Goal: Task Accomplishment & Management: Manage account settings

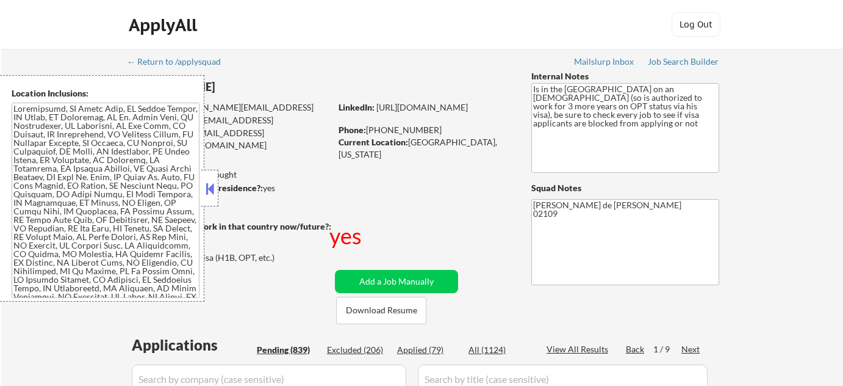
select select ""pending""
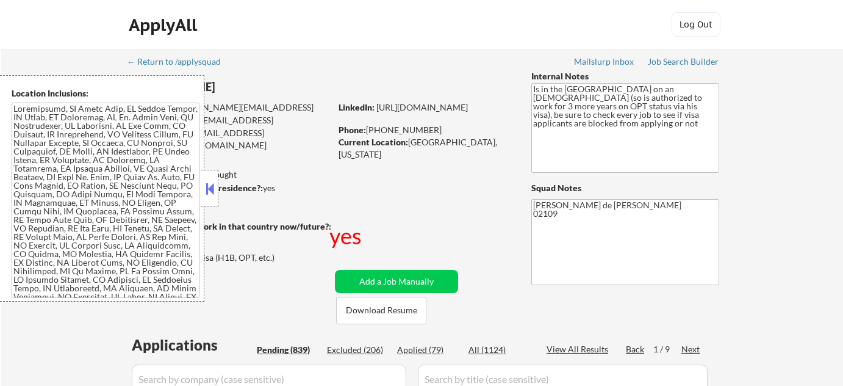
select select ""pending""
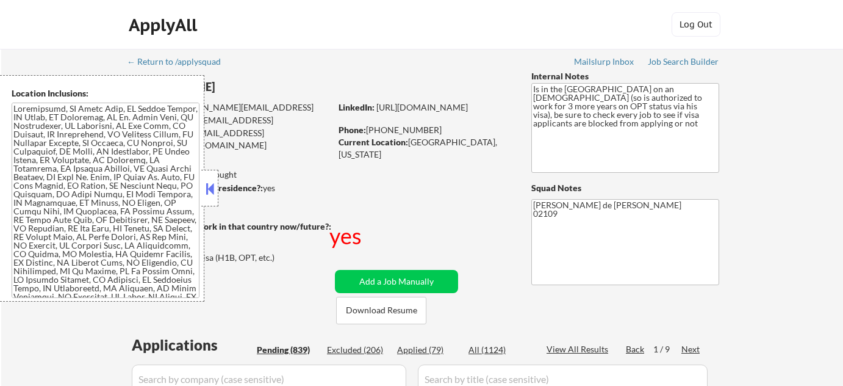
select select ""pending""
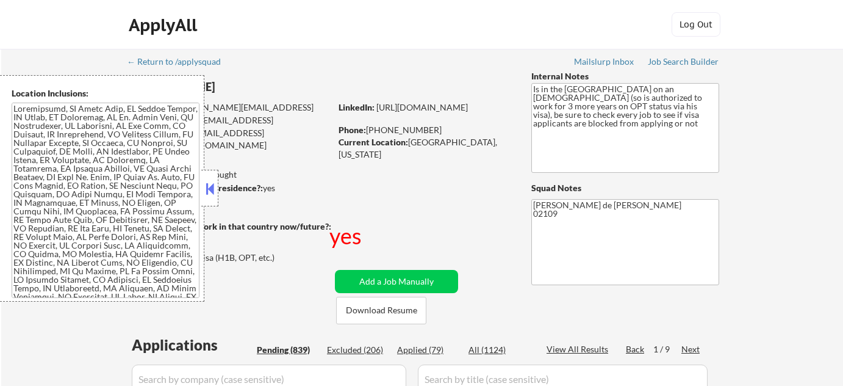
select select ""pending""
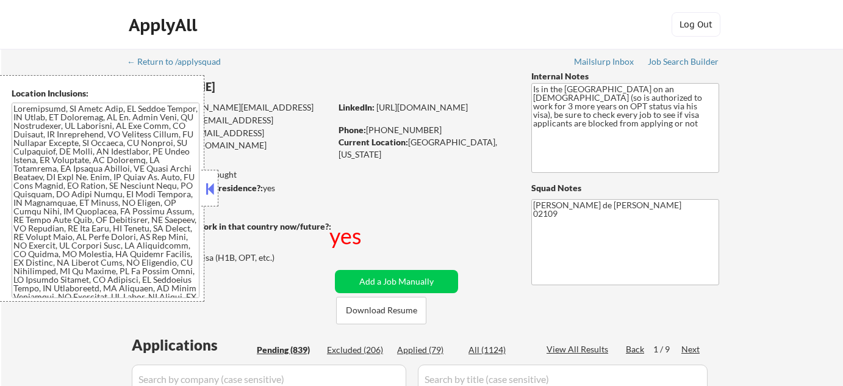
select select ""pending""
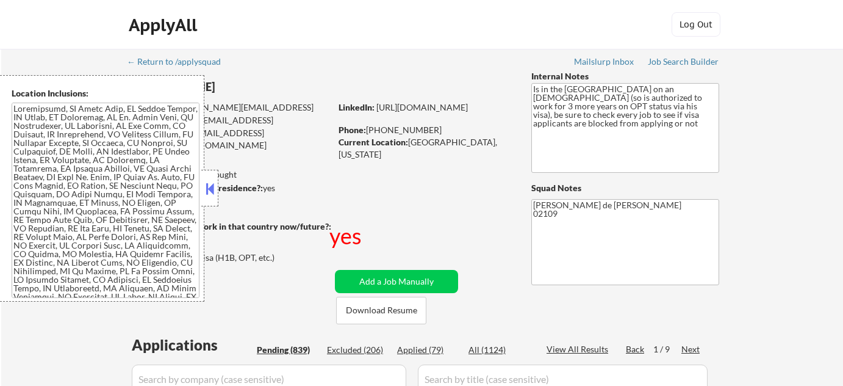
select select ""pending""
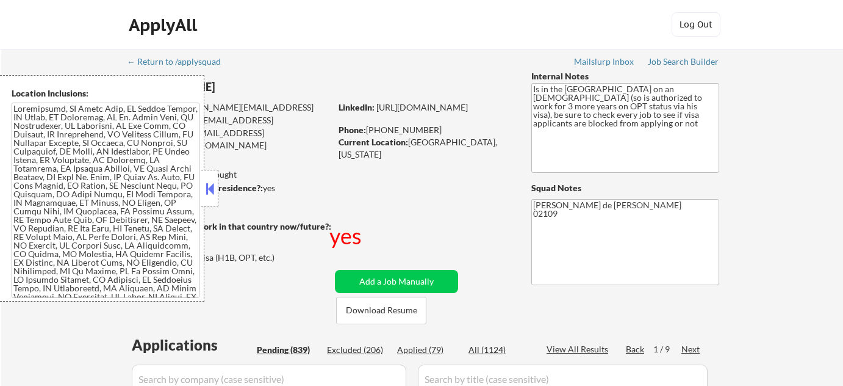
select select ""pending""
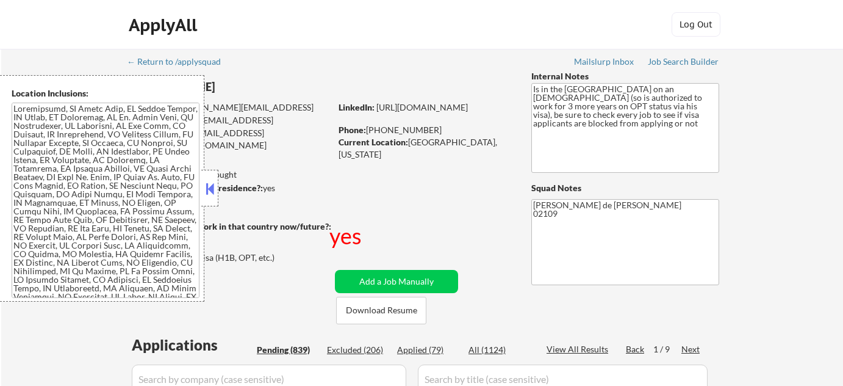
select select ""pending""
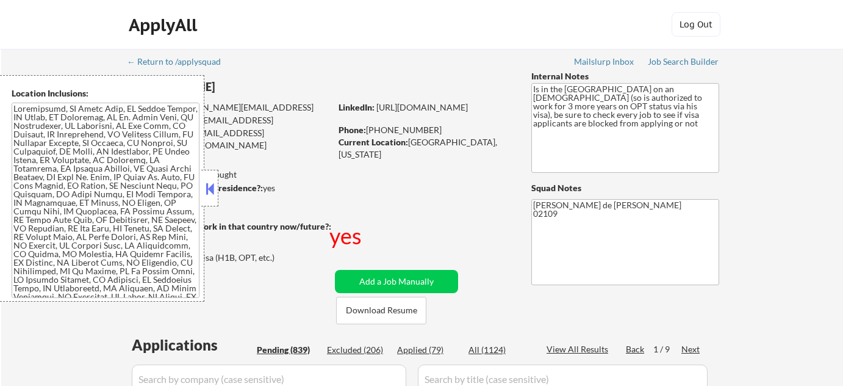
select select ""pending""
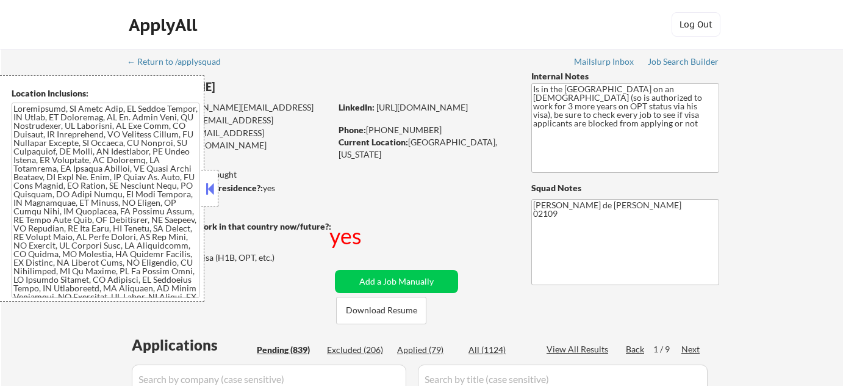
select select ""pending""
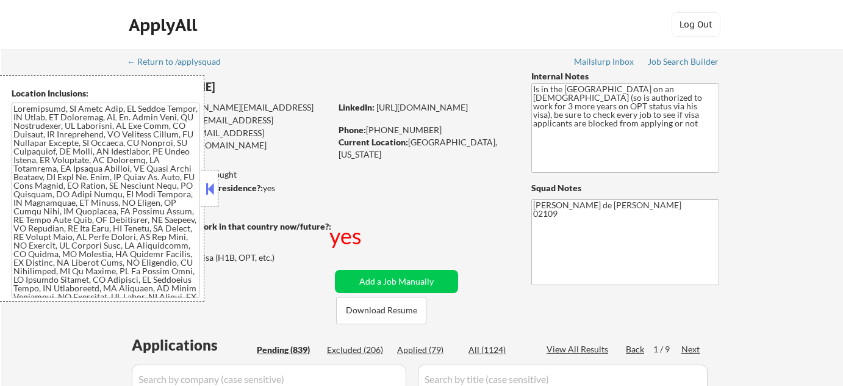
select select ""pending""
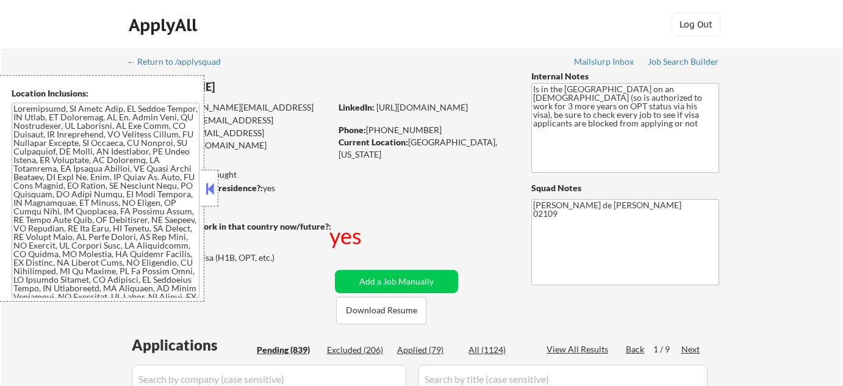
select select ""pending""
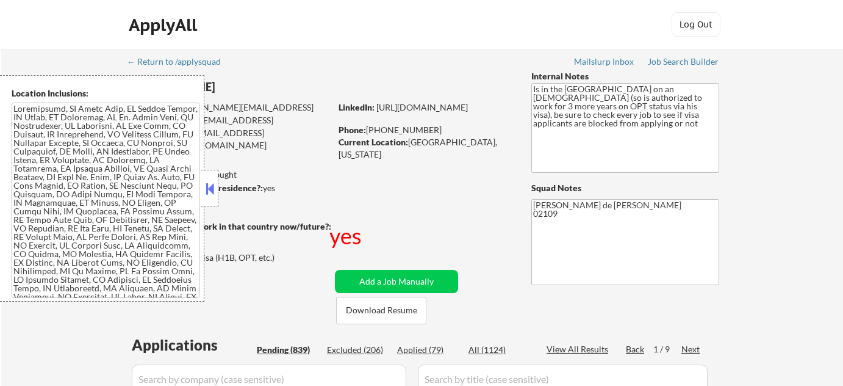
select select ""pending""
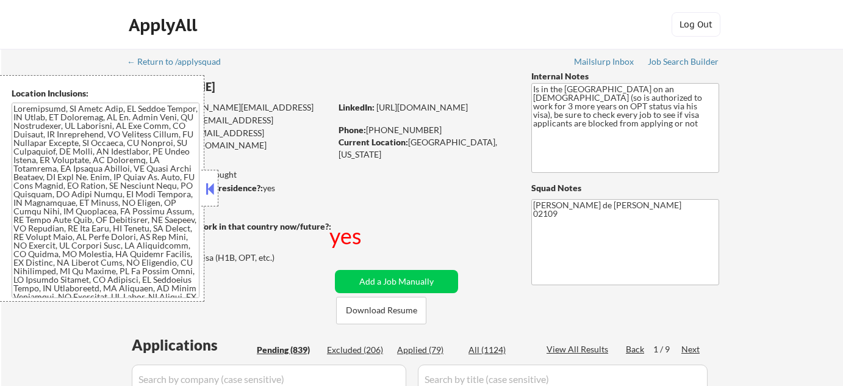
select select ""pending""
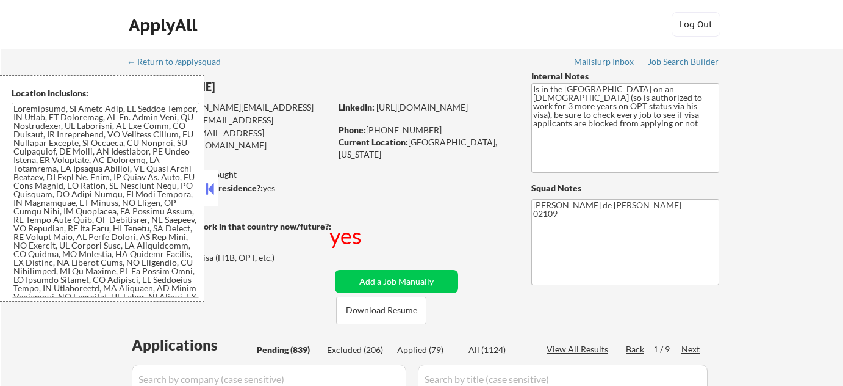
select select ""pending""
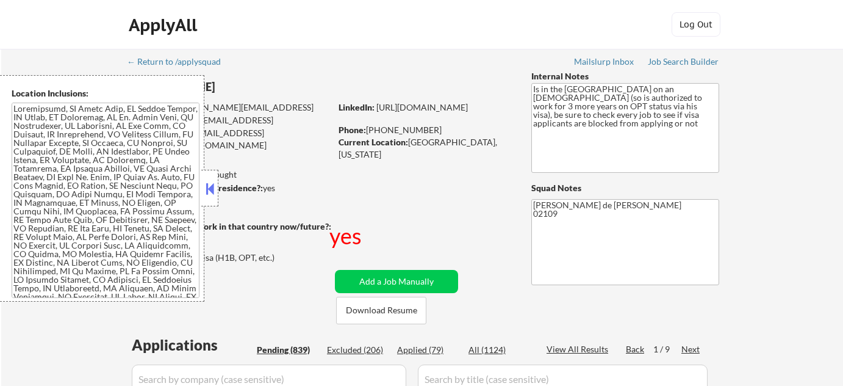
select select ""pending""
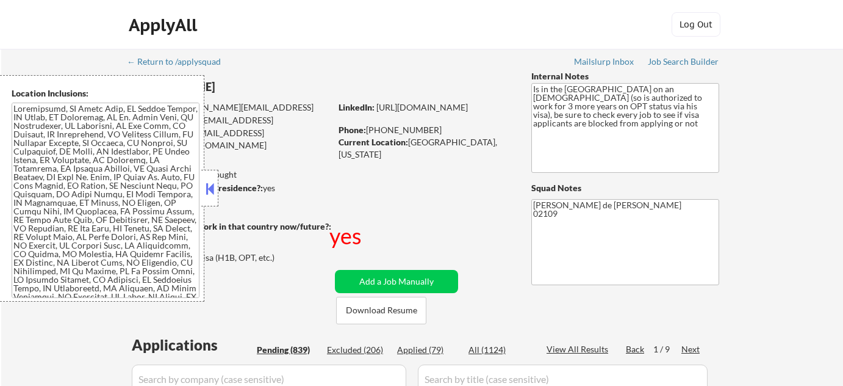
select select ""pending""
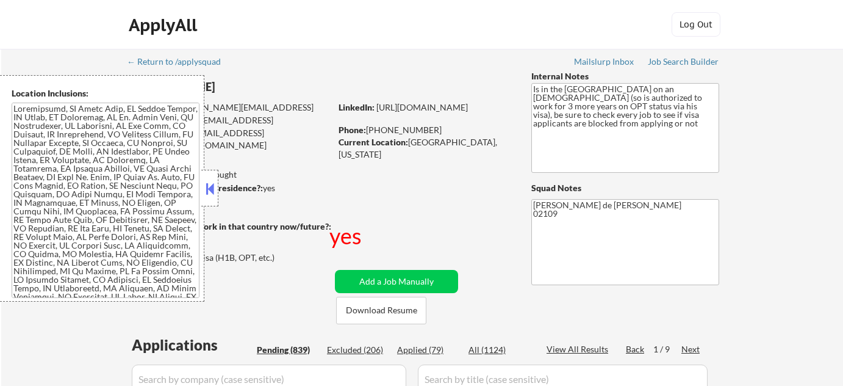
select select ""pending""
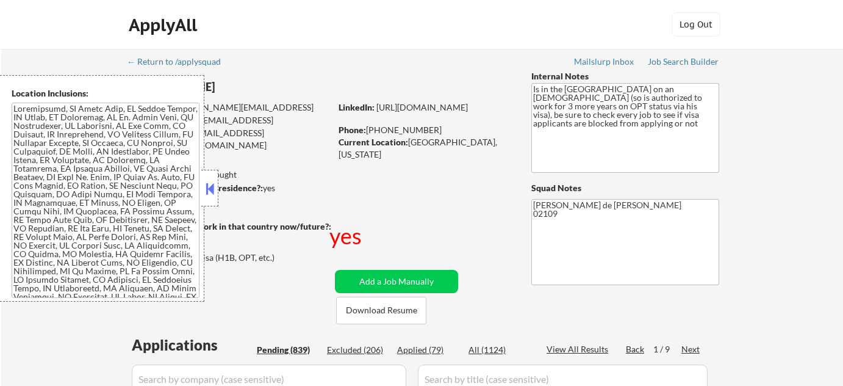
select select ""pending""
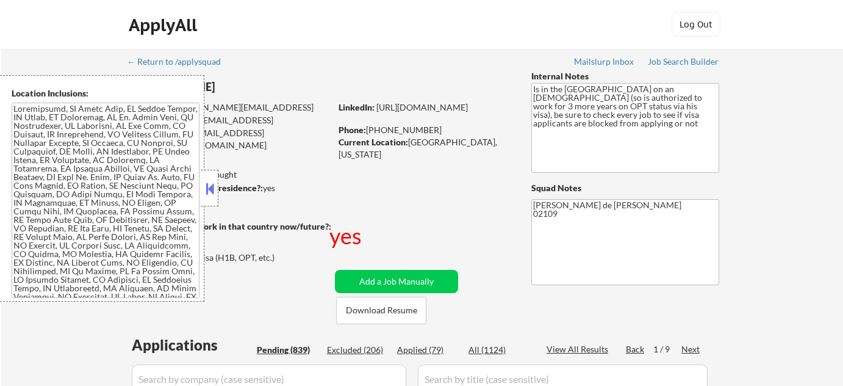
select select ""pending""
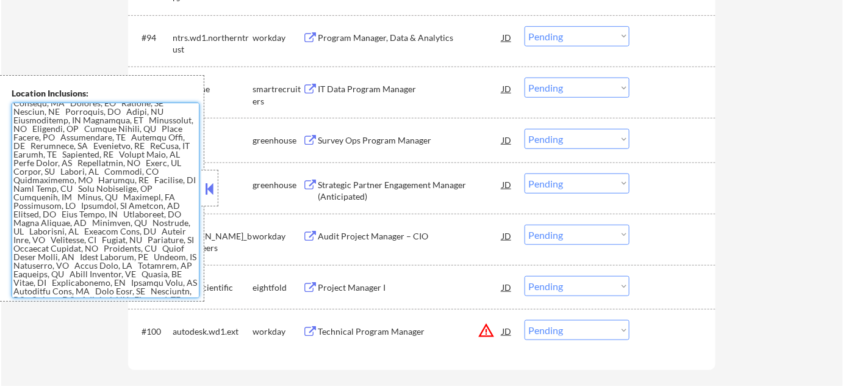
scroll to position [4752, 0]
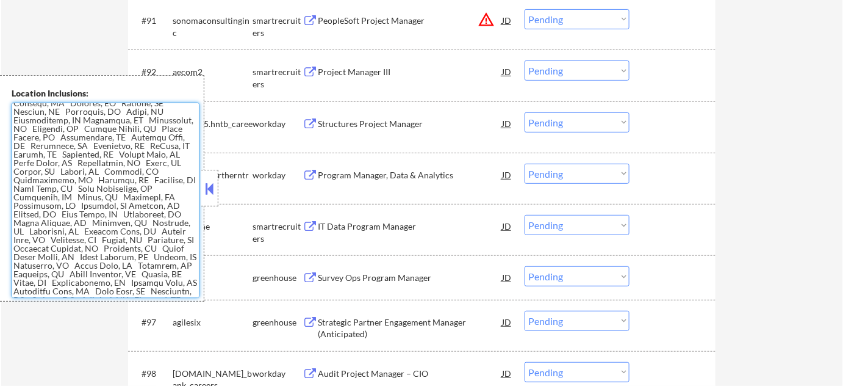
click at [211, 190] on button at bounding box center [209, 188] width 13 height 18
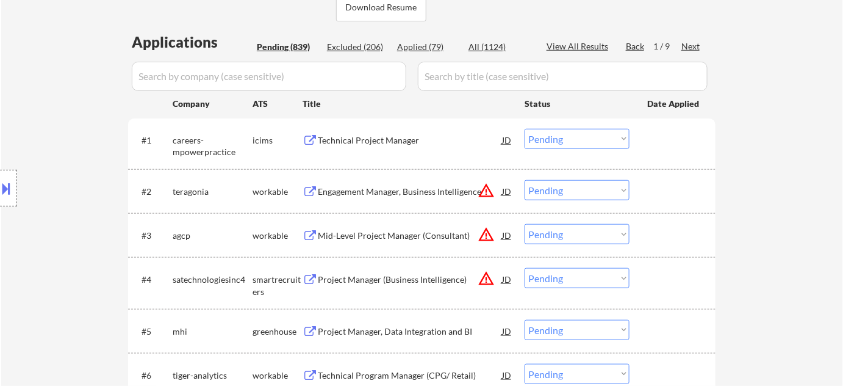
scroll to position [26, 0]
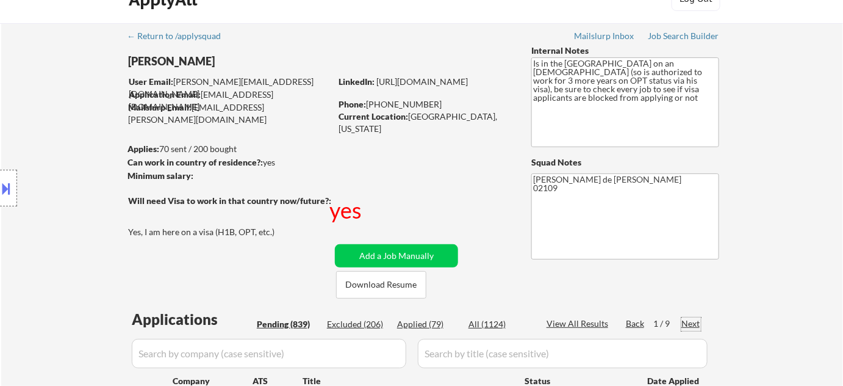
click at [693, 323] on div "Next" at bounding box center [692, 323] width 20 height 12
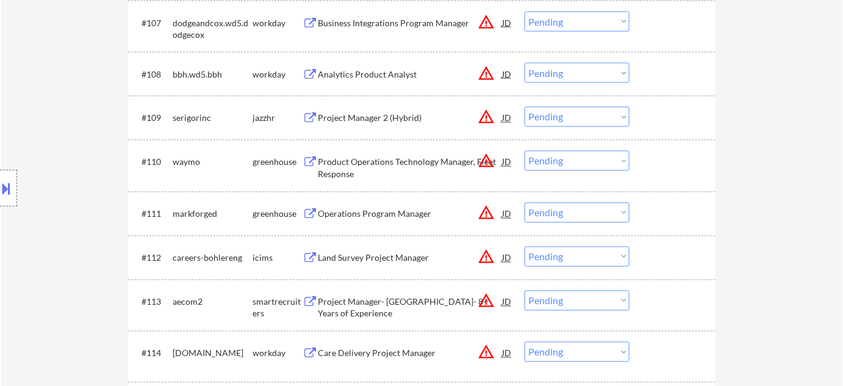
scroll to position [747, 0]
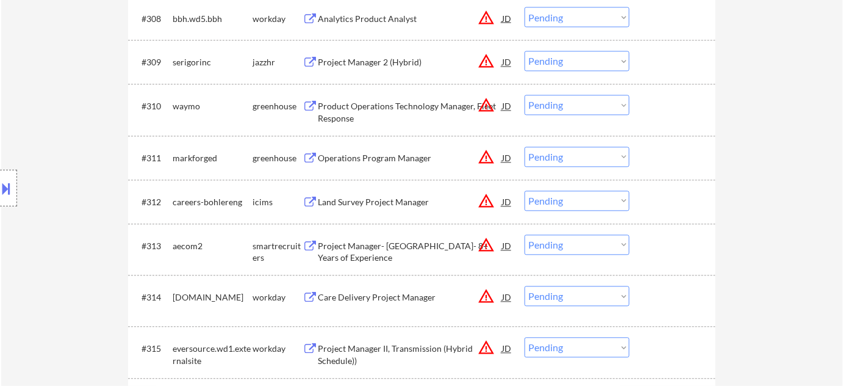
click at [377, 162] on div "Operations Program Manager" at bounding box center [410, 159] width 184 height 12
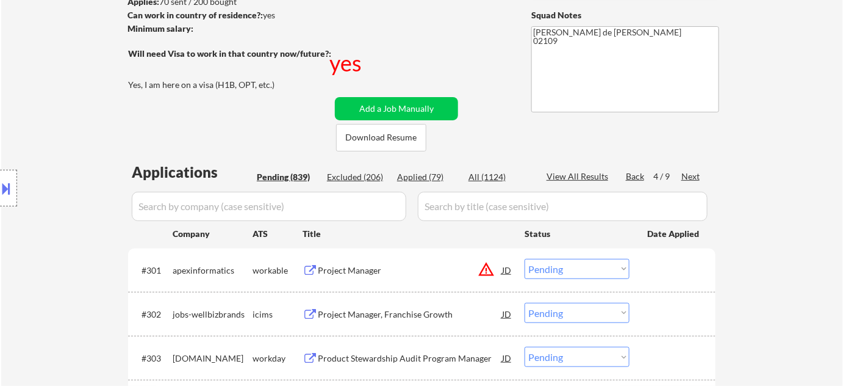
scroll to position [192, 0]
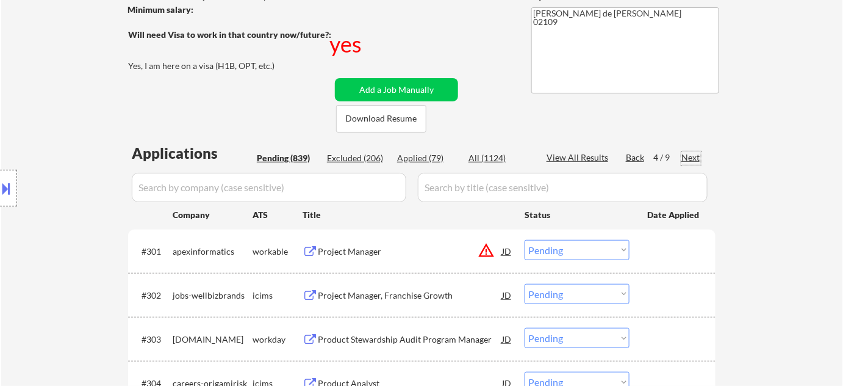
click at [690, 156] on div "Next" at bounding box center [692, 157] width 20 height 12
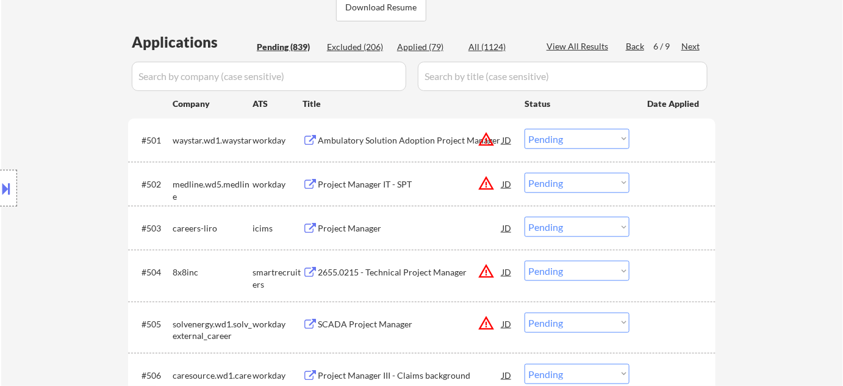
scroll to position [247, 0]
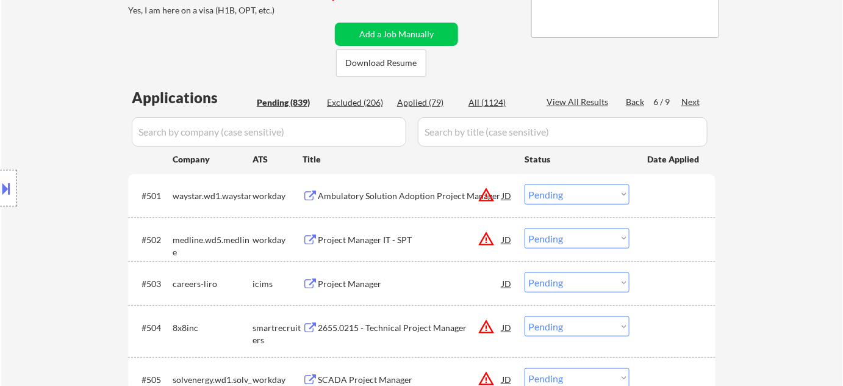
click at [693, 96] on div "Next" at bounding box center [692, 102] width 20 height 12
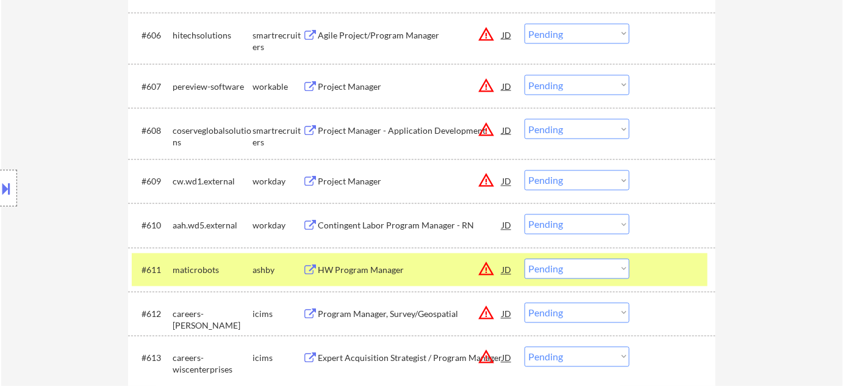
scroll to position [636, 0]
click at [353, 84] on div "Project Manager" at bounding box center [410, 86] width 184 height 12
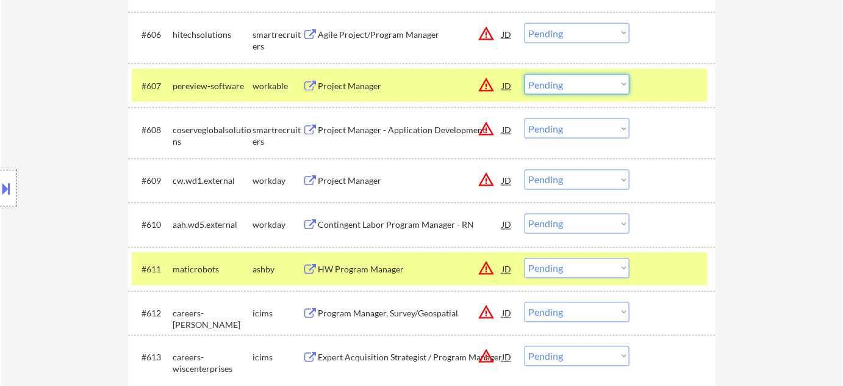
drag, startPoint x: 619, startPoint y: 84, endPoint x: 616, endPoint y: 92, distance: 8.3
click at [619, 84] on select "Choose an option... Pending Applied Excluded (Questions) Excluded (Expired) Exc…" at bounding box center [577, 84] width 105 height 20
click at [525, 74] on select "Choose an option... Pending Applied Excluded (Questions) Excluded (Expired) Exc…" at bounding box center [577, 84] width 105 height 20
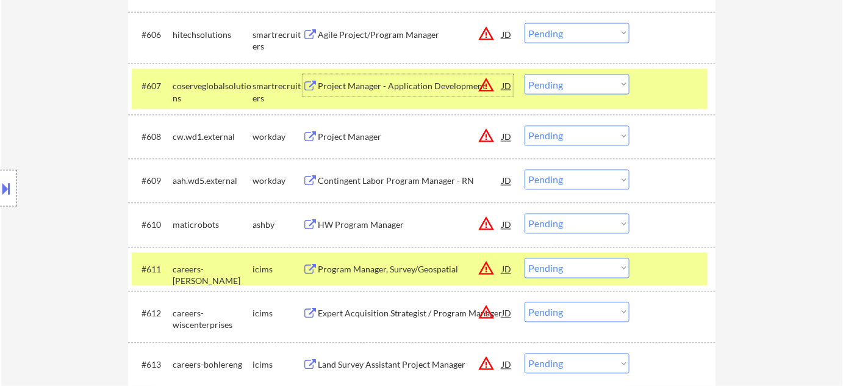
click at [393, 85] on div "Project Manager - Application Development" at bounding box center [410, 86] width 184 height 12
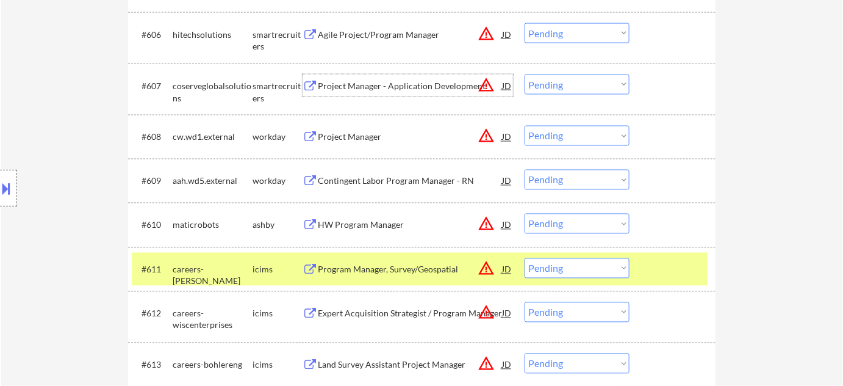
click at [11, 187] on button at bounding box center [6, 188] width 13 height 20
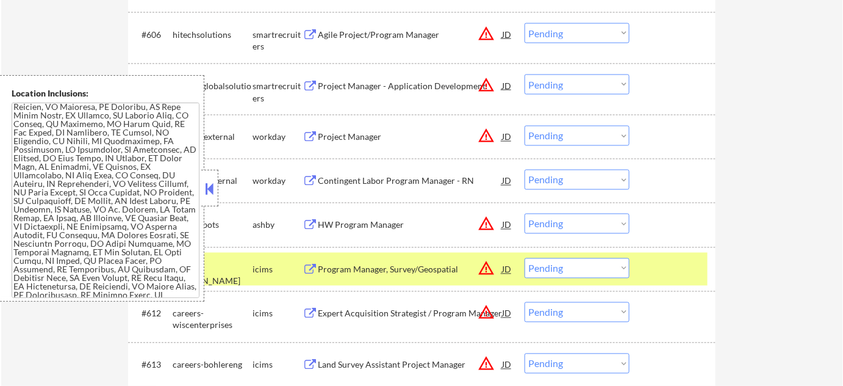
scroll to position [685, 0]
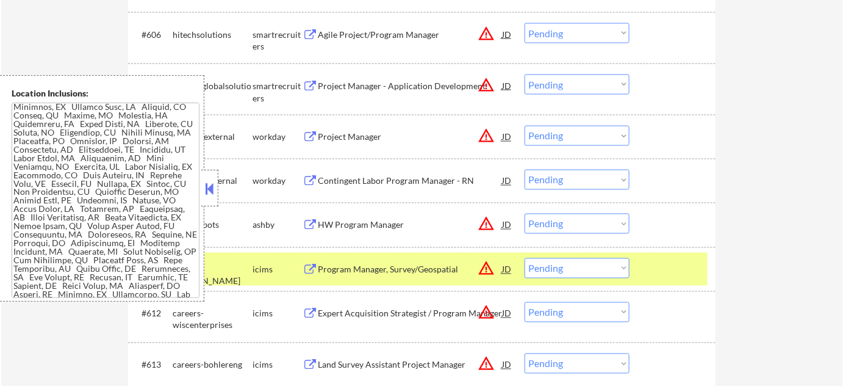
click at [214, 193] on button at bounding box center [209, 188] width 13 height 18
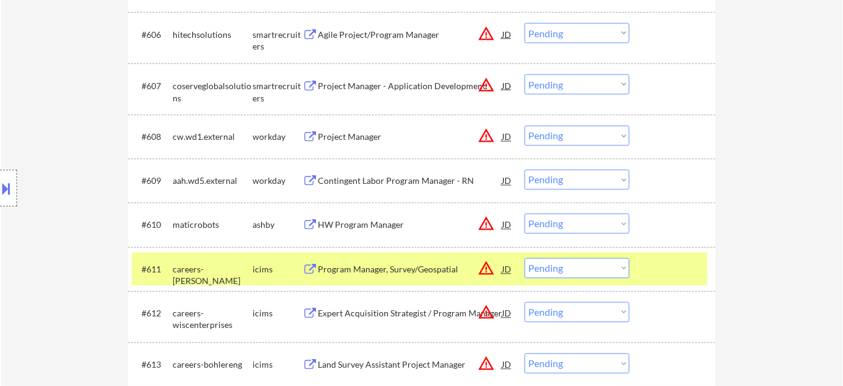
click at [587, 79] on select "Choose an option... Pending Applied Excluded (Questions) Excluded (Expired) Exc…" at bounding box center [577, 84] width 105 height 20
click at [525, 74] on select "Choose an option... Pending Applied Excluded (Questions) Excluded (Expired) Exc…" at bounding box center [577, 84] width 105 height 20
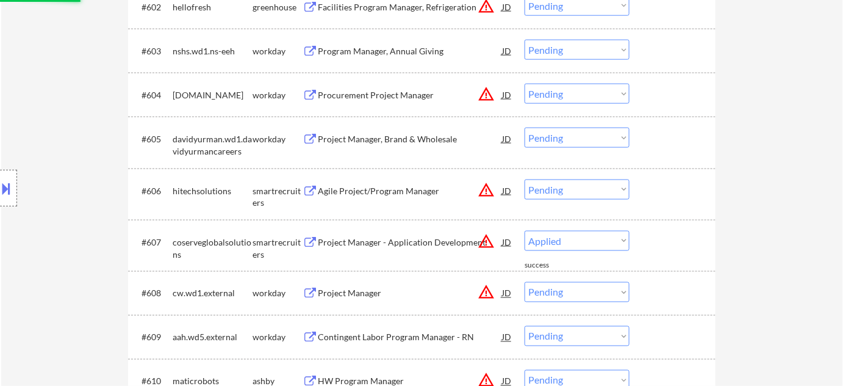
scroll to position [414, 0]
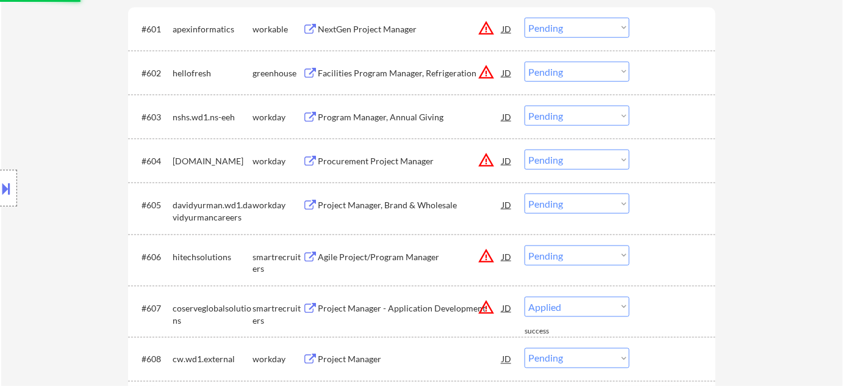
select select ""pending""
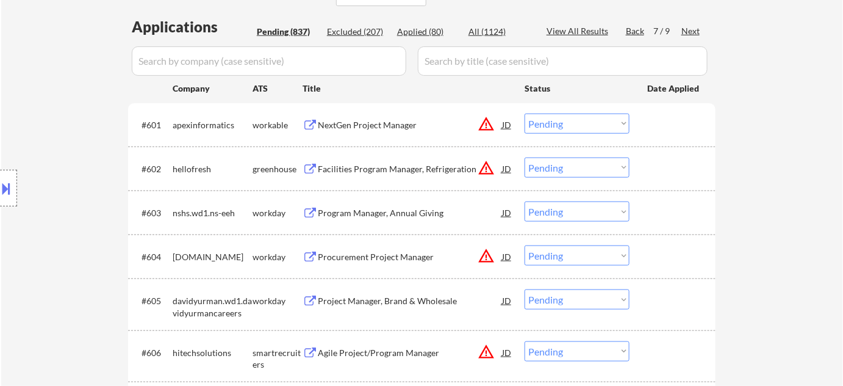
scroll to position [277, 0]
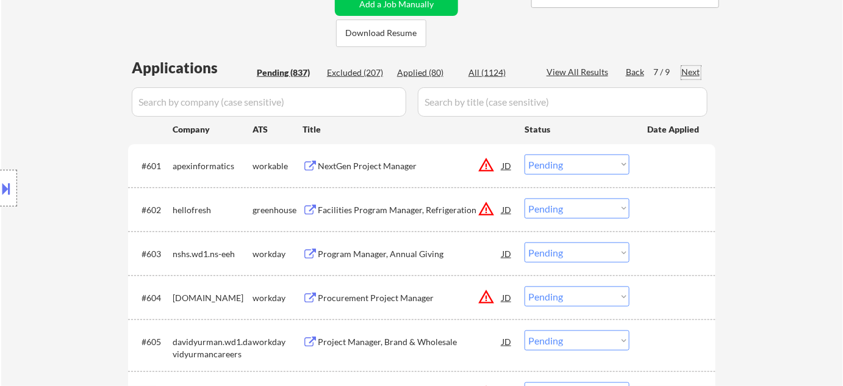
click at [693, 69] on div "Next" at bounding box center [692, 72] width 20 height 12
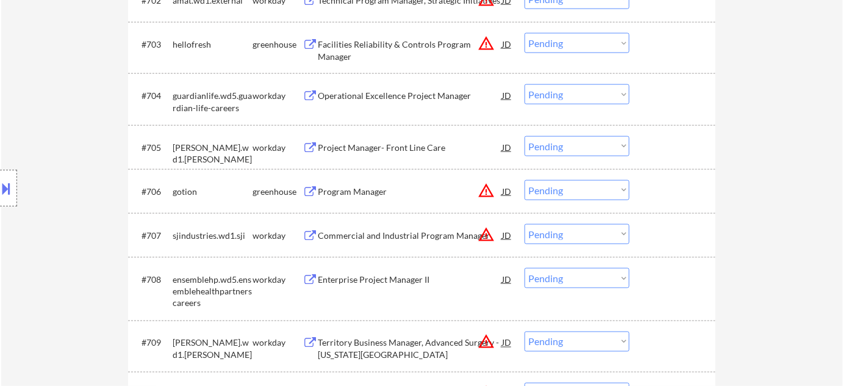
scroll to position [610, 0]
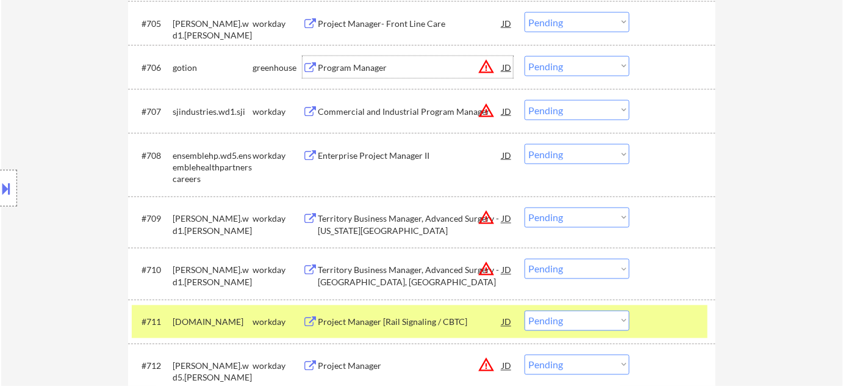
click at [352, 68] on div "Program Manager" at bounding box center [410, 68] width 184 height 12
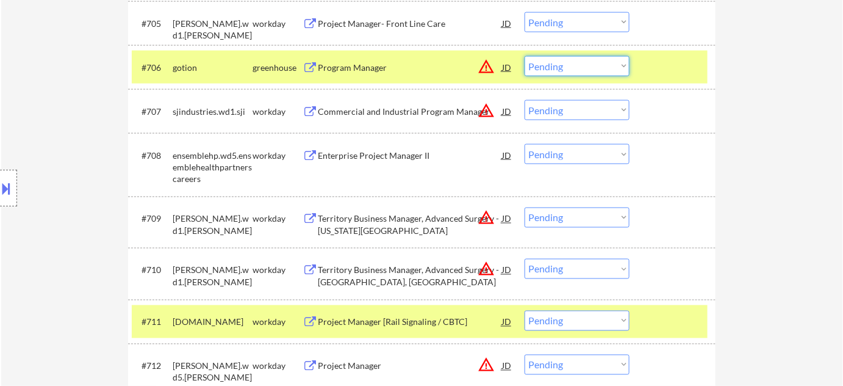
click at [563, 71] on select "Choose an option... Pending Applied Excluded (Questions) Excluded (Expired) Exc…" at bounding box center [577, 66] width 105 height 20
click at [525, 56] on select "Choose an option... Pending Applied Excluded (Questions) Excluded (Expired) Exc…" at bounding box center [577, 66] width 105 height 20
select select ""pending""
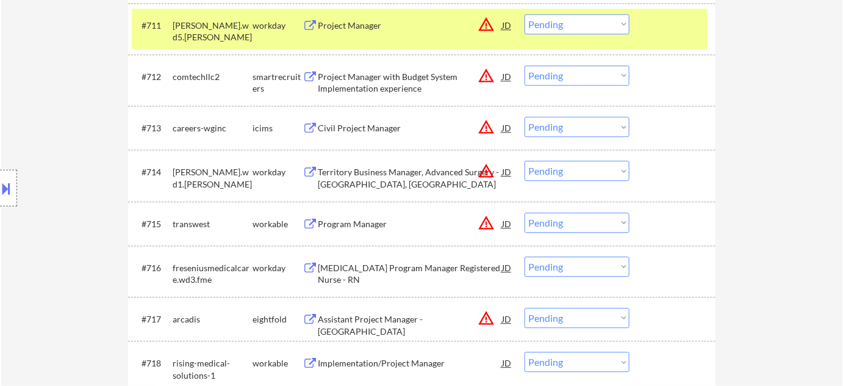
scroll to position [943, 0]
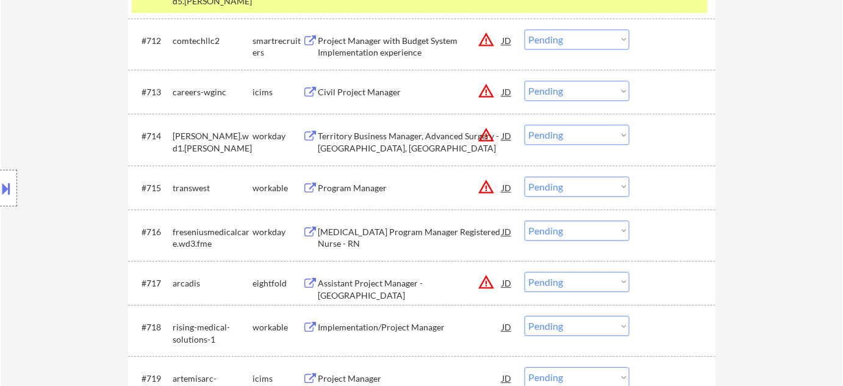
click at [355, 193] on div "Program Manager" at bounding box center [410, 188] width 184 height 12
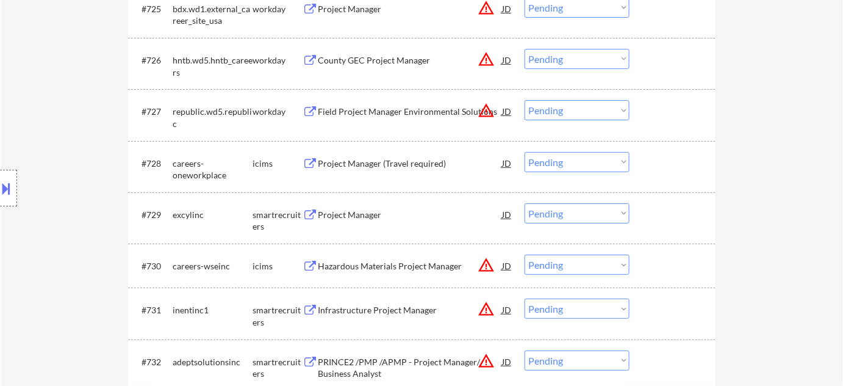
scroll to position [1609, 0]
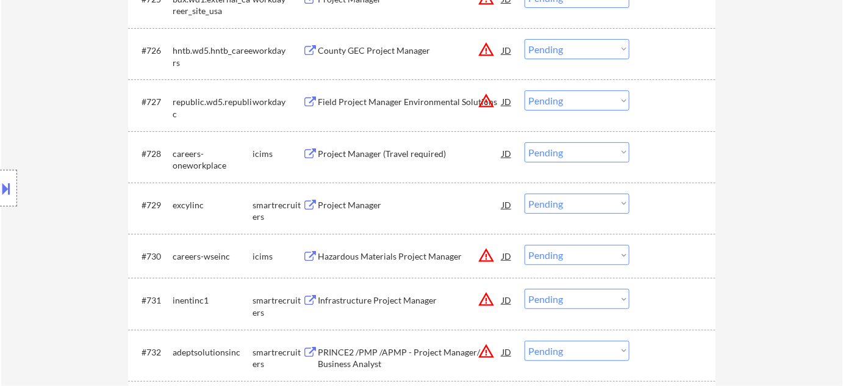
click at [362, 200] on div "Project Manager" at bounding box center [410, 205] width 184 height 12
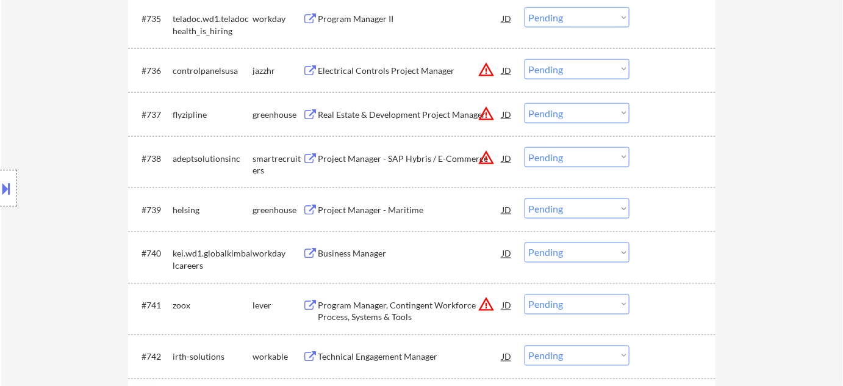
scroll to position [2108, 0]
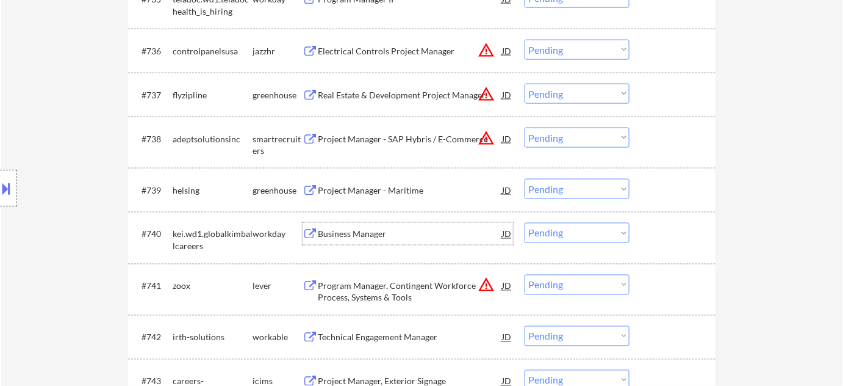
click at [362, 234] on div "Business Manager" at bounding box center [410, 234] width 184 height 12
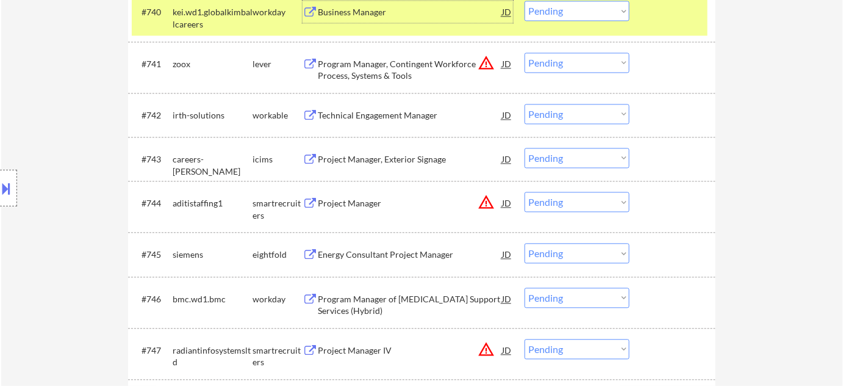
scroll to position [2385, 0]
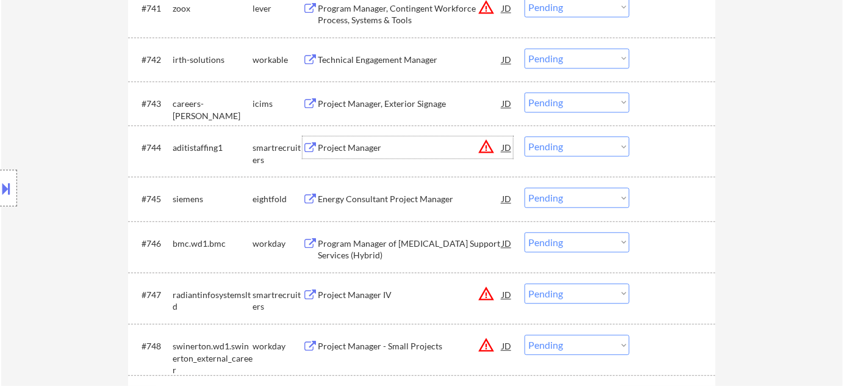
click at [350, 151] on div "Project Manager" at bounding box center [410, 148] width 184 height 12
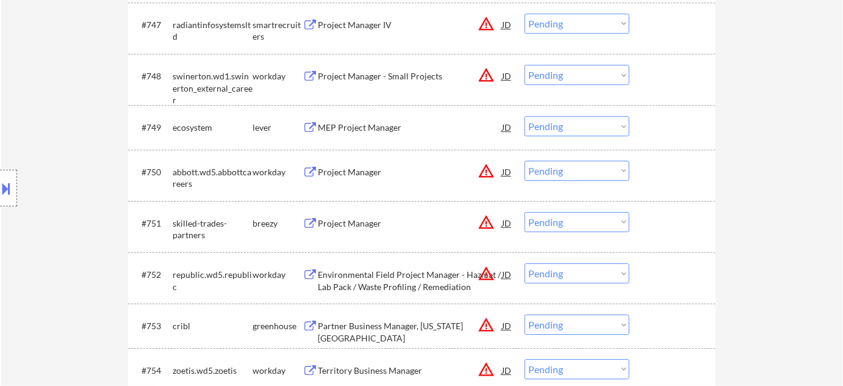
scroll to position [2718, 0]
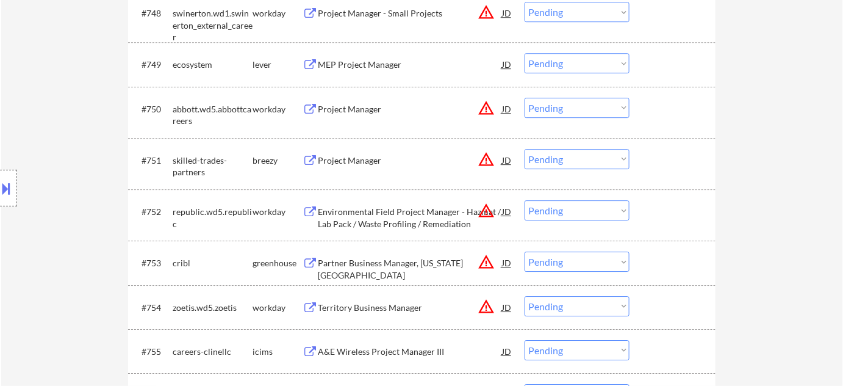
click at [370, 163] on div "Project Manager" at bounding box center [410, 160] width 184 height 12
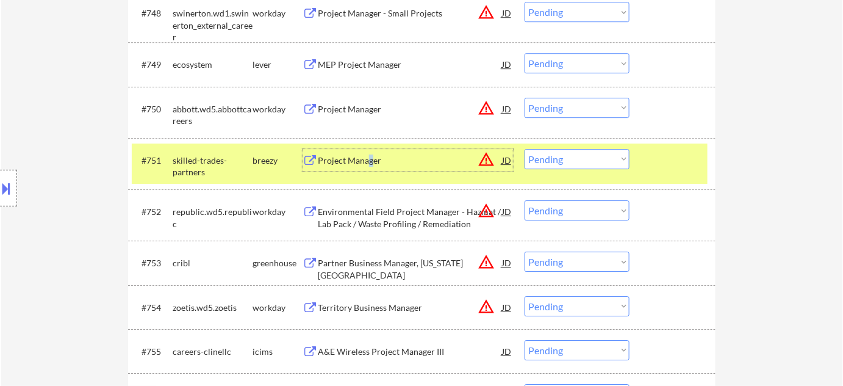
click at [557, 151] on select "Choose an option... Pending Applied Excluded (Questions) Excluded (Expired) Exc…" at bounding box center [577, 159] width 105 height 20
click at [525, 149] on select "Choose an option... Pending Applied Excluded (Questions) Excluded (Expired) Exc…" at bounding box center [577, 159] width 105 height 20
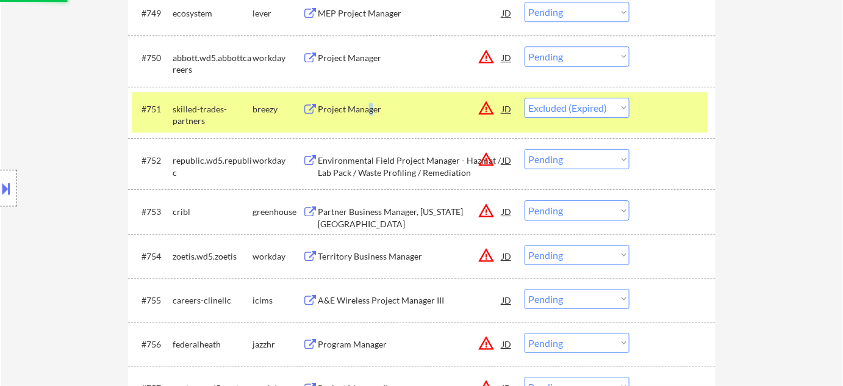
scroll to position [2829, 0]
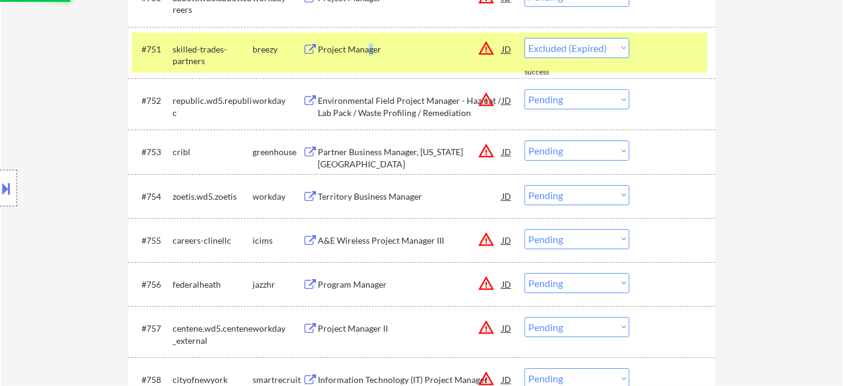
select select ""pending""
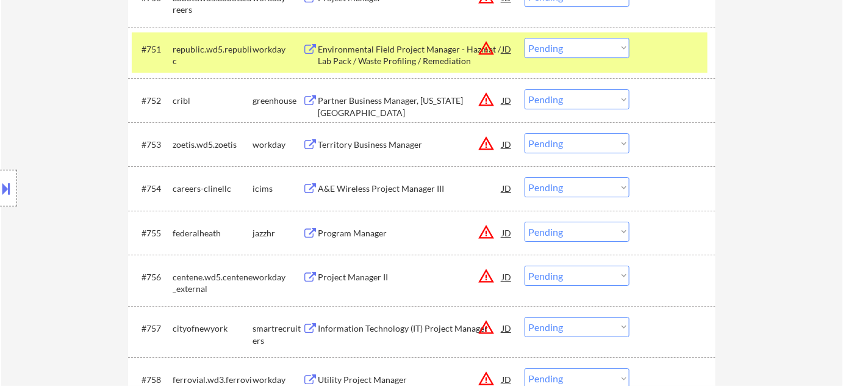
click at [372, 101] on div "Partner Business Manager, Washington D.C." at bounding box center [410, 107] width 184 height 24
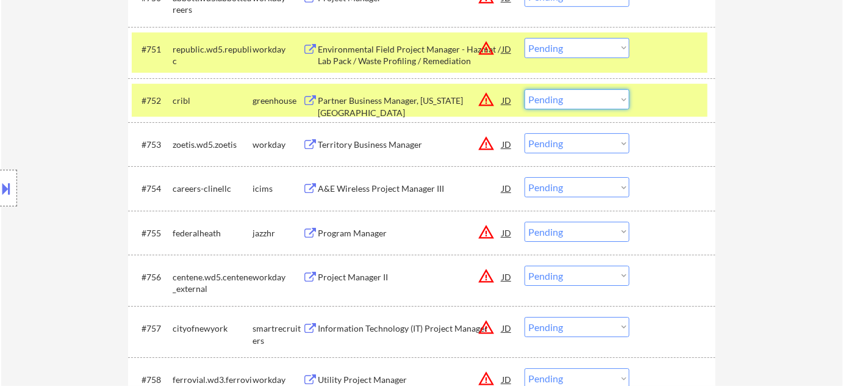
drag, startPoint x: 577, startPoint y: 91, endPoint x: 580, endPoint y: 107, distance: 16.2
click at [577, 91] on select "Choose an option... Pending Applied Excluded (Questions) Excluded (Expired) Exc…" at bounding box center [577, 99] width 105 height 20
click at [525, 89] on select "Choose an option... Pending Applied Excluded (Questions) Excluded (Expired) Exc…" at bounding box center [577, 99] width 105 height 20
select select ""pending""
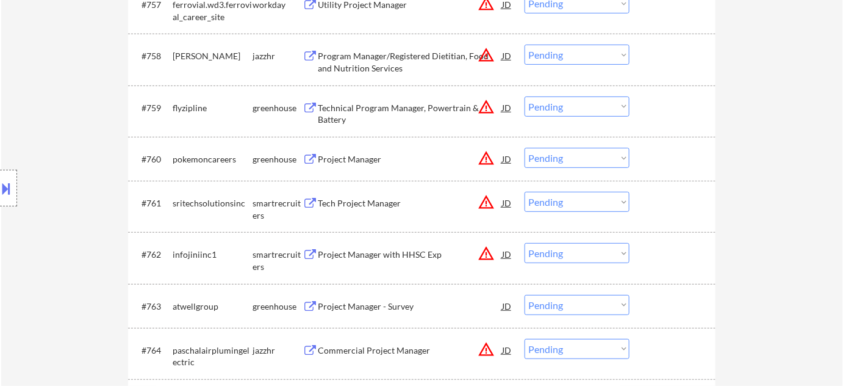
scroll to position [3161, 0]
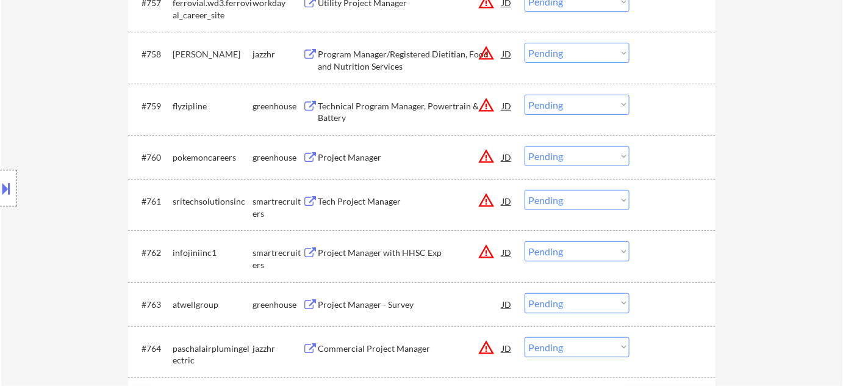
click at [350, 111] on div "Technical Program Manager, Powertrain & Battery" at bounding box center [410, 112] width 184 height 24
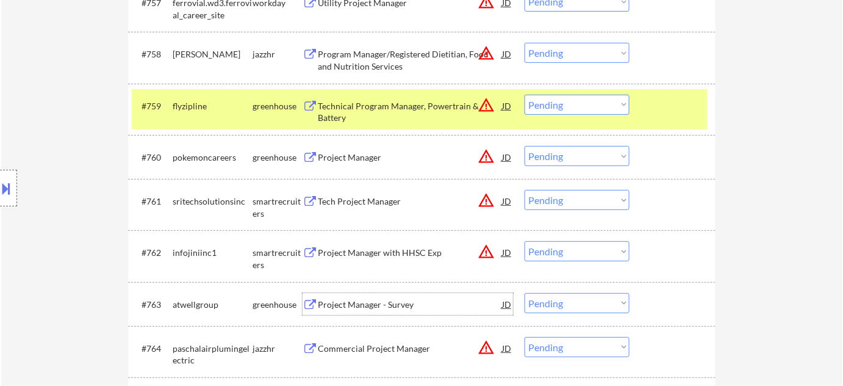
click at [376, 301] on div "Project Manager - Survey" at bounding box center [410, 304] width 184 height 12
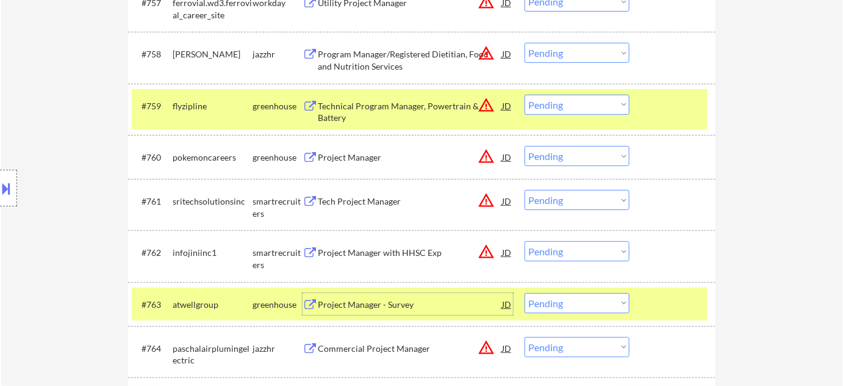
click at [557, 301] on select "Choose an option... Pending Applied Excluded (Questions) Excluded (Expired) Exc…" at bounding box center [577, 303] width 105 height 20
click at [525, 293] on select "Choose an option... Pending Applied Excluded (Questions) Excluded (Expired) Exc…" at bounding box center [577, 303] width 105 height 20
select select ""pending""
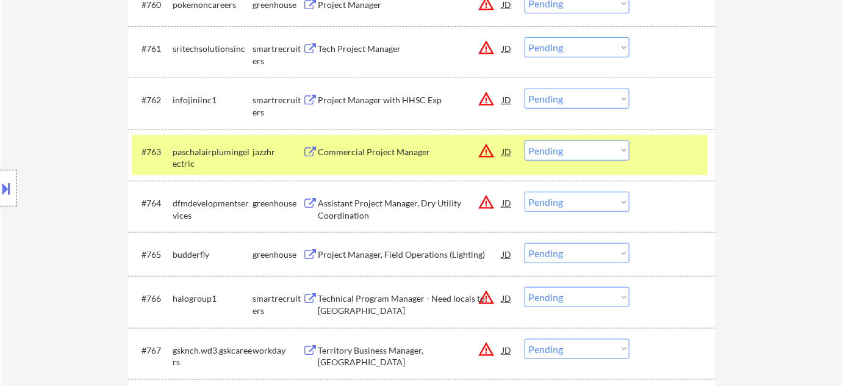
scroll to position [3328, 0]
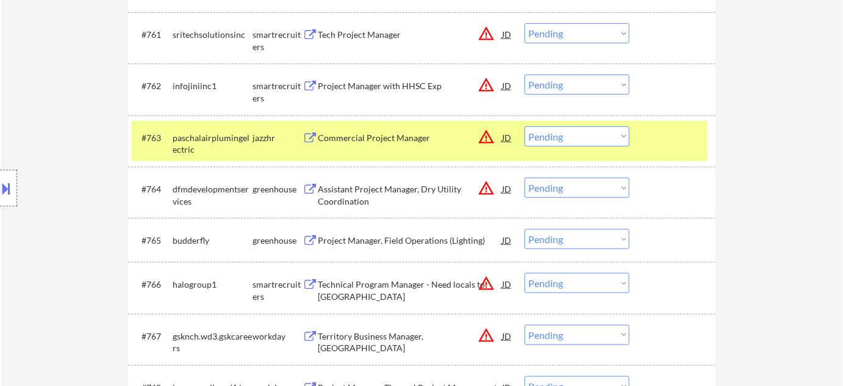
click at [386, 124] on div "#763 paschalairplumingelectric jazzhr Commercial Project Manager JD warning_amb…" at bounding box center [420, 141] width 576 height 40
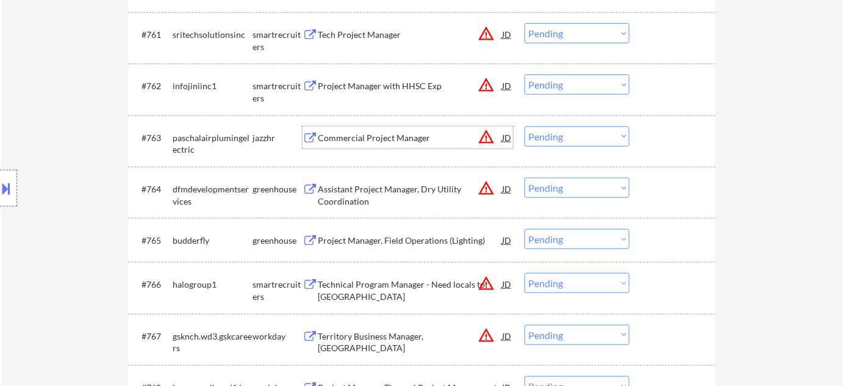
click at [376, 134] on div "Commercial Project Manager" at bounding box center [410, 138] width 184 height 12
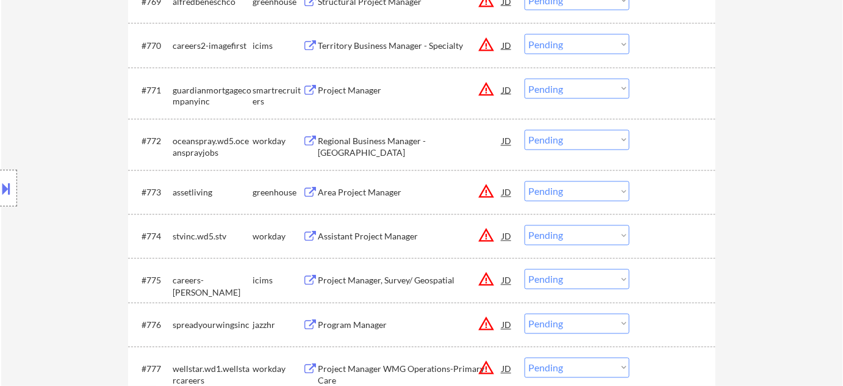
scroll to position [3772, 0]
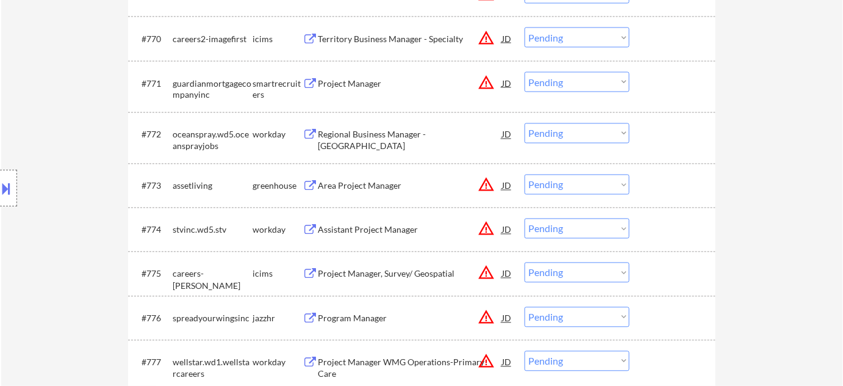
click at [368, 182] on div "Area Project Manager" at bounding box center [410, 186] width 184 height 12
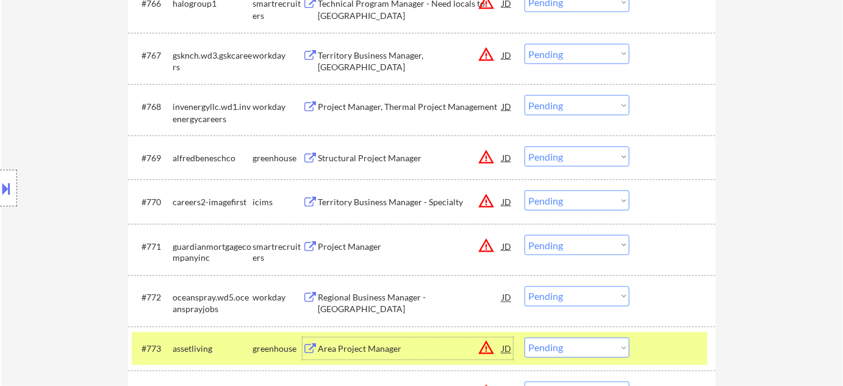
scroll to position [3606, 0]
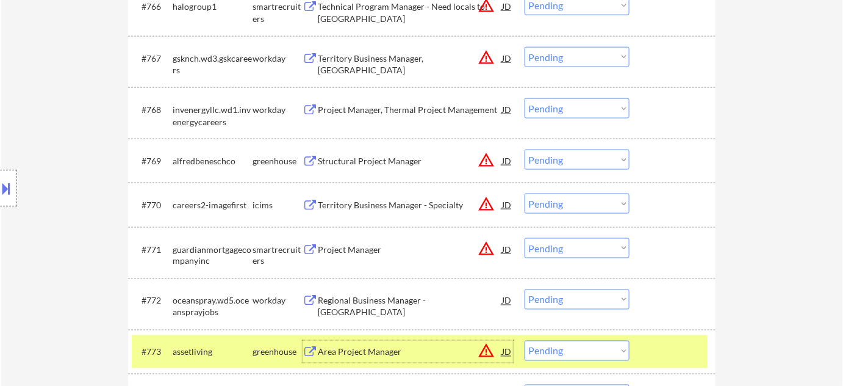
click at [403, 165] on div "Structural Project Manager" at bounding box center [410, 161] width 184 height 12
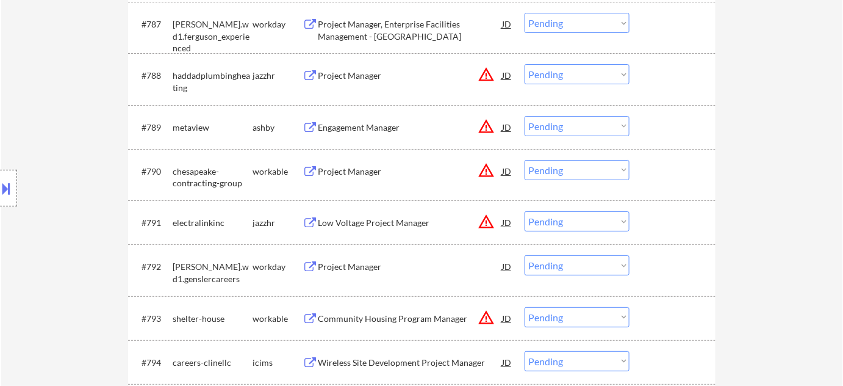
scroll to position [4604, 0]
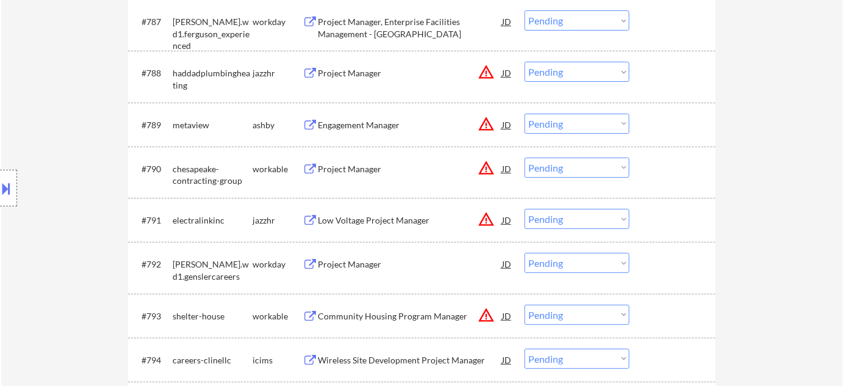
click at [377, 125] on div "Engagement Manager" at bounding box center [410, 125] width 184 height 12
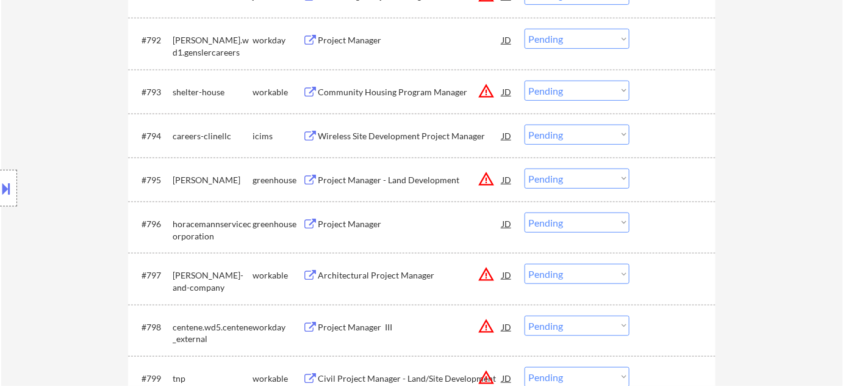
scroll to position [4937, 0]
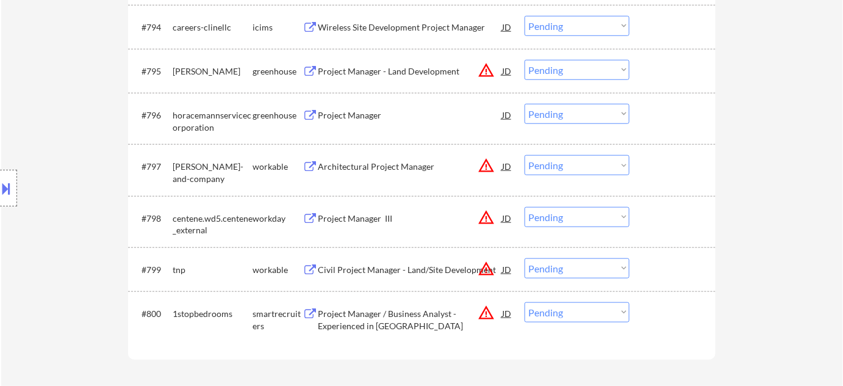
click at [377, 322] on div "Project Manager / Business Analyst - Experienced in JIRA" at bounding box center [410, 320] width 184 height 24
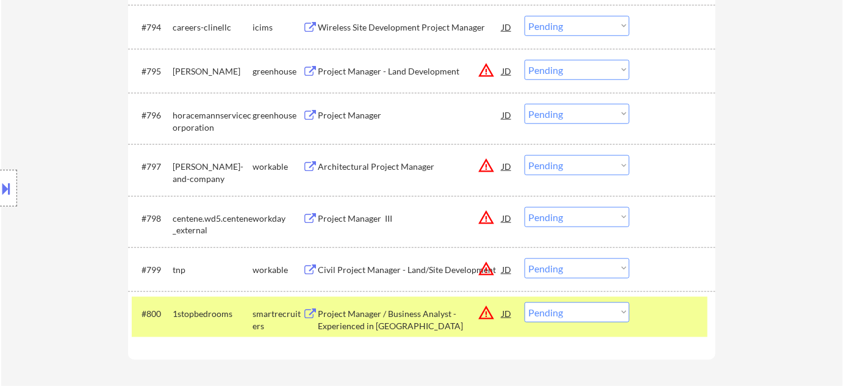
scroll to position [3764, 0]
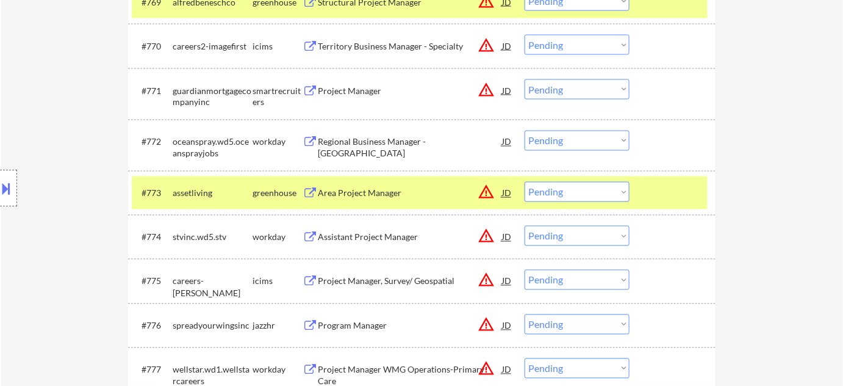
click at [590, 186] on select "Choose an option... Pending Applied Excluded (Questions) Excluded (Expired) Exc…" at bounding box center [577, 192] width 105 height 20
click at [525, 182] on select "Choose an option... Pending Applied Excluded (Questions) Excluded (Expired) Exc…" at bounding box center [577, 192] width 105 height 20
select select ""pending""
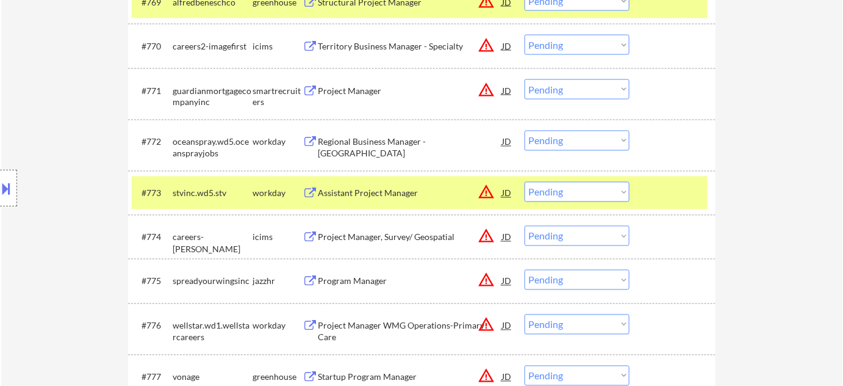
scroll to position [937, 0]
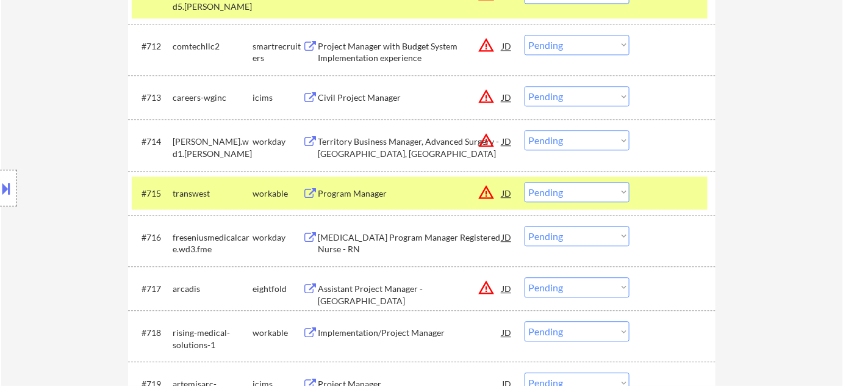
click at [9, 188] on button at bounding box center [6, 188] width 13 height 20
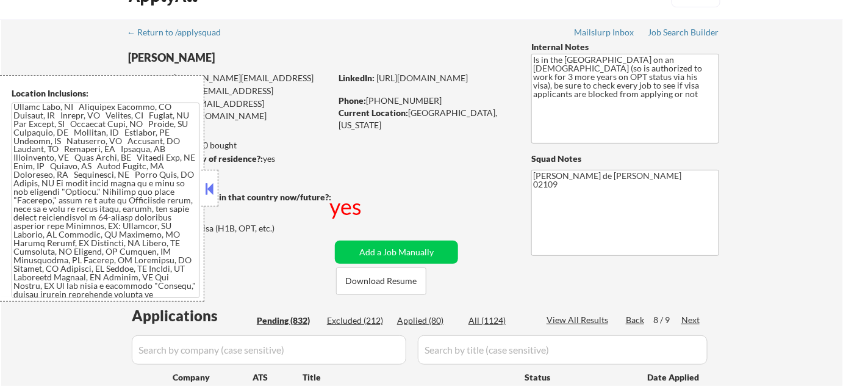
scroll to position [0, 0]
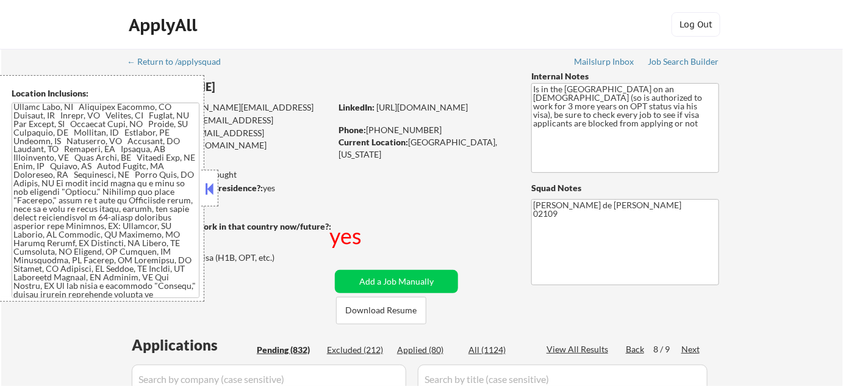
click at [218, 186] on div at bounding box center [209, 188] width 17 height 37
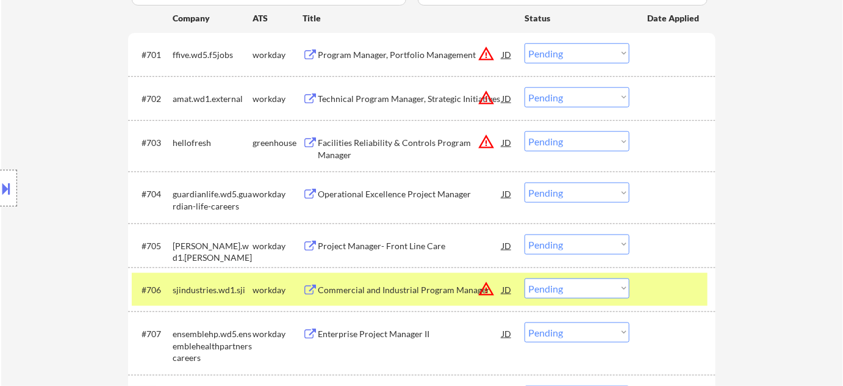
scroll to position [937, 0]
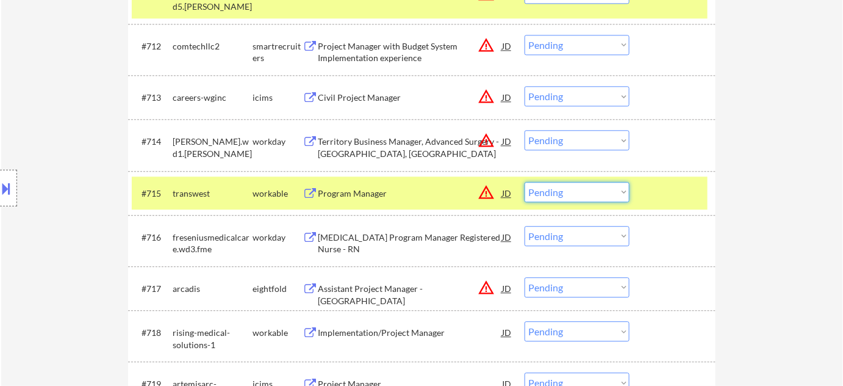
click at [569, 196] on select "Choose an option... Pending Applied Excluded (Questions) Excluded (Expired) Exc…" at bounding box center [577, 192] width 105 height 20
click at [525, 182] on select "Choose an option... Pending Applied Excluded (Questions) Excluded (Expired) Exc…" at bounding box center [577, 192] width 105 height 20
select select ""pending""
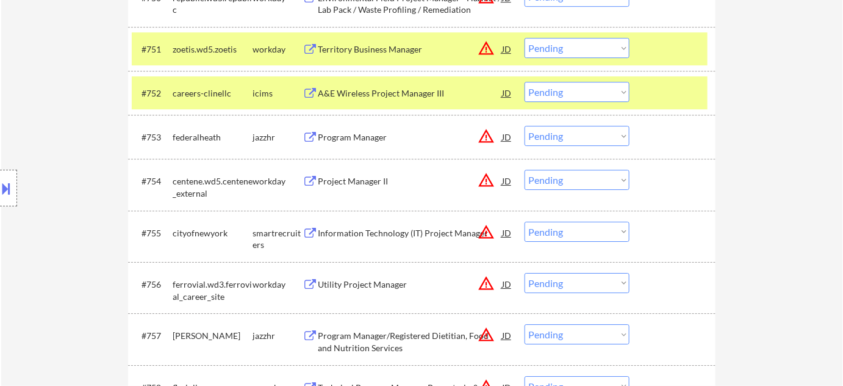
scroll to position [2823, 0]
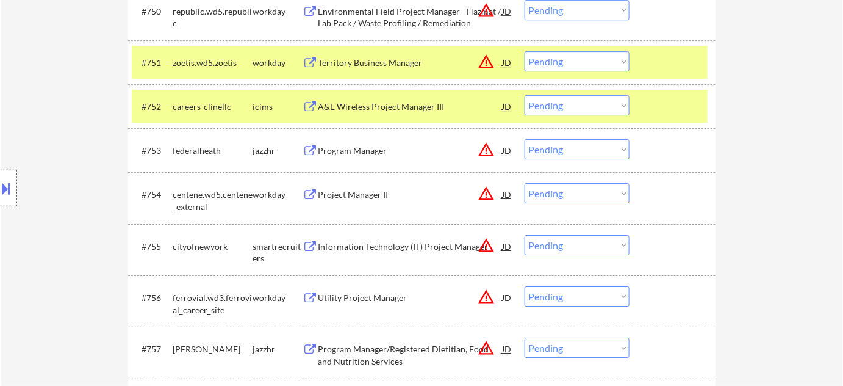
click at [364, 146] on div "Program Manager" at bounding box center [410, 151] width 184 height 12
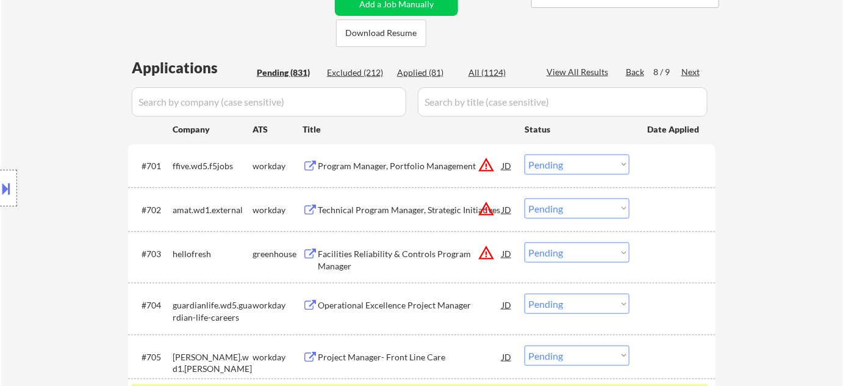
scroll to position [198, 0]
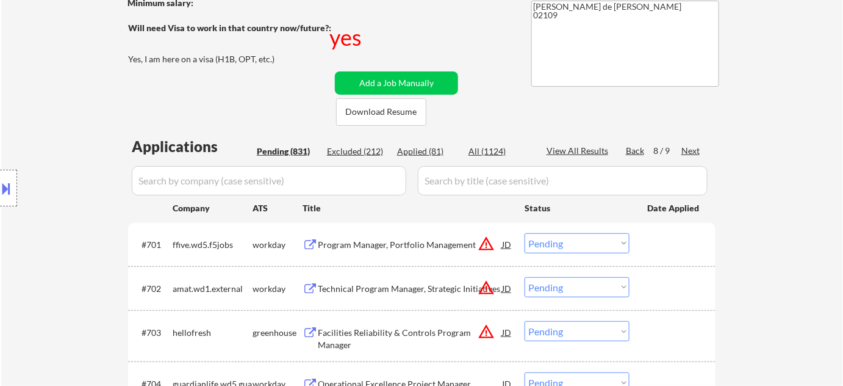
click at [686, 148] on div "Next" at bounding box center [692, 151] width 20 height 12
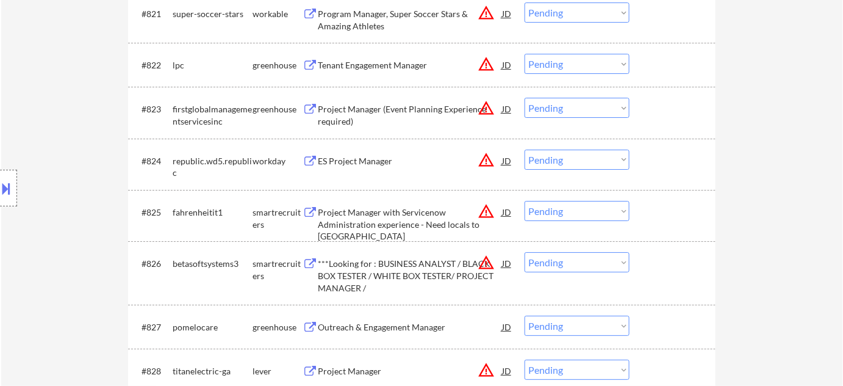
scroll to position [1585, 0]
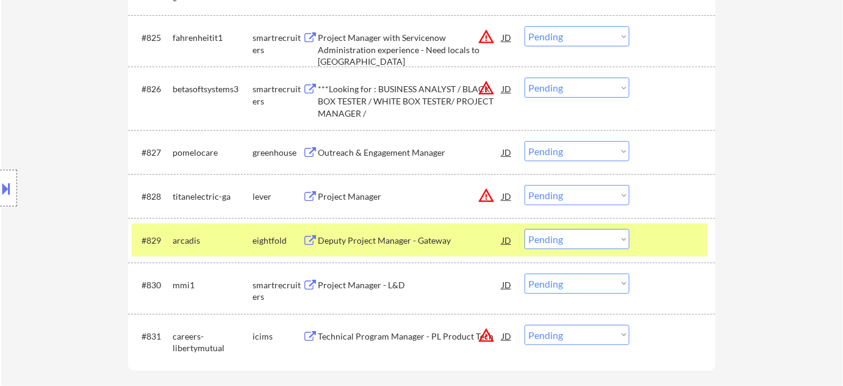
click at [366, 196] on div "Project Manager" at bounding box center [410, 196] width 184 height 12
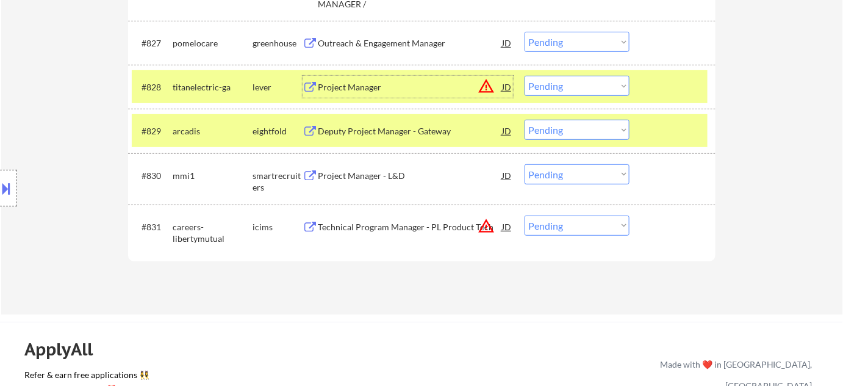
scroll to position [1696, 0]
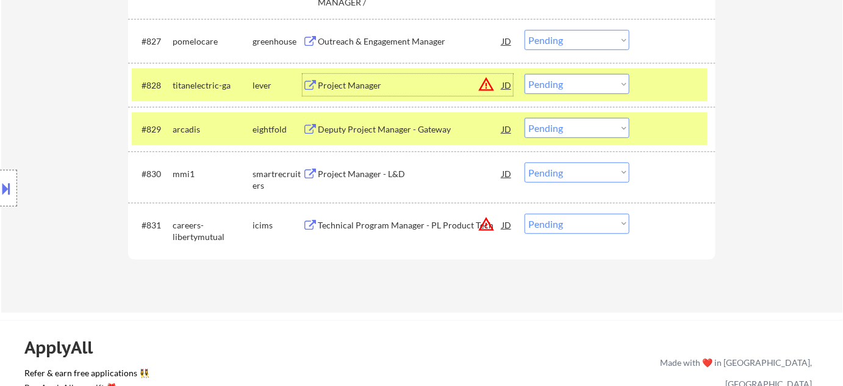
click at [369, 174] on div "Project Manager - L&D" at bounding box center [410, 174] width 184 height 12
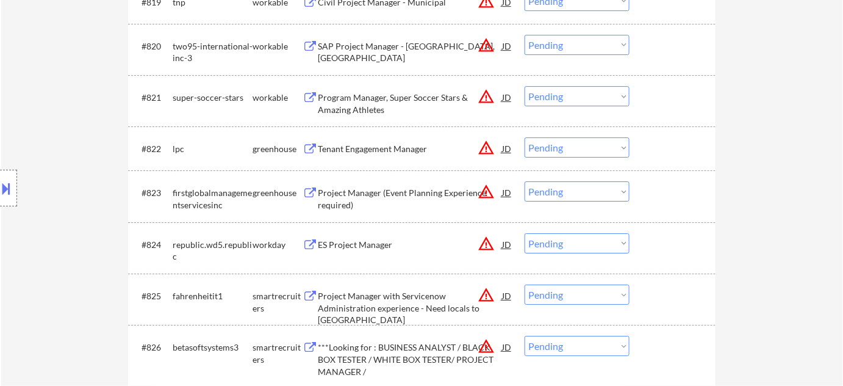
scroll to position [1308, 0]
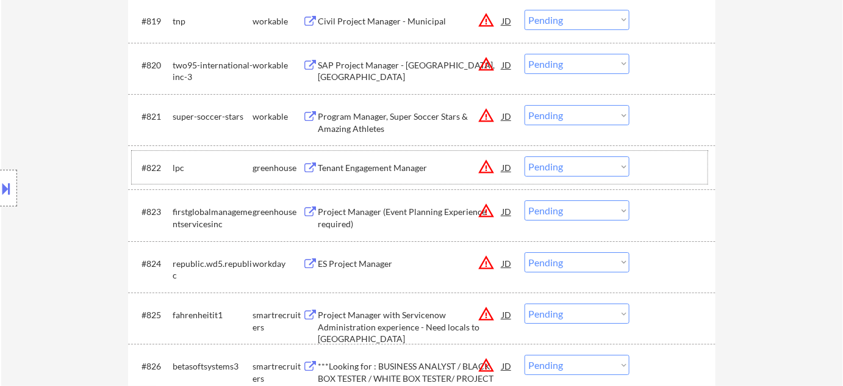
click at [688, 171] on div at bounding box center [674, 167] width 54 height 22
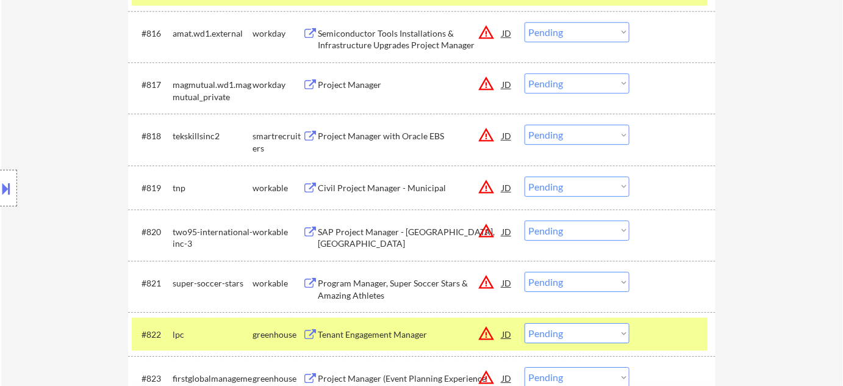
scroll to position [1030, 0]
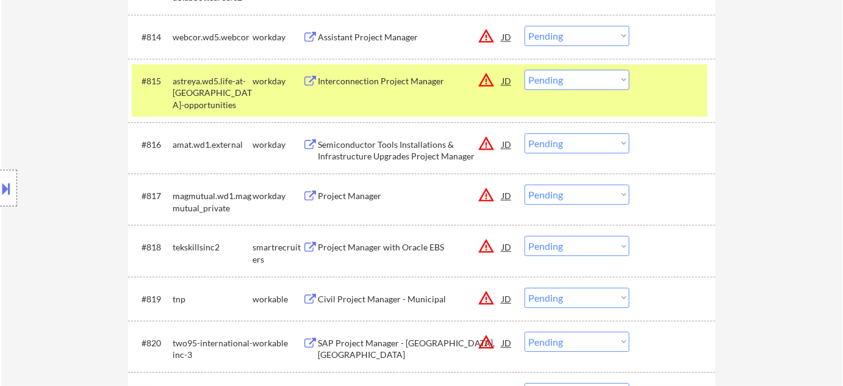
click at [338, 190] on div "Project Manager" at bounding box center [410, 196] width 184 height 12
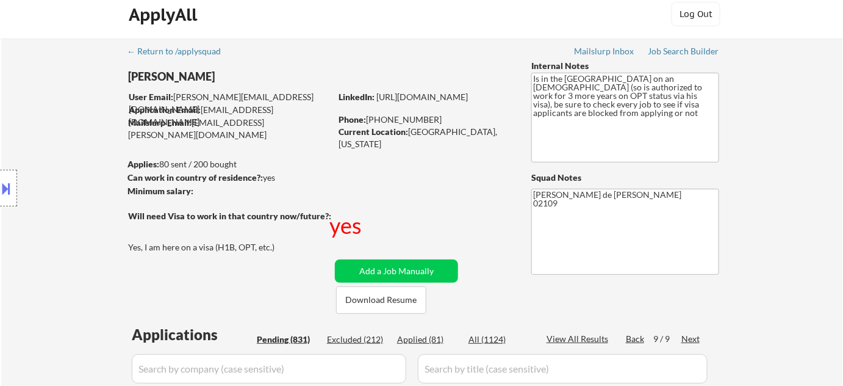
scroll to position [166, 0]
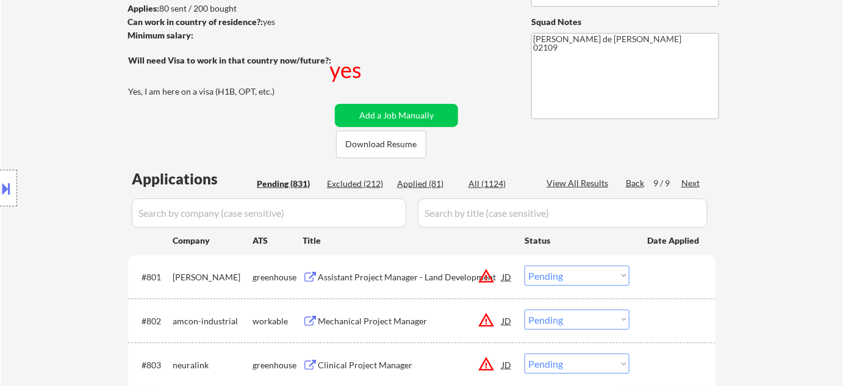
click at [340, 206] on input "input" at bounding box center [269, 212] width 275 height 29
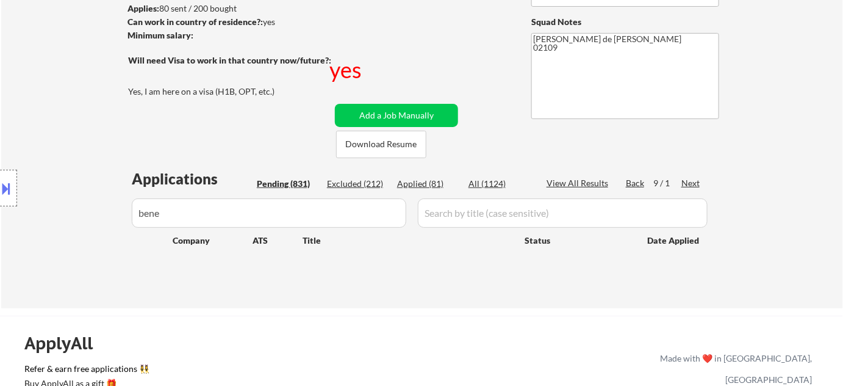
click at [197, 214] on div "Location Inclusions:" at bounding box center [109, 188] width 218 height 226
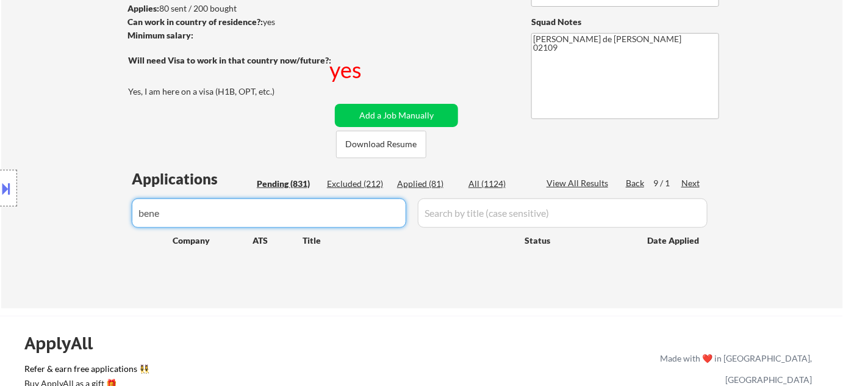
click at [298, 218] on input "input" at bounding box center [269, 212] width 275 height 29
type input "ben"
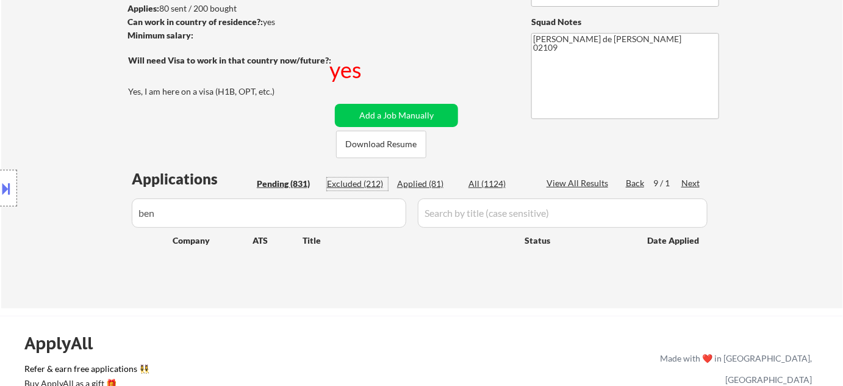
click at [350, 183] on div "Excluded (212)" at bounding box center [357, 184] width 61 height 12
click at [297, 183] on div "Pending (831)" at bounding box center [287, 184] width 61 height 12
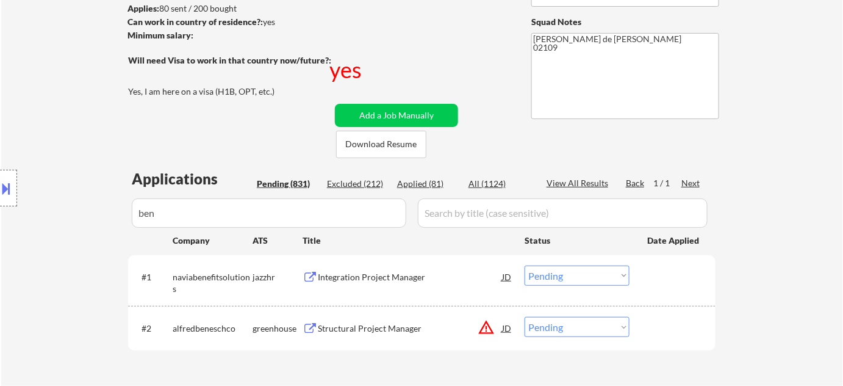
click at [575, 328] on select "Choose an option... Pending Applied Excluded (Questions) Excluded (Expired) Exc…" at bounding box center [577, 327] width 105 height 20
select select ""excluded__bad_match_""
click at [525, 317] on select "Choose an option... Pending Applied Excluded (Questions) Excluded (Expired) Exc…" at bounding box center [577, 327] width 105 height 20
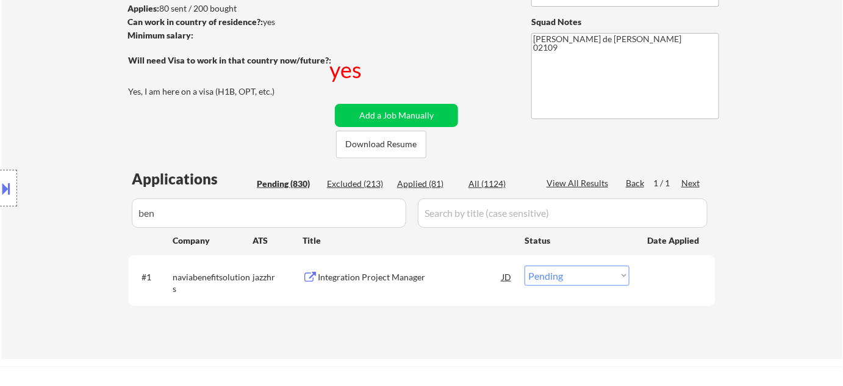
click at [0, 160] on body "← Return to /applysquad Mailslurp Inbox Job Search Builder Ankit Malviya User E…" at bounding box center [421, 27] width 843 height 386
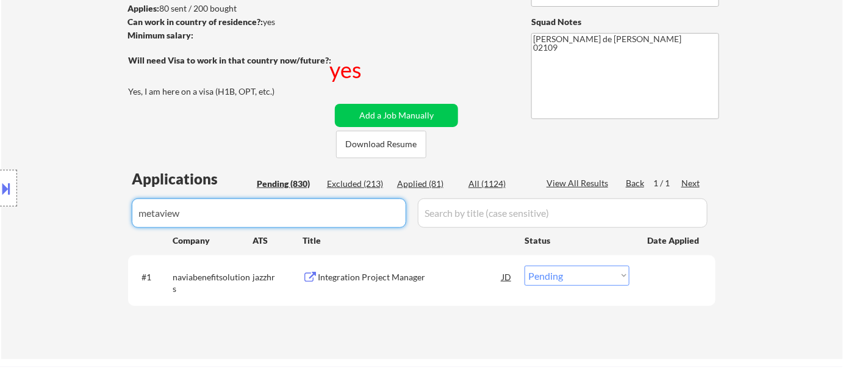
click at [366, 206] on input "input" at bounding box center [269, 212] width 275 height 29
type input "metaview"
drag, startPoint x: 357, startPoint y: 223, endPoint x: 0, endPoint y: 223, distance: 357.0
click at [0, 220] on body "← Return to /applysquad Mailslurp Inbox Job Search Builder Ankit Malviya User E…" at bounding box center [421, 27] width 843 height 386
type input "meta"
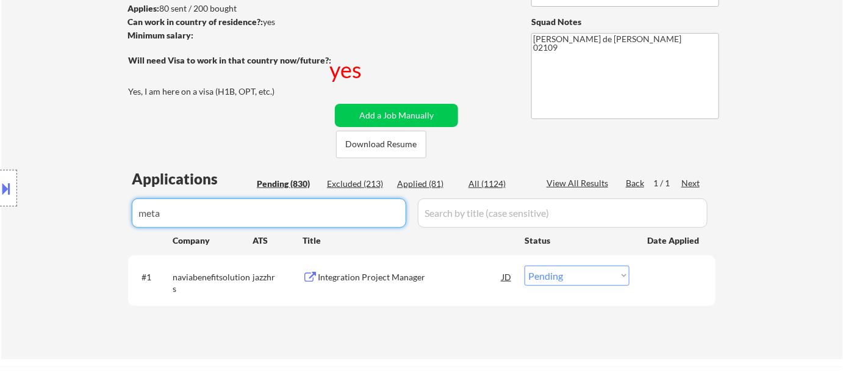
drag, startPoint x: 254, startPoint y: 222, endPoint x: 9, endPoint y: 198, distance: 247.1
click at [10, 207] on body "← Return to /applysquad Mailslurp Inbox Job Search Builder Ankit Malviya User E…" at bounding box center [421, 27] width 843 height 386
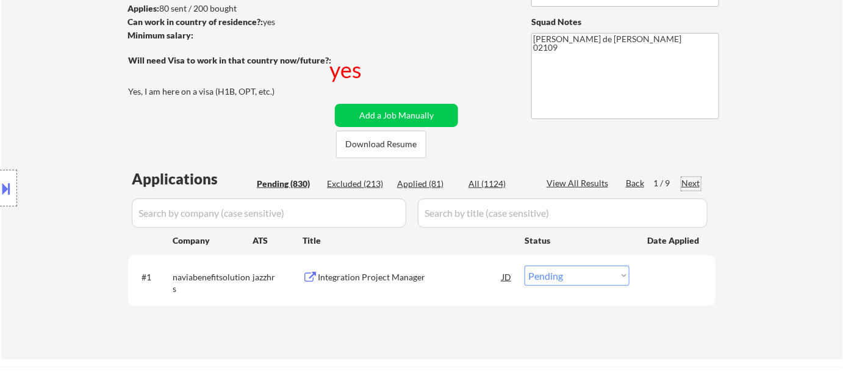
click at [691, 179] on div "Next" at bounding box center [692, 183] width 20 height 12
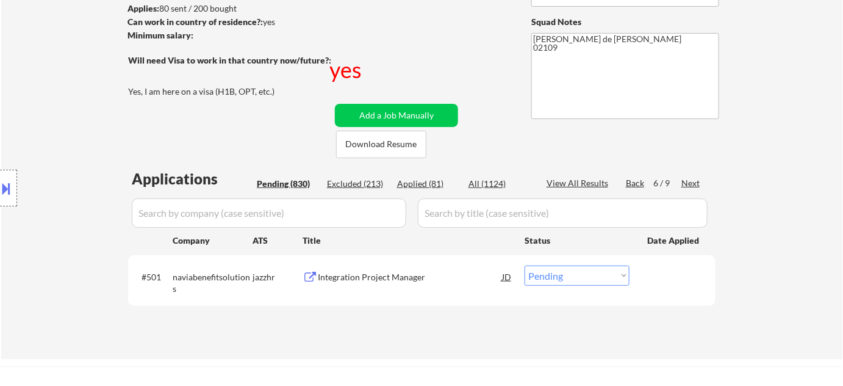
click at [693, 179] on div "Next" at bounding box center [692, 183] width 20 height 12
select select ""pending""
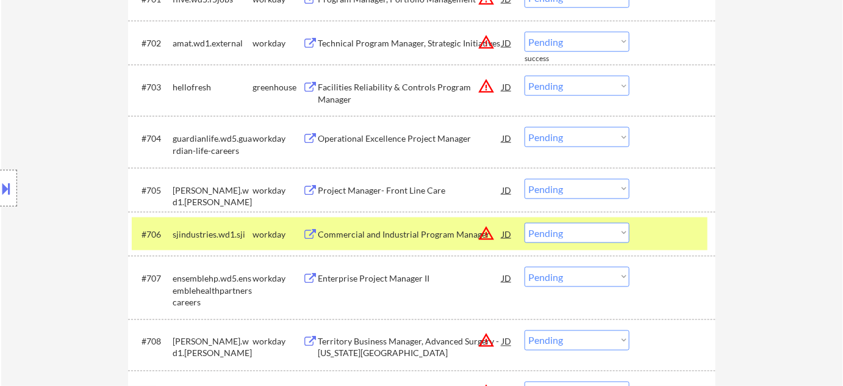
scroll to position [4403, 0]
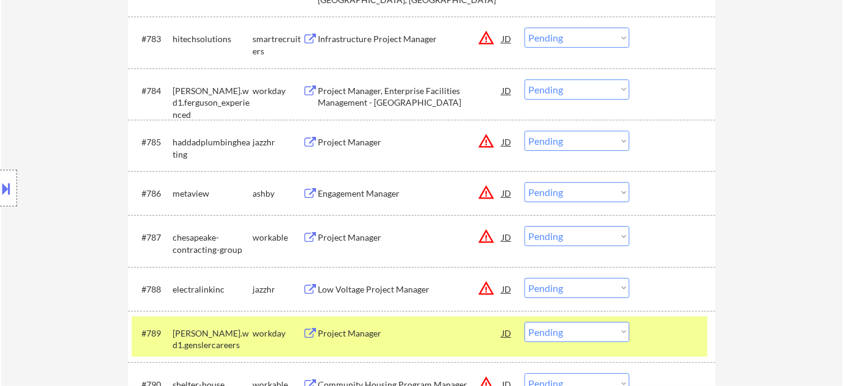
click at [570, 190] on select "Choose an option... Pending Applied Excluded (Questions) Excluded (Expired) Exc…" at bounding box center [577, 192] width 105 height 20
click at [488, 192] on button "warning_amber" at bounding box center [486, 192] width 17 height 17
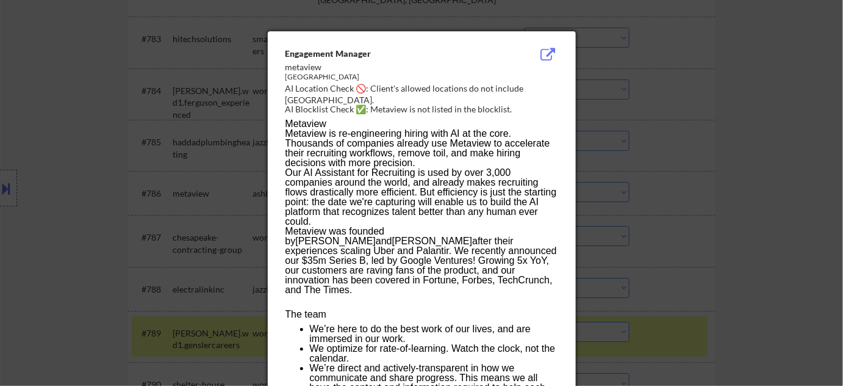
click at [706, 190] on div at bounding box center [421, 193] width 843 height 386
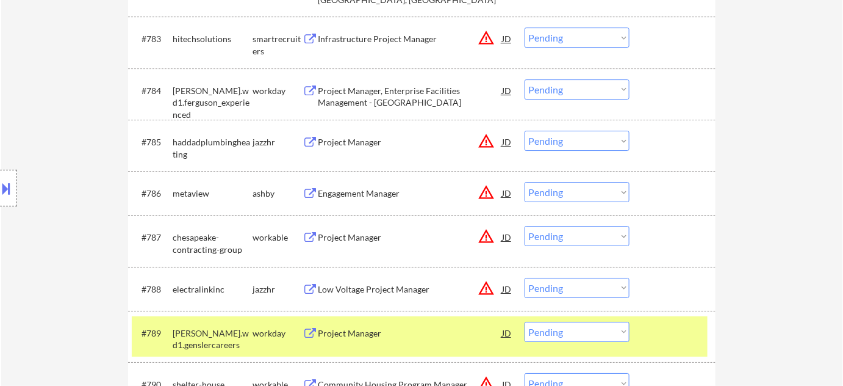
click at [532, 192] on select "Choose an option... Pending Applied Excluded (Questions) Excluded (Expired) Exc…" at bounding box center [577, 192] width 105 height 20
click at [525, 182] on select "Choose an option... Pending Applied Excluded (Questions) Excluded (Expired) Exc…" at bounding box center [577, 192] width 105 height 20
select select ""pending""
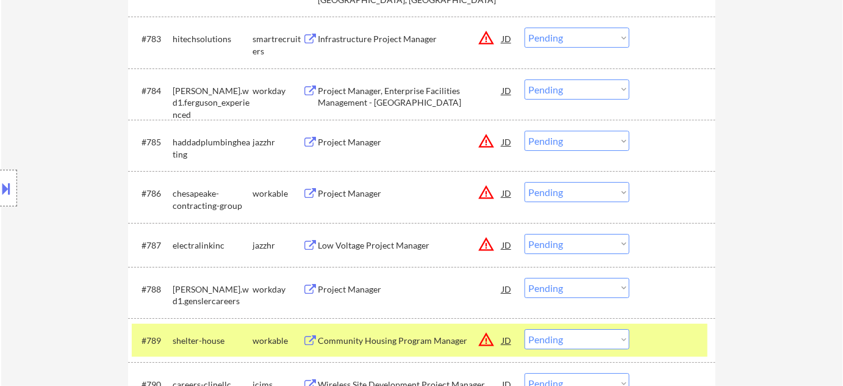
click at [15, 195] on div at bounding box center [8, 188] width 17 height 37
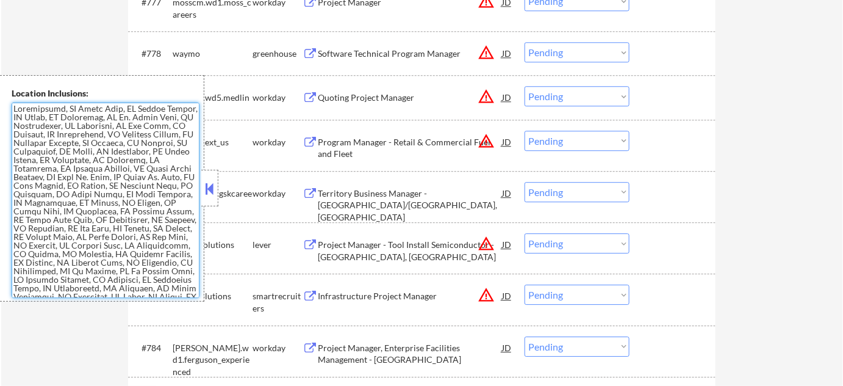
scroll to position [2832, 0]
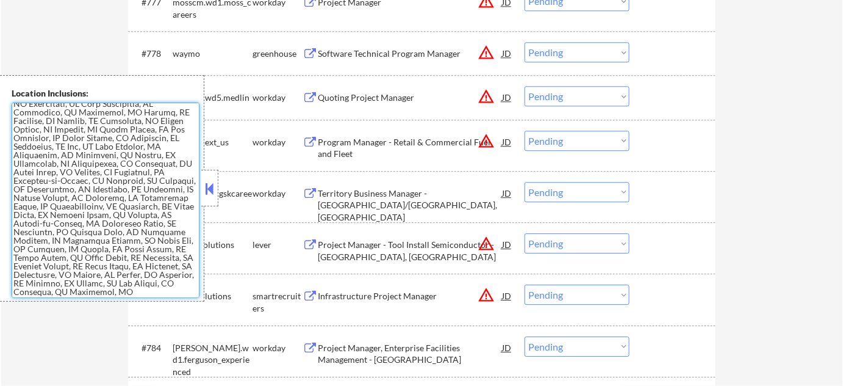
click at [208, 179] on button at bounding box center [209, 188] width 13 height 18
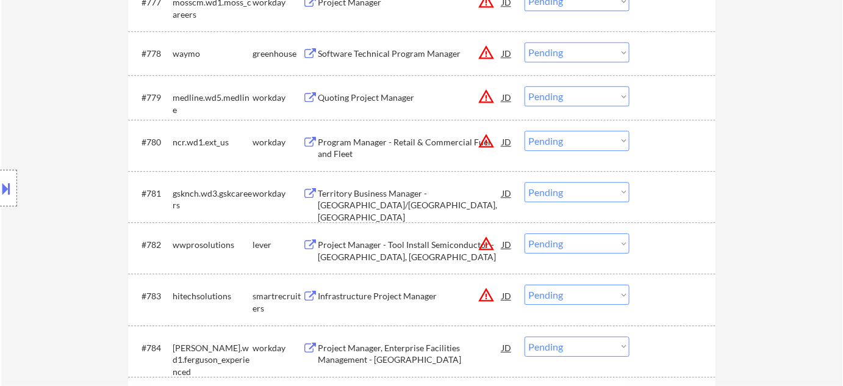
scroll to position [4881, 0]
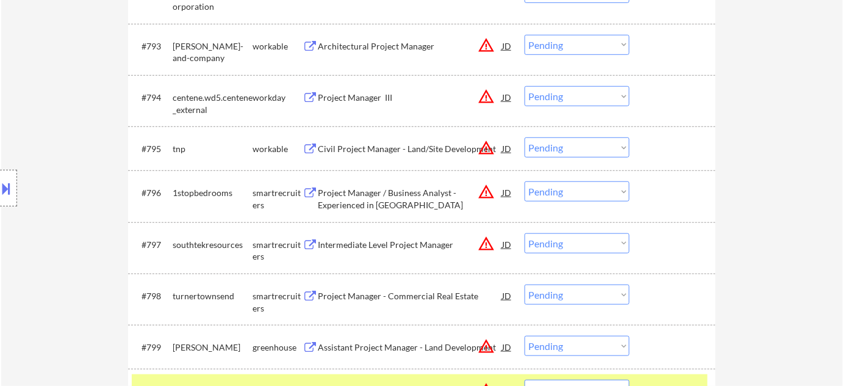
click at [553, 188] on select "Choose an option... Pending Applied Excluded (Questions) Excluded (Expired) Exc…" at bounding box center [577, 191] width 105 height 20
click at [525, 181] on select "Choose an option... Pending Applied Excluded (Questions) Excluded (Expired) Exc…" at bounding box center [577, 191] width 105 height 20
select select ""pending""
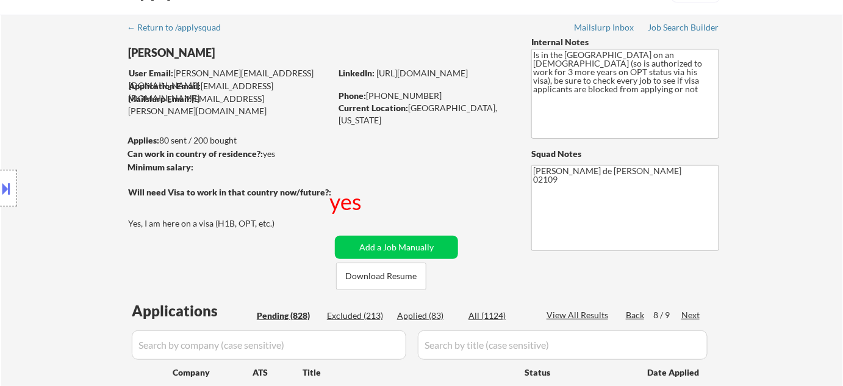
scroll to position [90, 0]
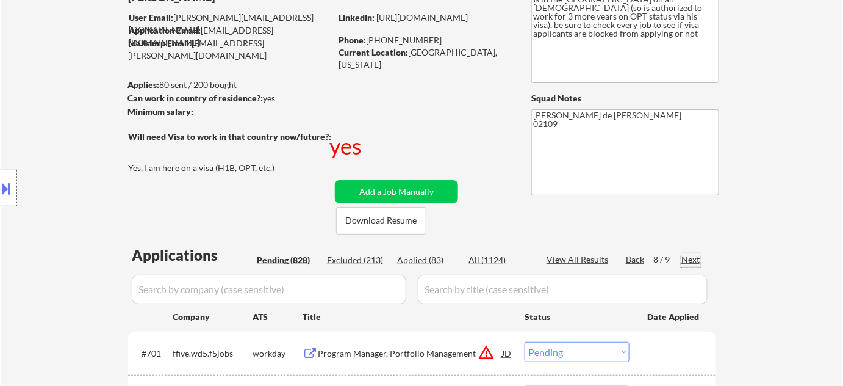
drag, startPoint x: 688, startPoint y: 260, endPoint x: 682, endPoint y: 263, distance: 7.4
click at [687, 260] on div "Next" at bounding box center [692, 259] width 20 height 12
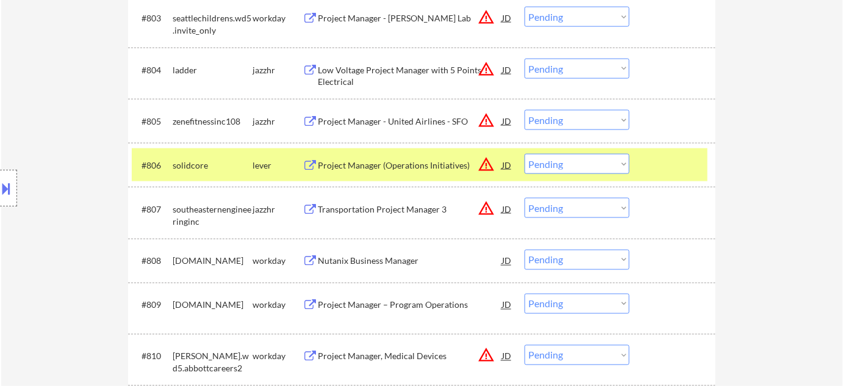
scroll to position [533, 0]
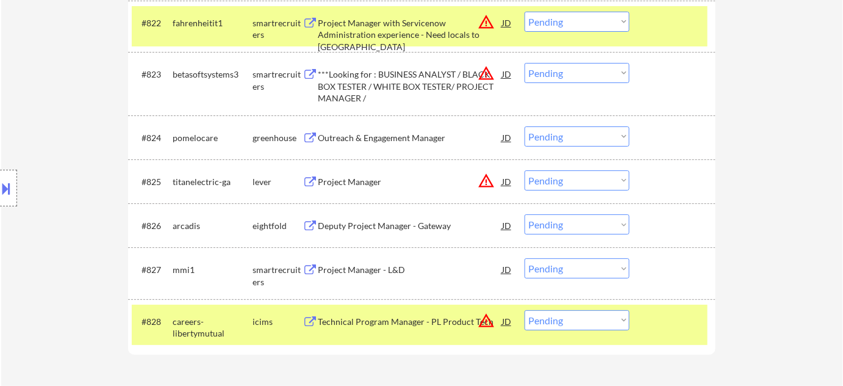
scroll to position [1477, 0]
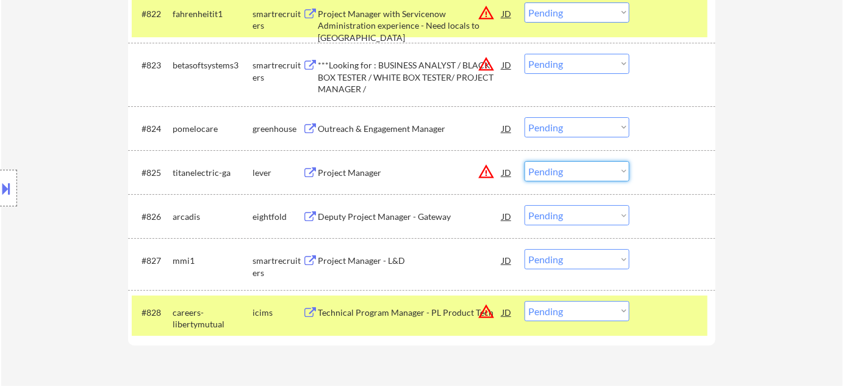
drag, startPoint x: 569, startPoint y: 168, endPoint x: 570, endPoint y: 178, distance: 10.4
click at [569, 168] on select "Choose an option... Pending Applied Excluded (Questions) Excluded (Expired) Exc…" at bounding box center [577, 171] width 105 height 20
click at [525, 161] on select "Choose an option... Pending Applied Excluded (Questions) Excluded (Expired) Exc…" at bounding box center [577, 171] width 105 height 20
select select ""pending""
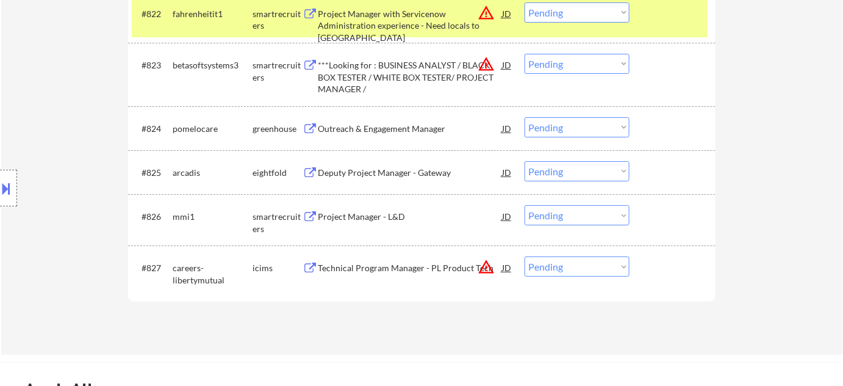
scroll to position [1421, 0]
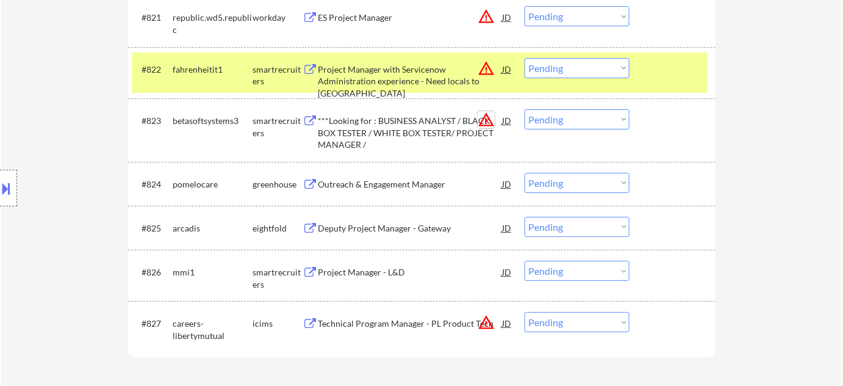
click at [479, 119] on button "warning_amber" at bounding box center [486, 119] width 17 height 17
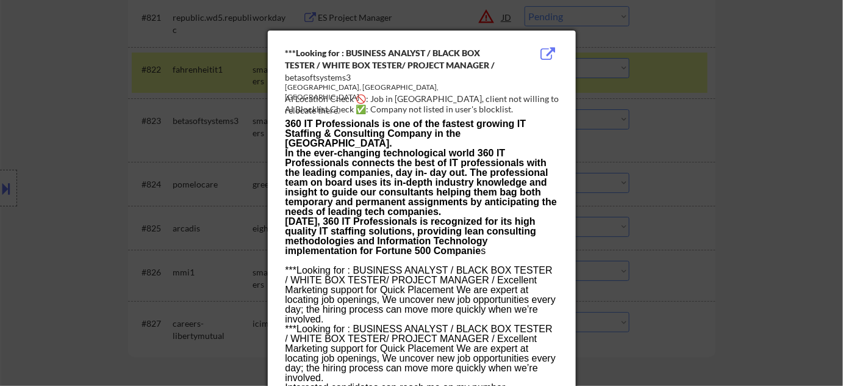
click at [719, 185] on div at bounding box center [421, 193] width 843 height 386
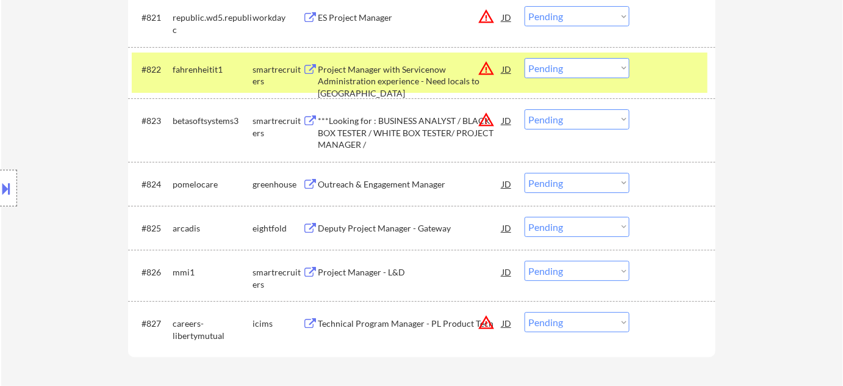
click at [438, 131] on div "***Looking for : BUSINESS ANALYST / BLACK BOX TESTER / WHITE BOX TESTER/ PROJEC…" at bounding box center [410, 133] width 184 height 36
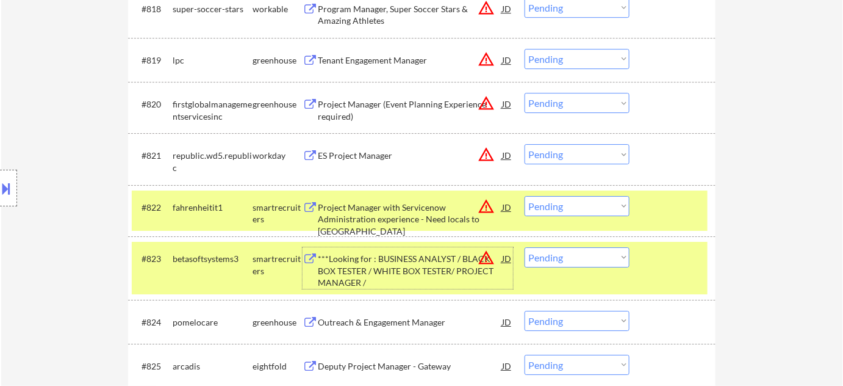
scroll to position [1144, 0]
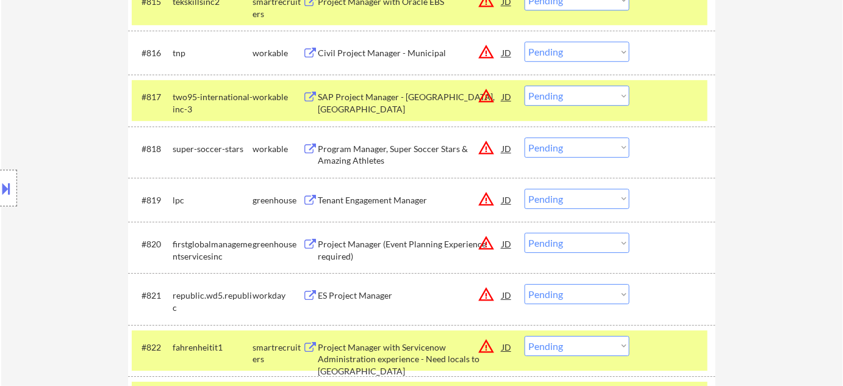
click at [331, 248] on div "Project Manager (Event Planning Experience required)" at bounding box center [410, 250] width 184 height 24
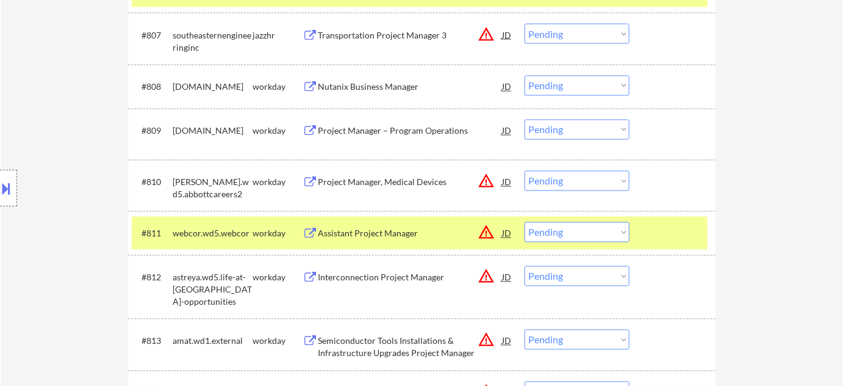
scroll to position [700, 0]
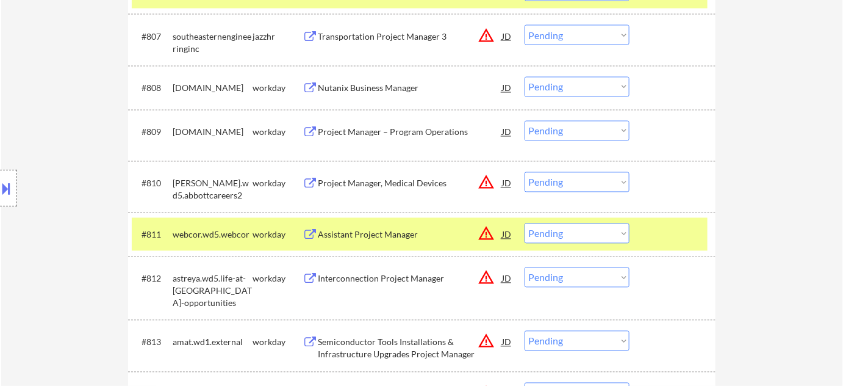
click at [377, 124] on div "Project Manager – Program Operations" at bounding box center [410, 132] width 184 height 22
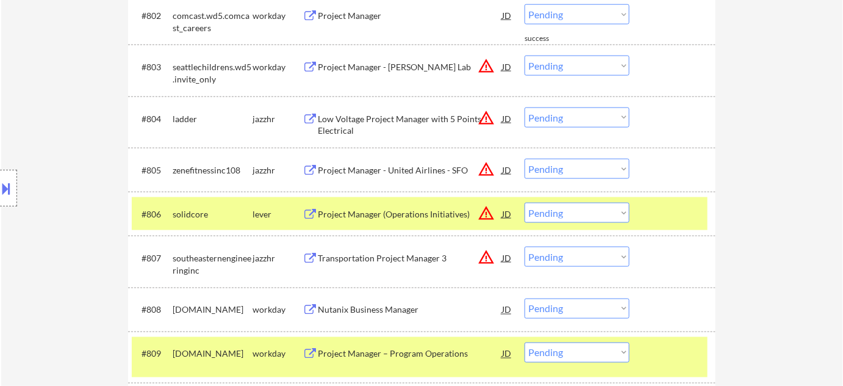
scroll to position [900, 0]
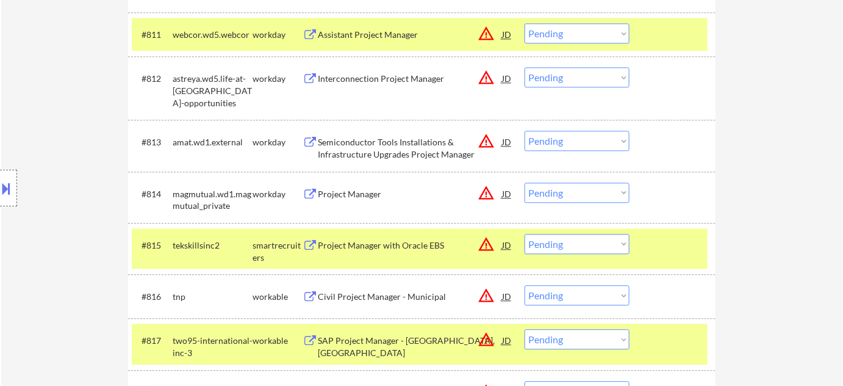
drag, startPoint x: 574, startPoint y: 188, endPoint x: 575, endPoint y: 200, distance: 11.6
click at [574, 188] on select "Choose an option... Pending Applied Excluded (Questions) Excluded (Expired) Exc…" at bounding box center [577, 192] width 105 height 20
click at [525, 182] on select "Choose an option... Pending Applied Excluded (Questions) Excluded (Expired) Exc…" at bounding box center [577, 192] width 105 height 20
select select ""pending""
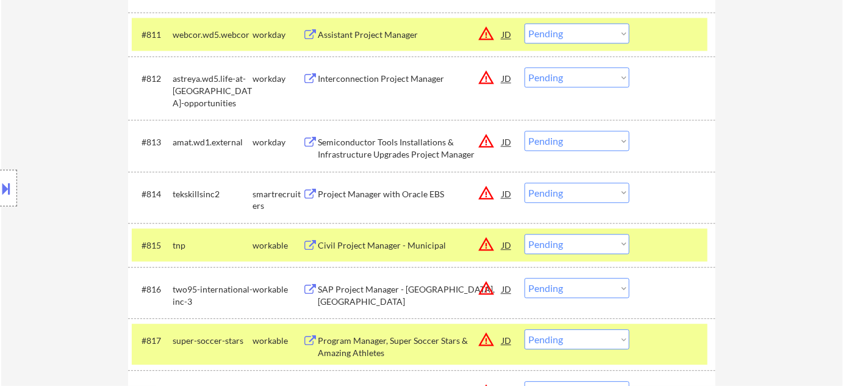
scroll to position [639, 0]
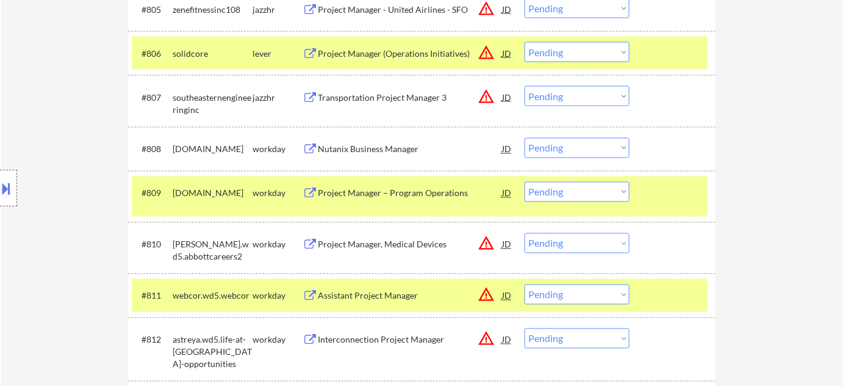
drag, startPoint x: 554, startPoint y: 196, endPoint x: 560, endPoint y: 199, distance: 6.3
click at [554, 196] on select "Choose an option... Pending Applied Excluded (Questions) Excluded (Expired) Exc…" at bounding box center [577, 192] width 105 height 20
click at [525, 182] on select "Choose an option... Pending Applied Excluded (Questions) Excluded (Expired) Exc…" at bounding box center [577, 192] width 105 height 20
select select ""pending""
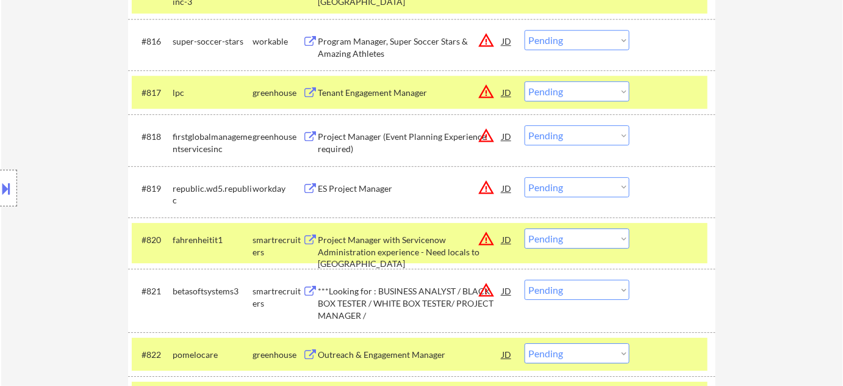
scroll to position [1083, 0]
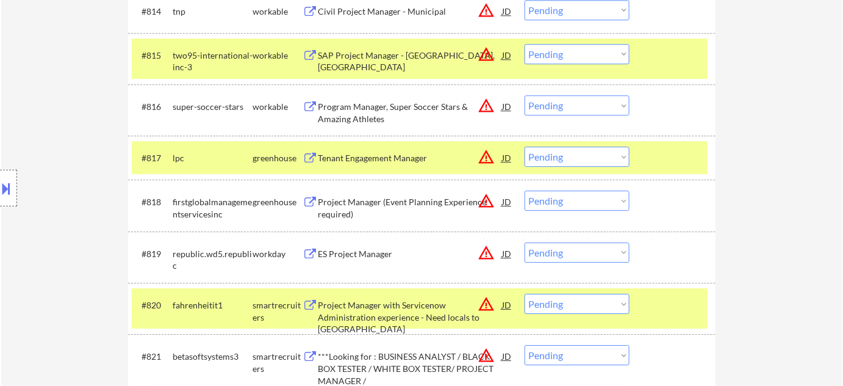
click at [341, 107] on div "Program Manager, Super Soccer Stars & Amazing Athletes" at bounding box center [410, 113] width 184 height 24
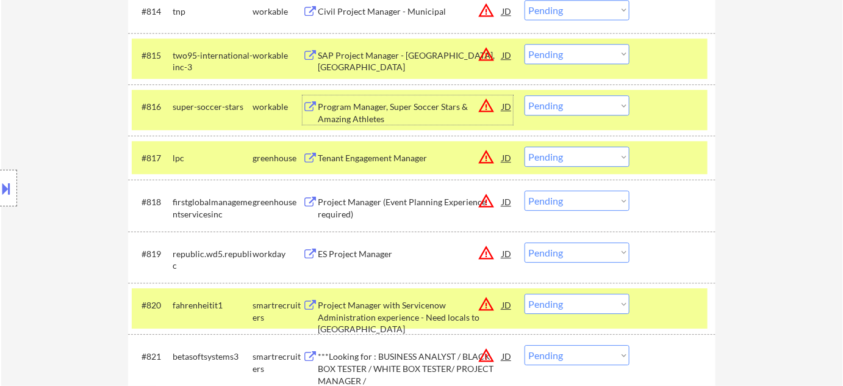
click at [579, 98] on select "Choose an option... Pending Applied Excluded (Questions) Excluded (Expired) Exc…" at bounding box center [577, 105] width 105 height 20
click at [525, 95] on select "Choose an option... Pending Applied Excluded (Questions) Excluded (Expired) Exc…" at bounding box center [577, 105] width 105 height 20
select select ""pending""
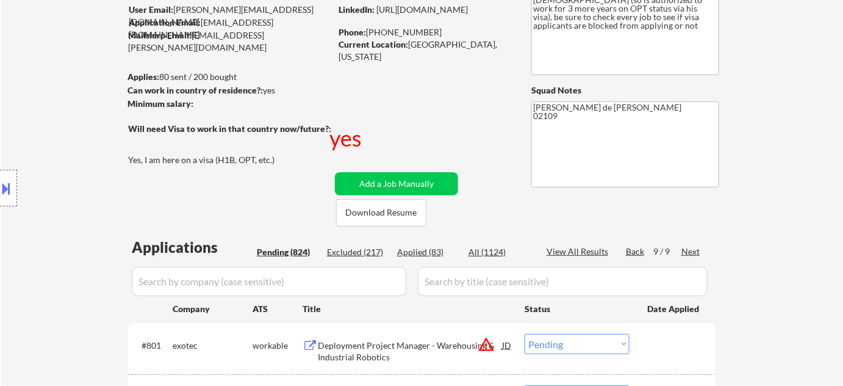
scroll to position [166, 0]
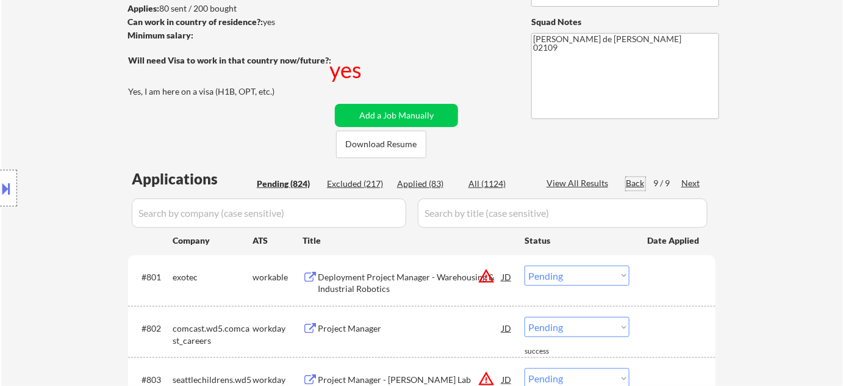
drag, startPoint x: 633, startPoint y: 182, endPoint x: 643, endPoint y: 181, distance: 10.4
click at [633, 181] on div "Back" at bounding box center [636, 183] width 20 height 12
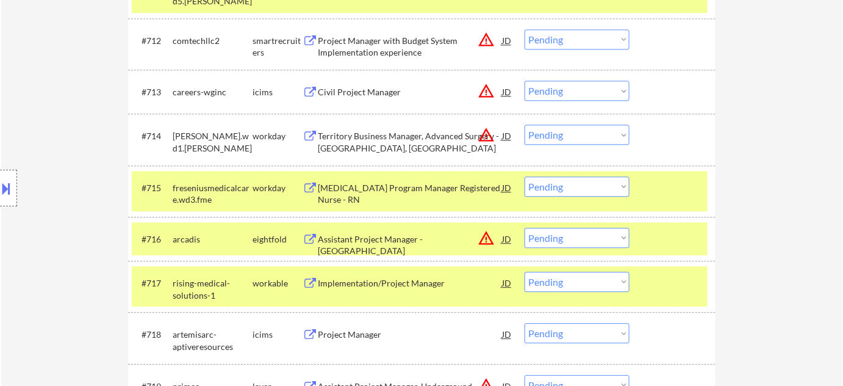
scroll to position [1054, 0]
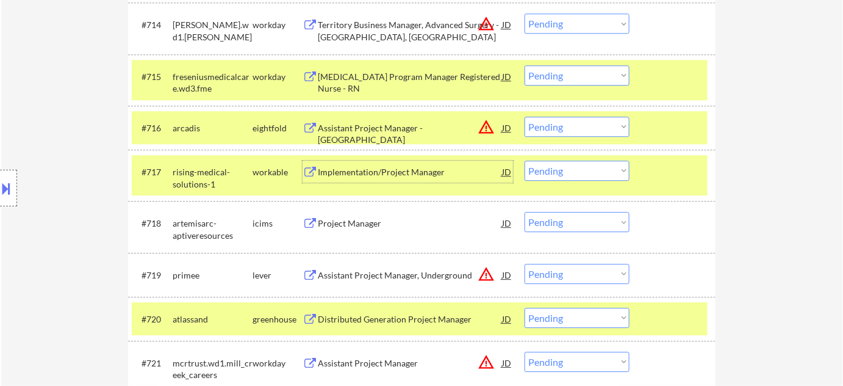
click at [331, 163] on div "Implementation/Project Manager" at bounding box center [410, 171] width 184 height 22
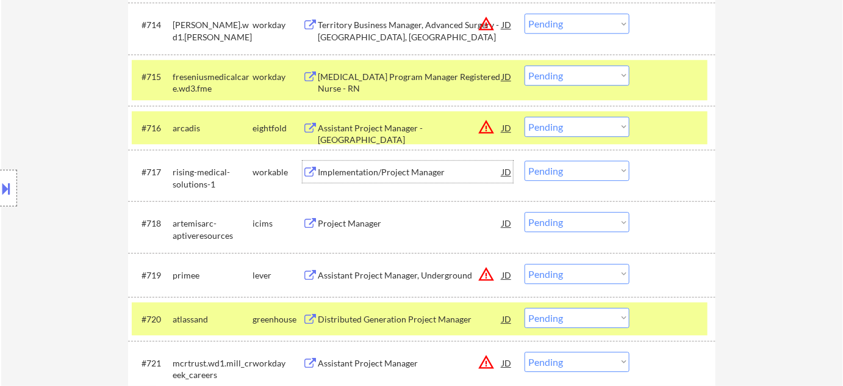
click at [563, 177] on select "Choose an option... Pending Applied Excluded (Questions) Excluded (Expired) Exc…" at bounding box center [577, 170] width 105 height 20
click at [525, 160] on select "Choose an option... Pending Applied Excluded (Questions) Excluded (Expired) Exc…" at bounding box center [577, 170] width 105 height 20
select select ""pending""
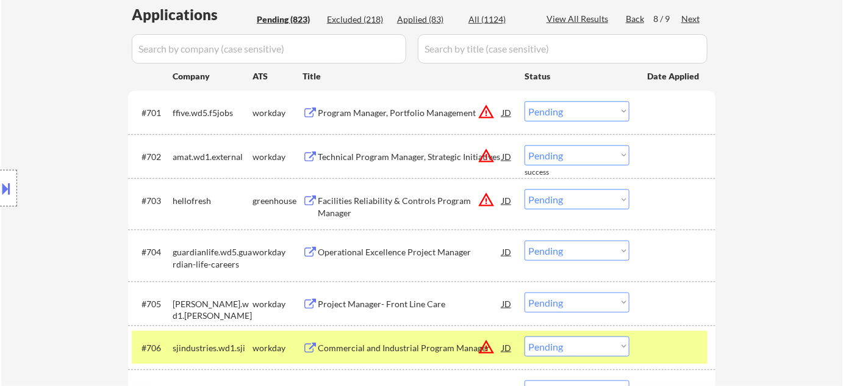
scroll to position [277, 0]
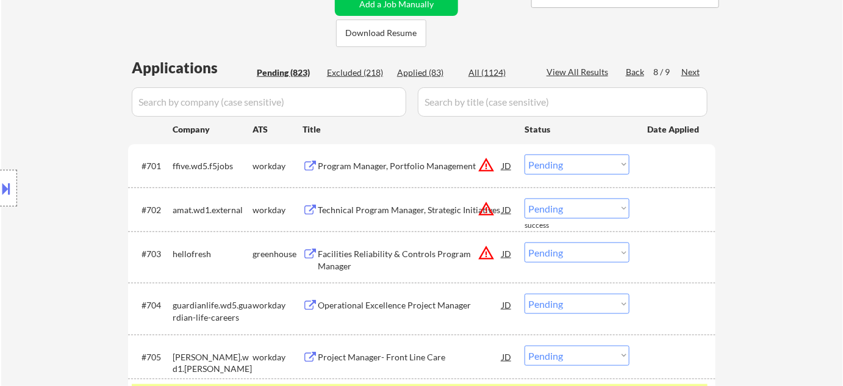
drag, startPoint x: 634, startPoint y: 69, endPoint x: 685, endPoint y: 20, distance: 70.8
click at [634, 70] on div "Back" at bounding box center [636, 72] width 20 height 12
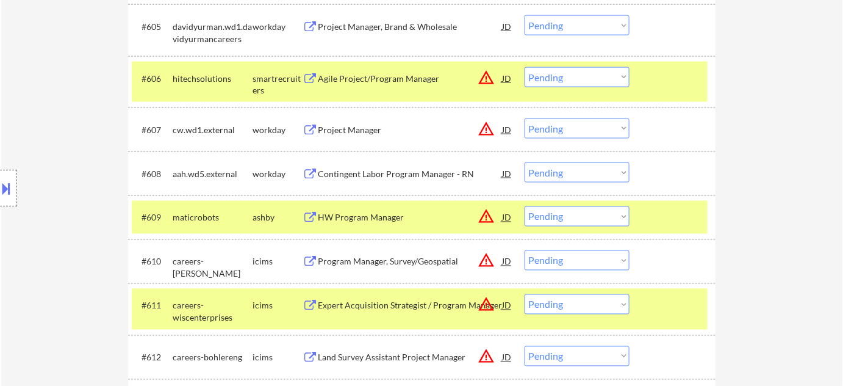
scroll to position [610, 0]
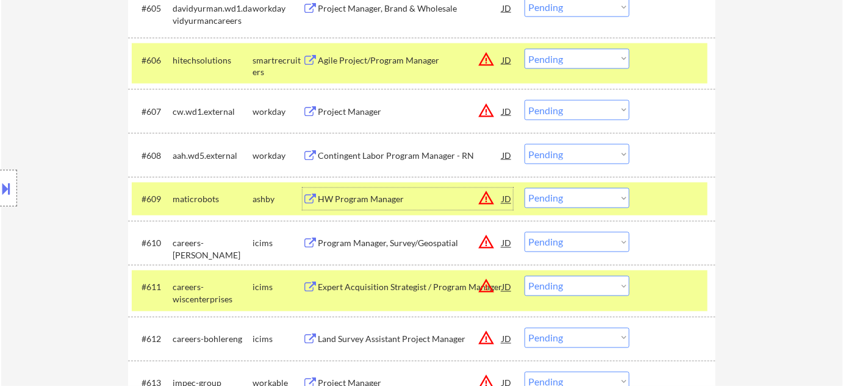
click at [356, 198] on div "HW Program Manager" at bounding box center [410, 199] width 184 height 12
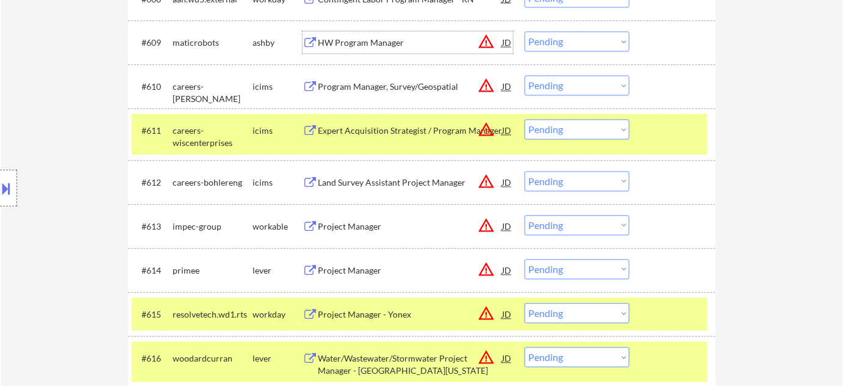
scroll to position [776, 0]
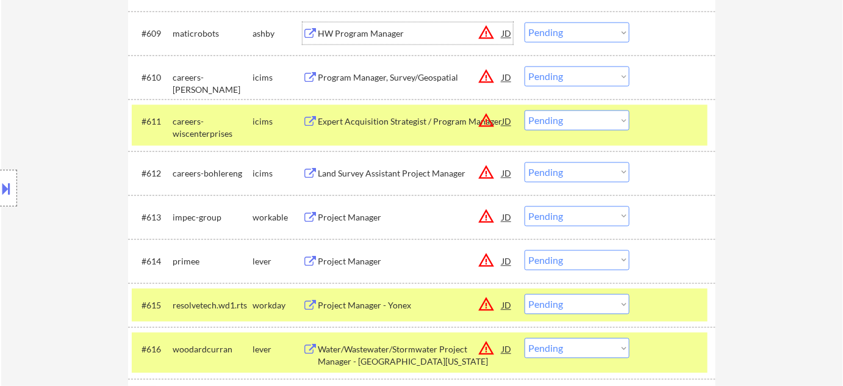
click at [367, 214] on div "Project Manager" at bounding box center [410, 217] width 184 height 12
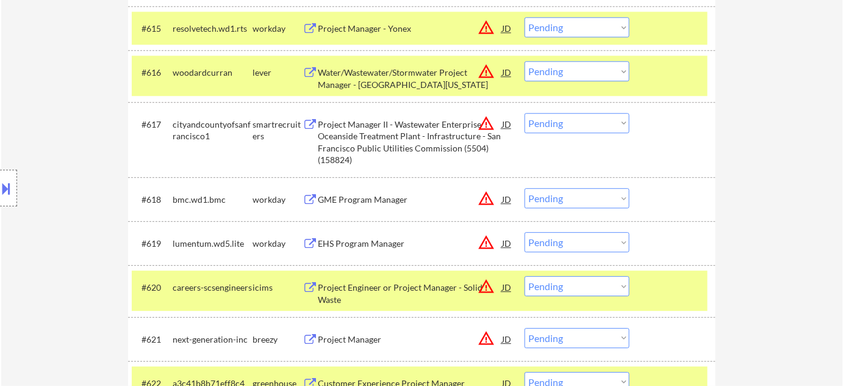
scroll to position [1109, 0]
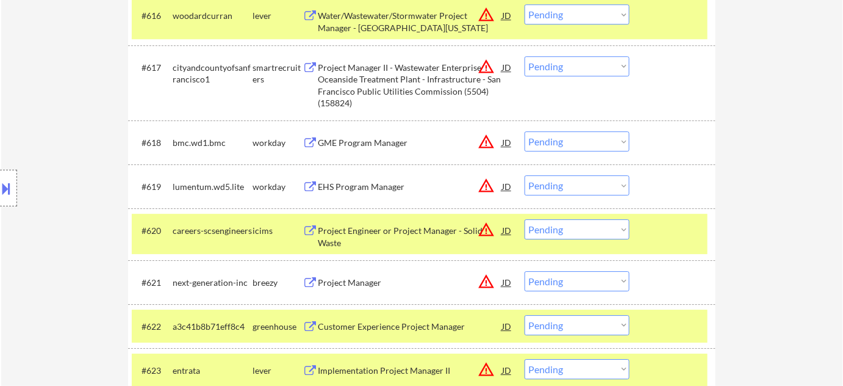
click at [353, 282] on div "Project Manager" at bounding box center [410, 282] width 184 height 12
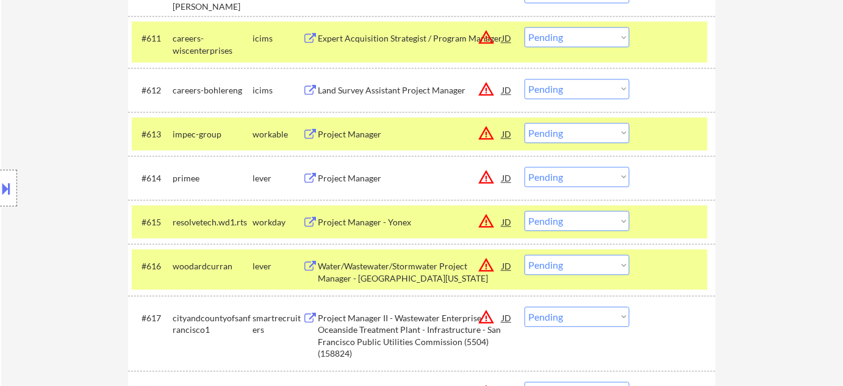
scroll to position [693, 0]
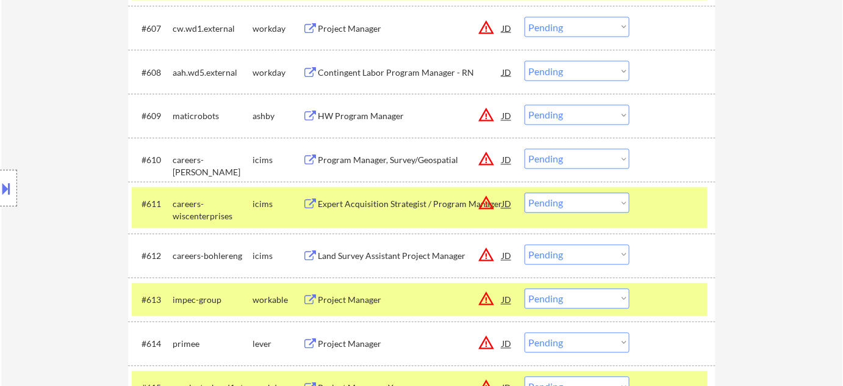
click at [588, 118] on select "Choose an option... Pending Applied Excluded (Questions) Excluded (Expired) Exc…" at bounding box center [577, 115] width 105 height 20
click at [525, 105] on select "Choose an option... Pending Applied Excluded (Questions) Excluded (Expired) Exc…" at bounding box center [577, 115] width 105 height 20
select select ""pending""
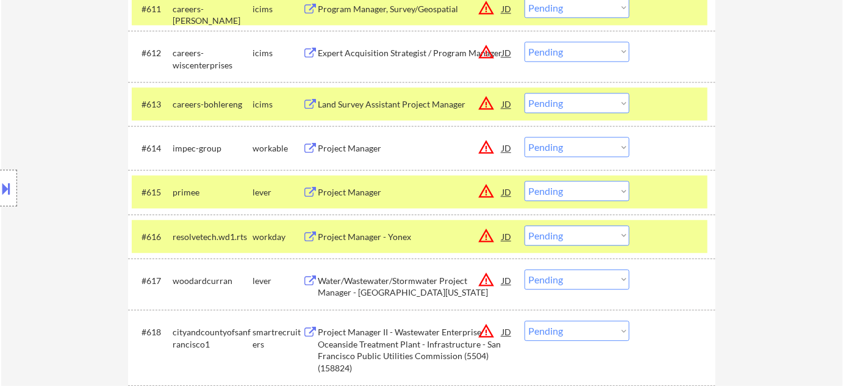
scroll to position [970, 0]
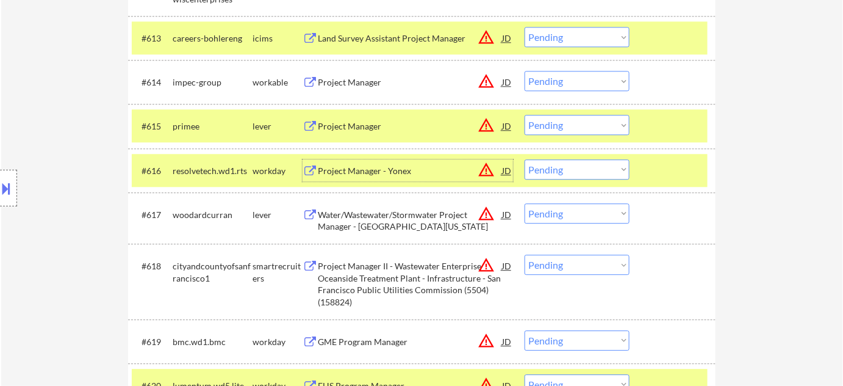
click at [394, 173] on div "Project Manager - Yonex" at bounding box center [410, 171] width 184 height 12
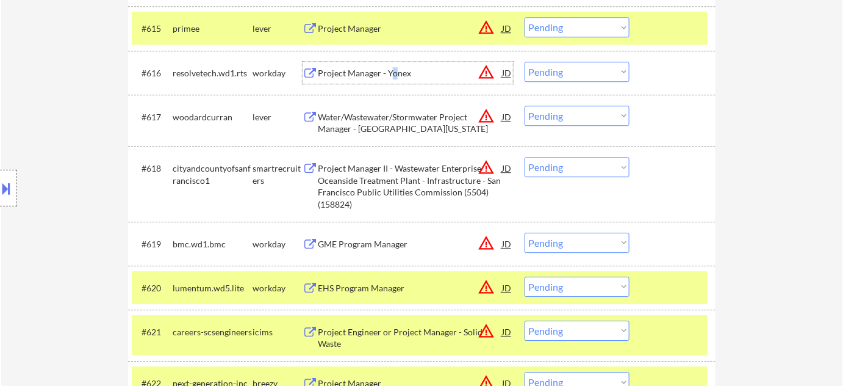
scroll to position [1080, 0]
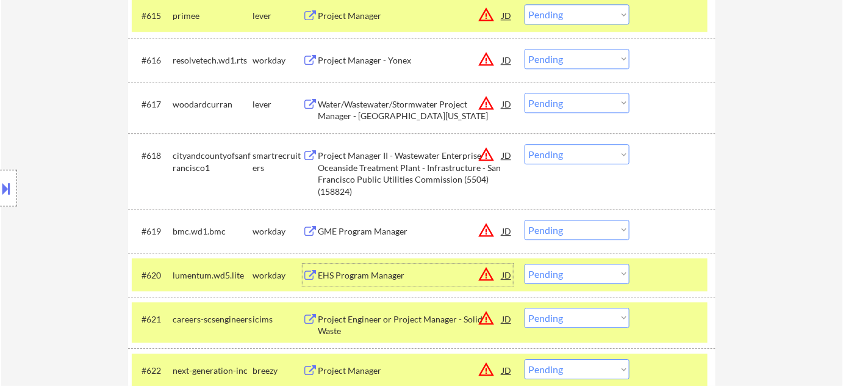
click at [357, 273] on div "EHS Program Manager" at bounding box center [410, 275] width 184 height 12
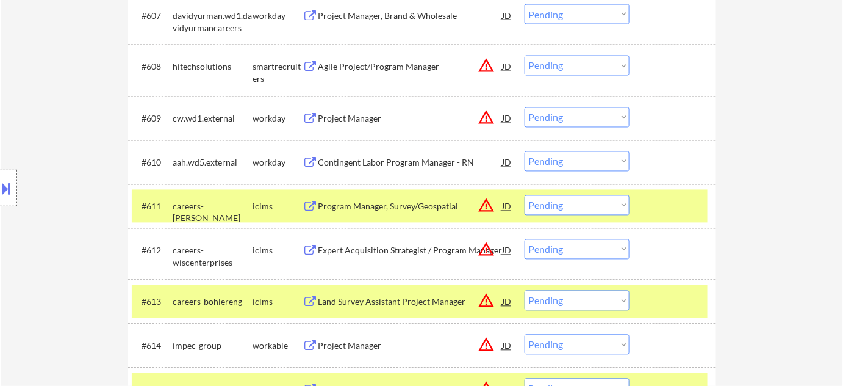
scroll to position [914, 0]
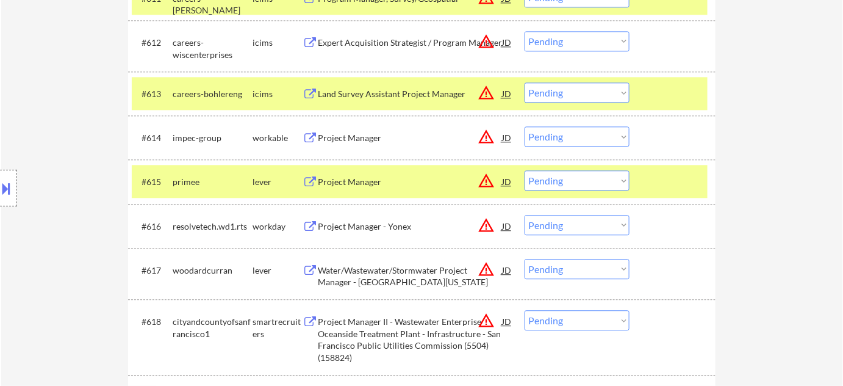
click at [610, 134] on select "Choose an option... Pending Applied Excluded (Questions) Excluded (Expired) Exc…" at bounding box center [577, 136] width 105 height 20
click at [525, 126] on select "Choose an option... Pending Applied Excluded (Questions) Excluded (Expired) Exc…" at bounding box center [577, 136] width 105 height 20
select select ""pending""
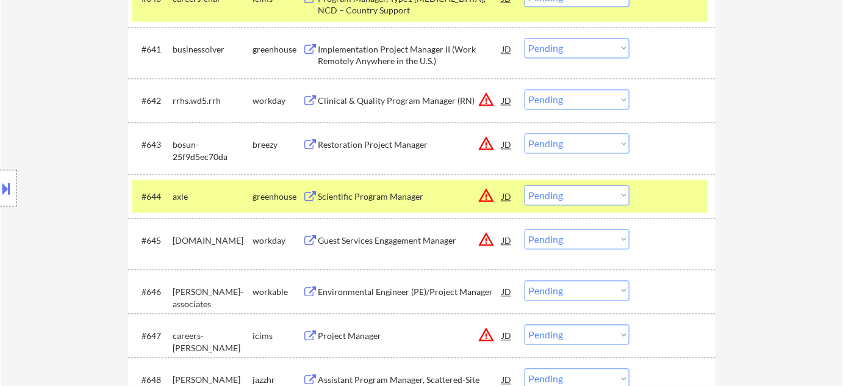
scroll to position [2300, 0]
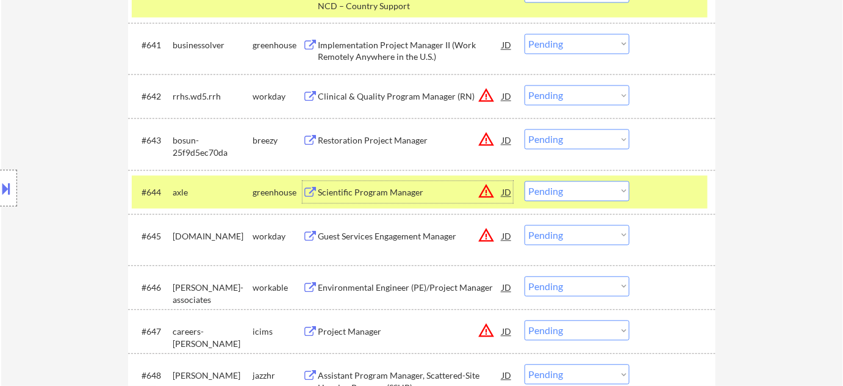
click at [361, 189] on div "Scientific Program Manager" at bounding box center [410, 193] width 184 height 12
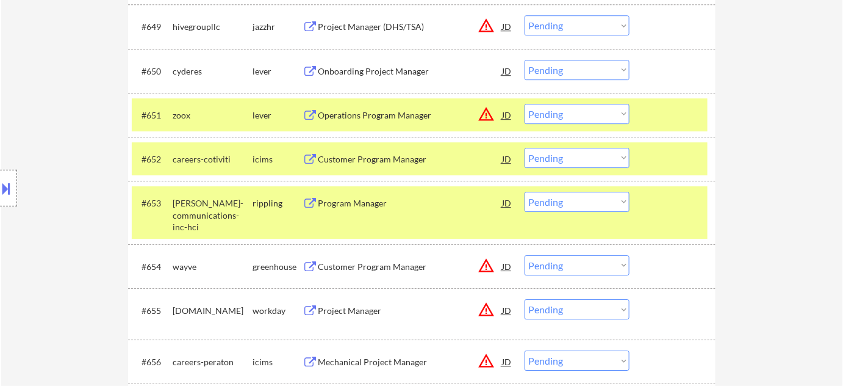
scroll to position [2745, 0]
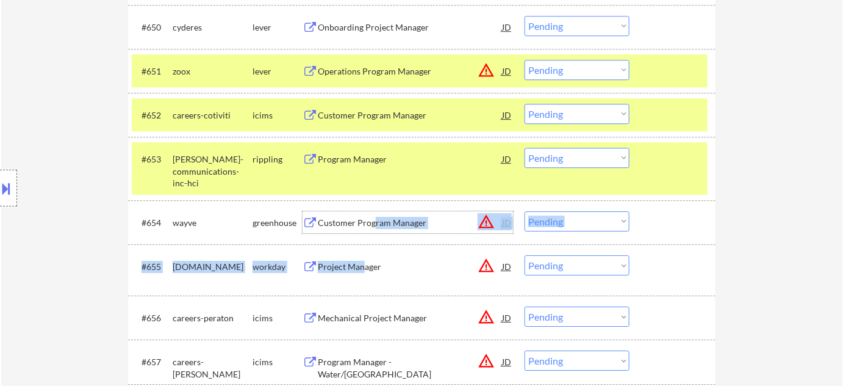
drag, startPoint x: 373, startPoint y: 217, endPoint x: 364, endPoint y: 273, distance: 56.2
click at [364, 273] on div "#601 fhi.wd1.fhi_360_external_career_portal workday Project Manager, EpiC JD wa…" at bounding box center [422, 69] width 588 height 4786
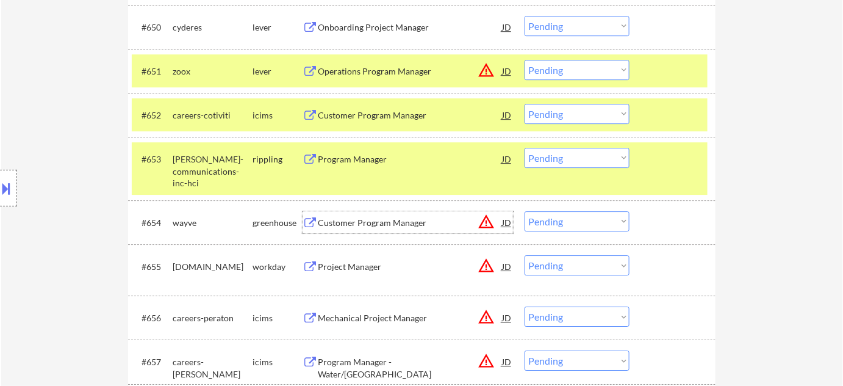
click at [356, 155] on div "Program Manager" at bounding box center [410, 159] width 184 height 12
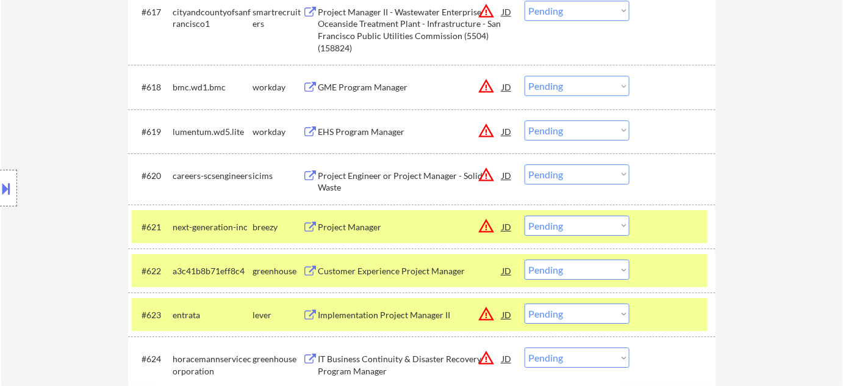
scroll to position [1233, 0]
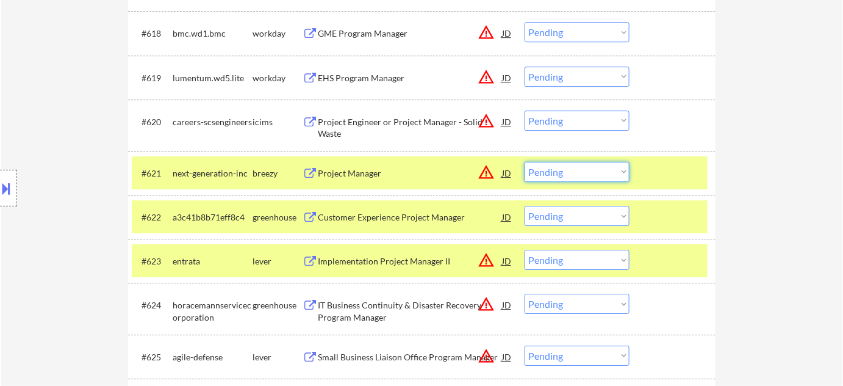
drag, startPoint x: 543, startPoint y: 170, endPoint x: 552, endPoint y: 175, distance: 9.8
click at [543, 170] on select "Choose an option... Pending Applied Excluded (Questions) Excluded (Expired) Exc…" at bounding box center [577, 172] width 105 height 20
click at [525, 162] on select "Choose an option... Pending Applied Excluded (Questions) Excluded (Expired) Exc…" at bounding box center [577, 172] width 105 height 20
select select ""pending""
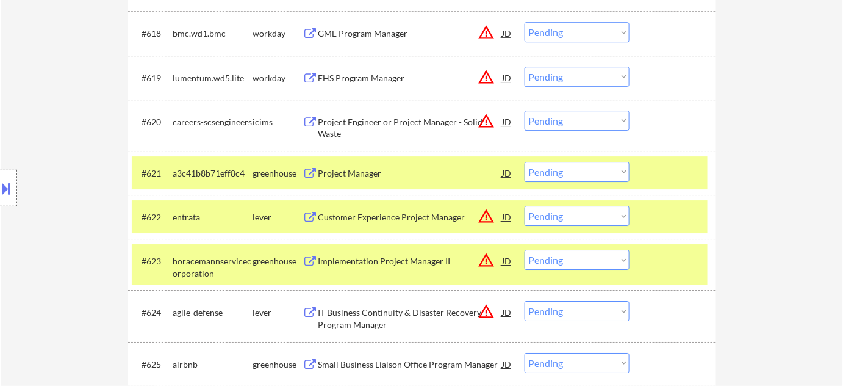
scroll to position [2255, 0]
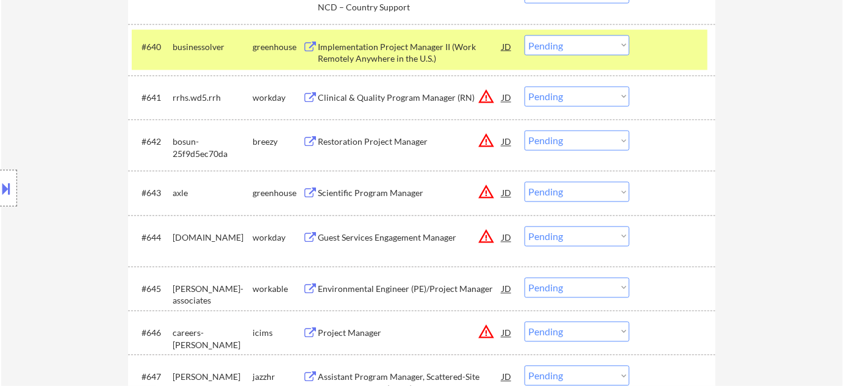
click at [568, 194] on select "Choose an option... Pending Applied Excluded (Questions) Excluded (Expired) Exc…" at bounding box center [577, 192] width 105 height 20
click at [525, 182] on select "Choose an option... Pending Applied Excluded (Questions) Excluded (Expired) Exc…" at bounding box center [577, 192] width 105 height 20
select select ""pending""
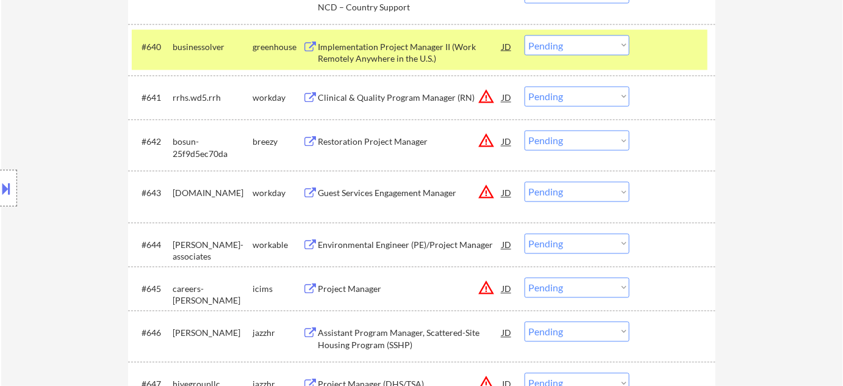
click at [395, 138] on div "Restoration Project Manager" at bounding box center [410, 142] width 184 height 12
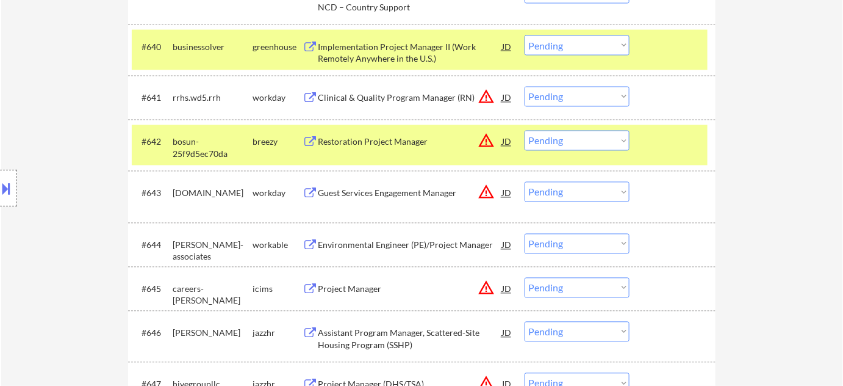
scroll to position [1118, 0]
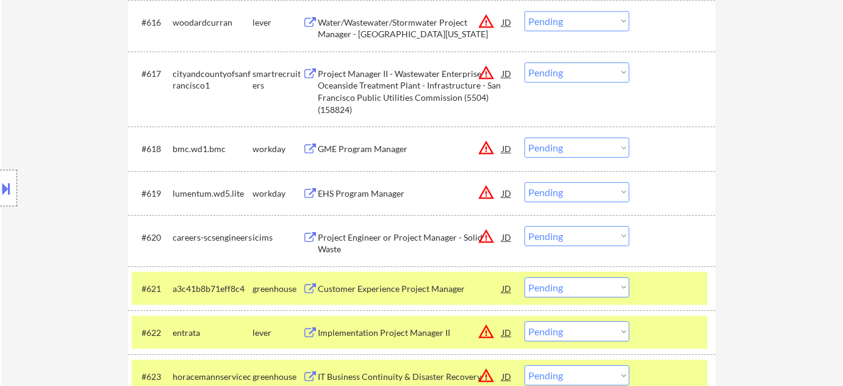
drag, startPoint x: 608, startPoint y: 189, endPoint x: 603, endPoint y: 195, distance: 7.3
click at [607, 189] on select "Choose an option... Pending Applied Excluded (Questions) Excluded (Expired) Exc…" at bounding box center [577, 192] width 105 height 20
click at [525, 182] on select "Choose an option... Pending Applied Excluded (Questions) Excluded (Expired) Exc…" at bounding box center [577, 192] width 105 height 20
select select ""pending""
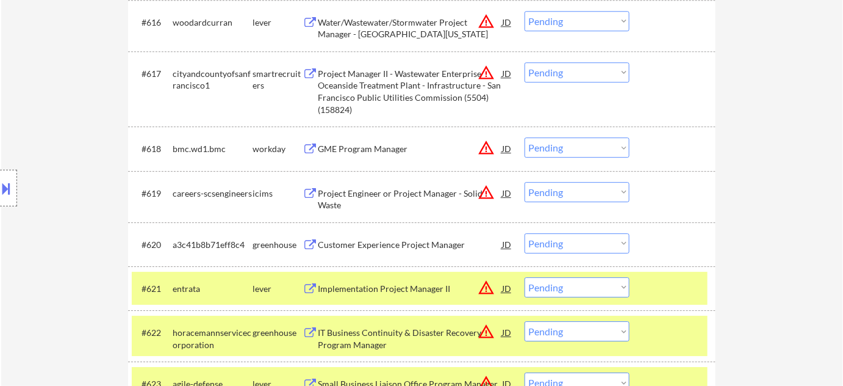
scroll to position [2579, 0]
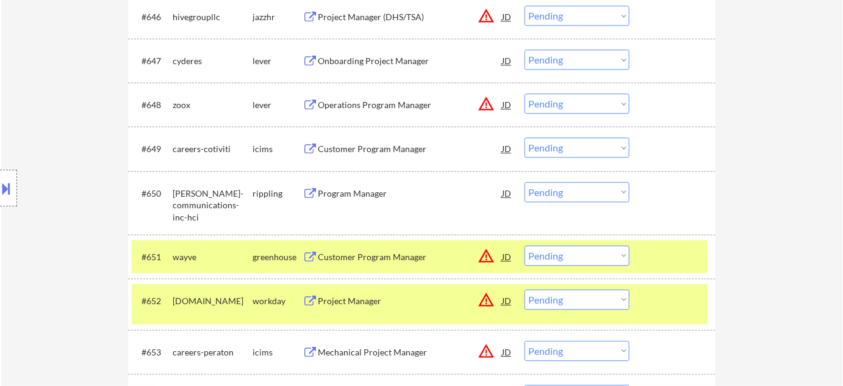
click at [550, 198] on select "Choose an option... Pending Applied Excluded (Questions) Excluded (Expired) Exc…" at bounding box center [577, 192] width 105 height 20
click at [525, 182] on select "Choose an option... Pending Applied Excluded (Questions) Excluded (Expired) Exc…" at bounding box center [577, 192] width 105 height 20
select select ""pending""
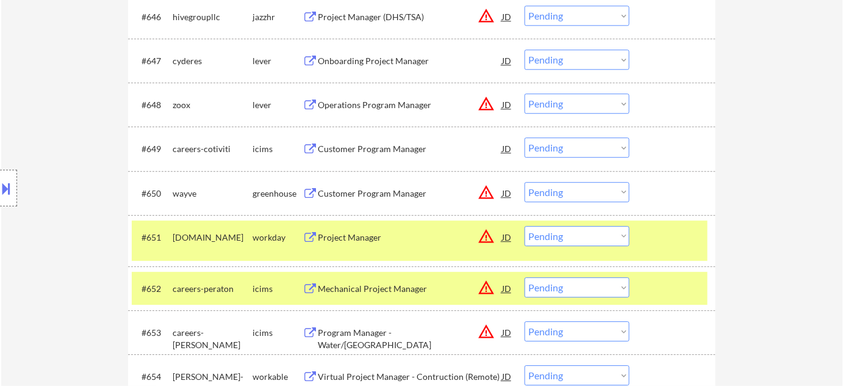
scroll to position [2160, 0]
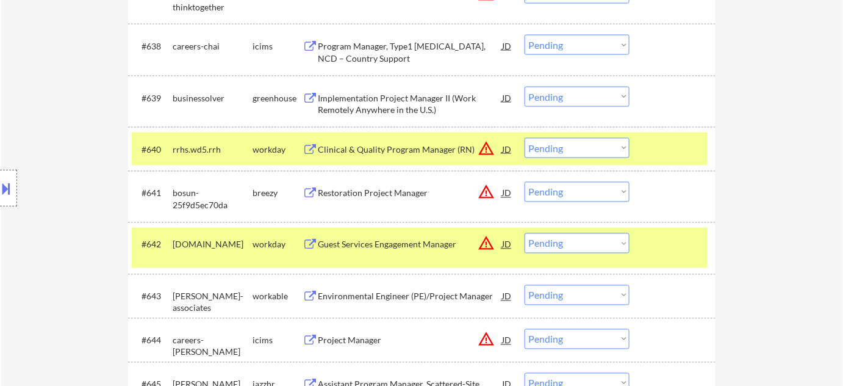
click at [563, 196] on select "Choose an option... Pending Applied Excluded (Questions) Excluded (Expired) Exc…" at bounding box center [577, 192] width 105 height 20
click at [525, 182] on select "Choose an option... Pending Applied Excluded (Questions) Excluded (Expired) Exc…" at bounding box center [577, 192] width 105 height 20
select select ""pending""
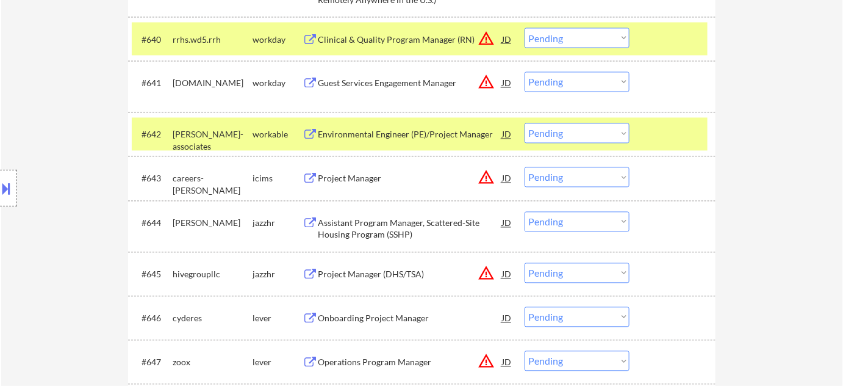
scroll to position [2271, 0]
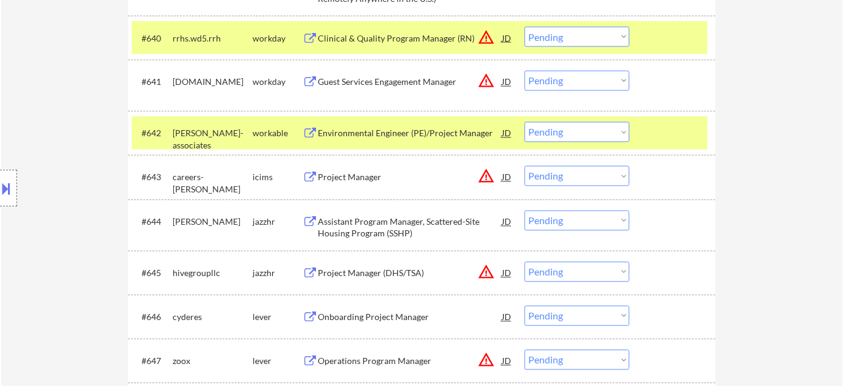
click at [575, 220] on select "Choose an option... Pending Applied Excluded (Questions) Excluded (Expired) Exc…" at bounding box center [577, 221] width 105 height 20
click at [525, 211] on select "Choose an option... Pending Applied Excluded (Questions) Excluded (Expired) Exc…" at bounding box center [577, 221] width 105 height 20
select select ""pending""
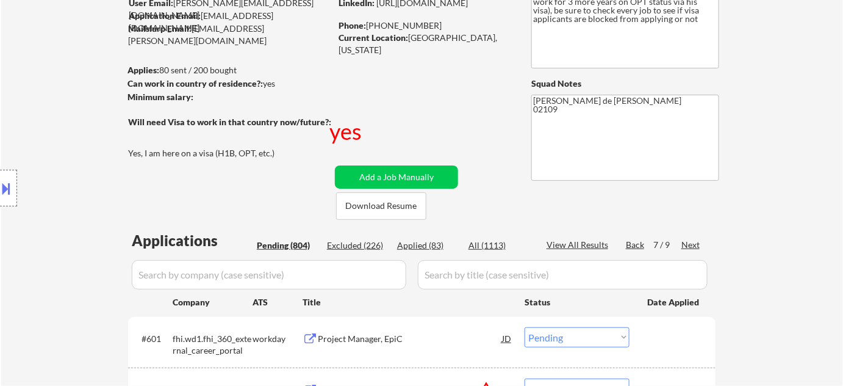
scroll to position [110, 0]
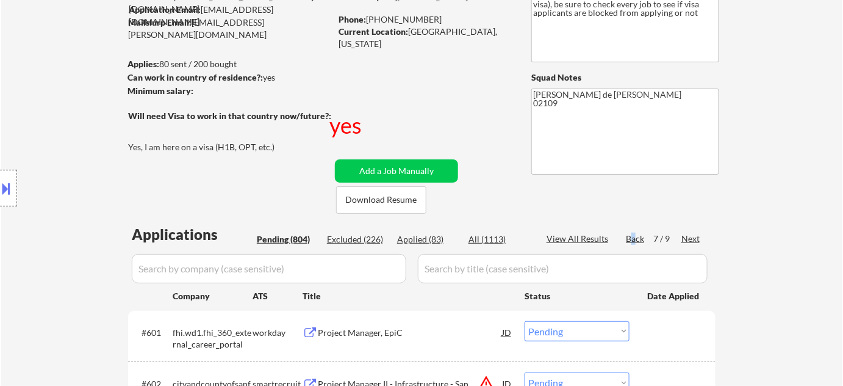
click at [633, 236] on div "Back" at bounding box center [636, 238] width 20 height 12
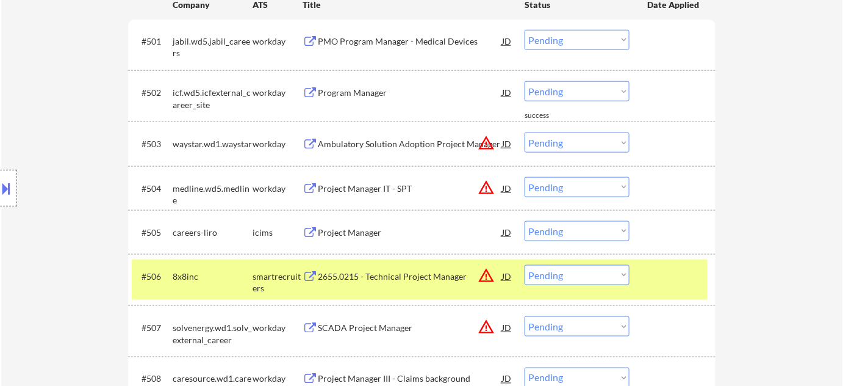
scroll to position [333, 0]
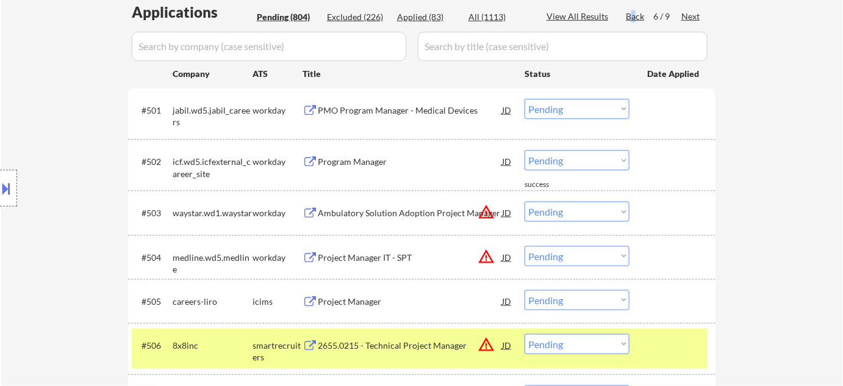
click at [361, 251] on div "Project Manager IT - SPT" at bounding box center [410, 257] width 184 height 12
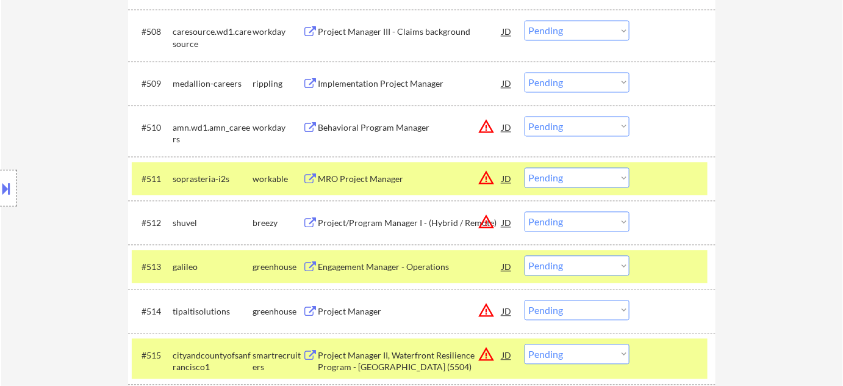
scroll to position [776, 0]
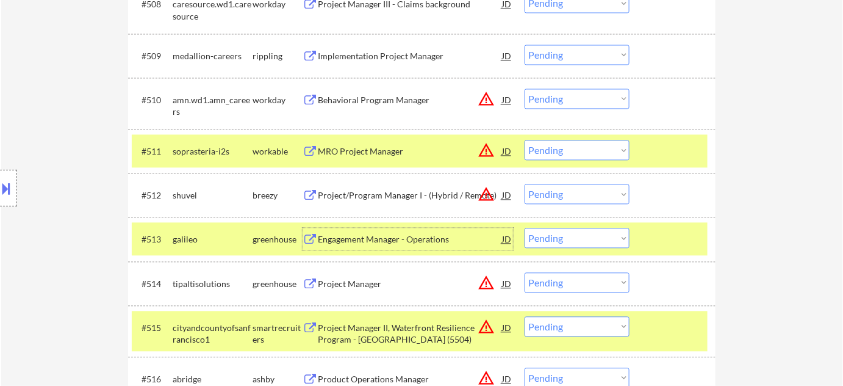
click at [358, 237] on div "Engagement Manager - Operations" at bounding box center [410, 239] width 184 height 12
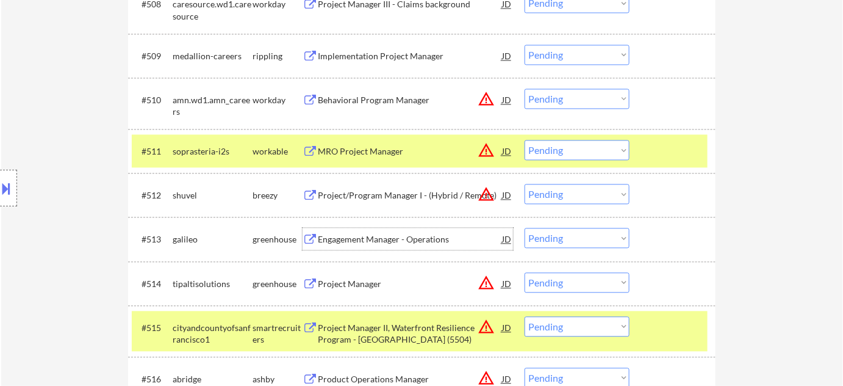
click at [555, 226] on div "#513 galileo greenhouse Engagement Manager - Operations JD warning_amber Choose…" at bounding box center [420, 238] width 576 height 33
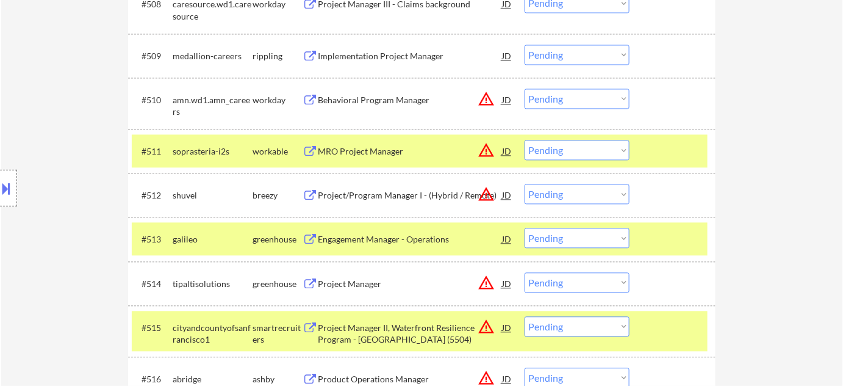
drag, startPoint x: 552, startPoint y: 239, endPoint x: 555, endPoint y: 246, distance: 7.7
click at [552, 239] on select "Choose an option... Pending Applied Excluded (Questions) Excluded (Expired) Exc…" at bounding box center [577, 238] width 105 height 20
click at [525, 228] on select "Choose an option... Pending Applied Excluded (Questions) Excluded (Expired) Exc…" at bounding box center [577, 238] width 105 height 20
select select ""pending""
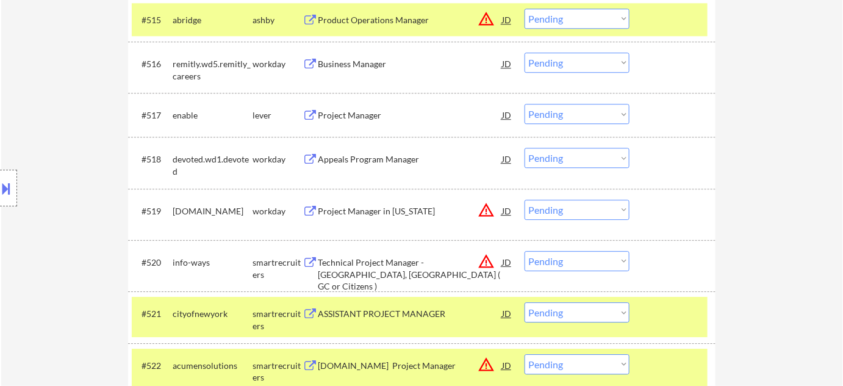
scroll to position [1109, 0]
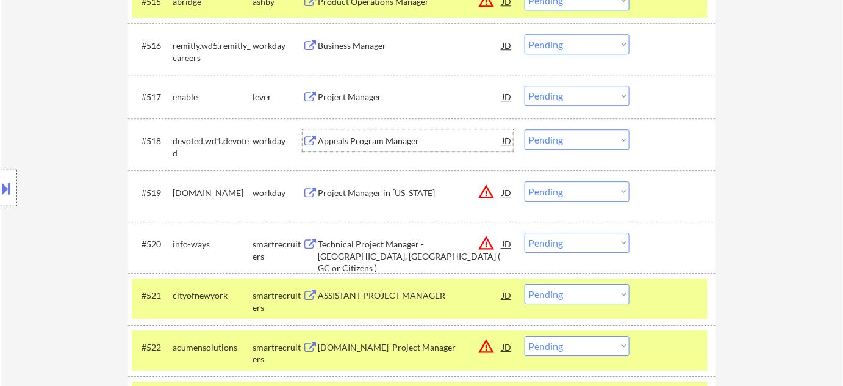
click at [400, 141] on div "Appeals Program Manager" at bounding box center [410, 141] width 184 height 12
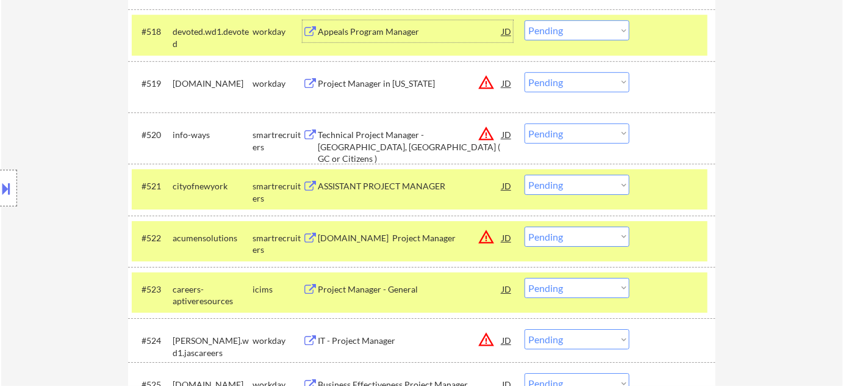
scroll to position [1220, 0]
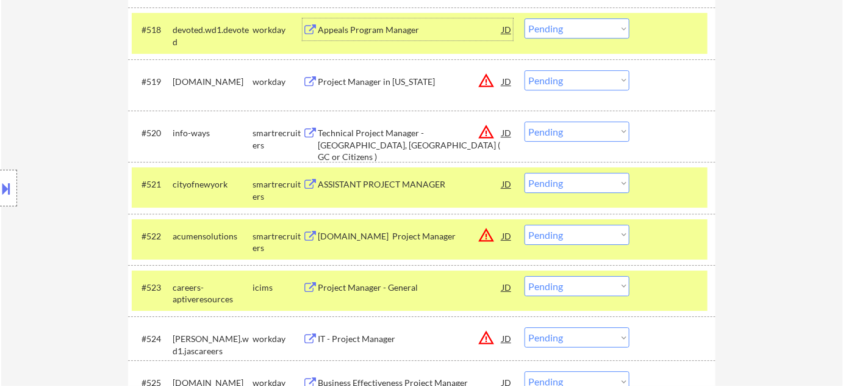
click at [553, 181] on select "Choose an option... Pending Applied Excluded (Questions) Excluded (Expired) Exc…" at bounding box center [577, 183] width 105 height 20
click at [525, 173] on select "Choose an option... Pending Applied Excluded (Questions) Excluded (Expired) Exc…" at bounding box center [577, 183] width 105 height 20
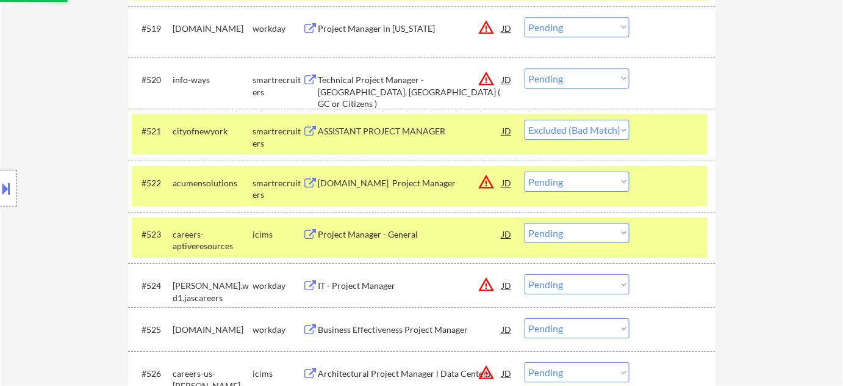
scroll to position [1331, 0]
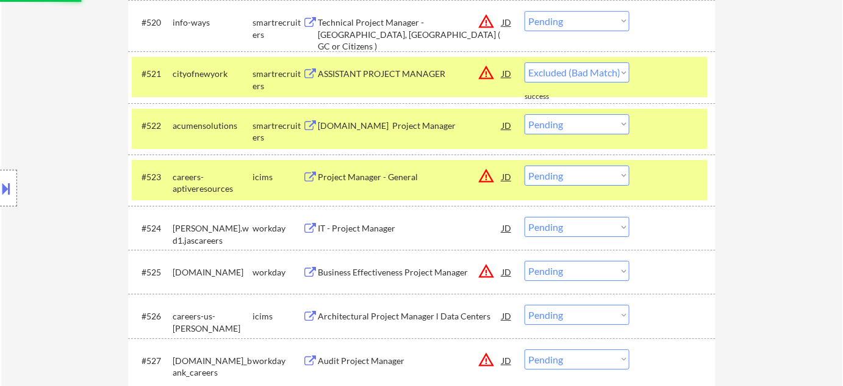
select select ""pending""
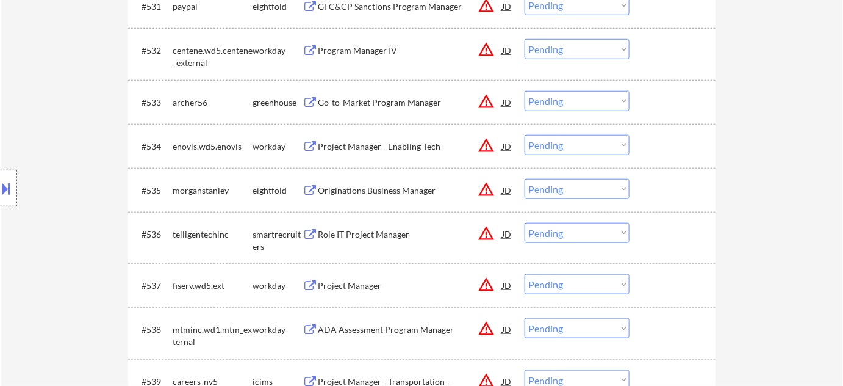
scroll to position [1886, 0]
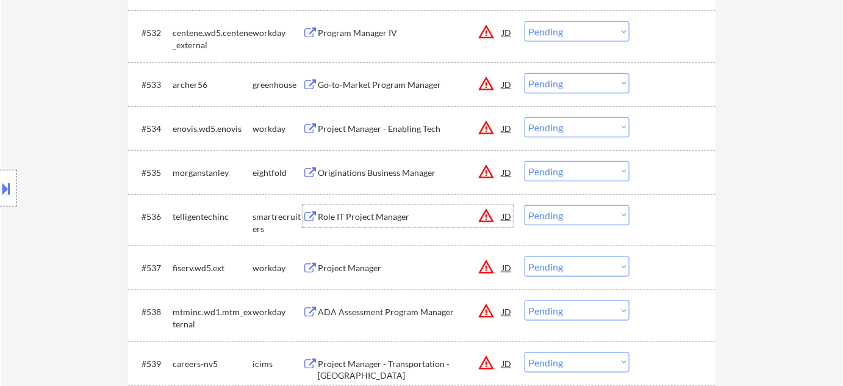
click at [351, 215] on div "Role IT Project Manager" at bounding box center [410, 217] width 184 height 12
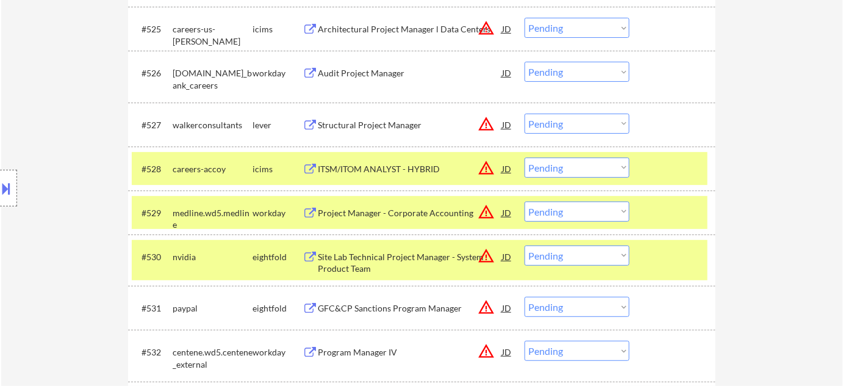
scroll to position [1057, 0]
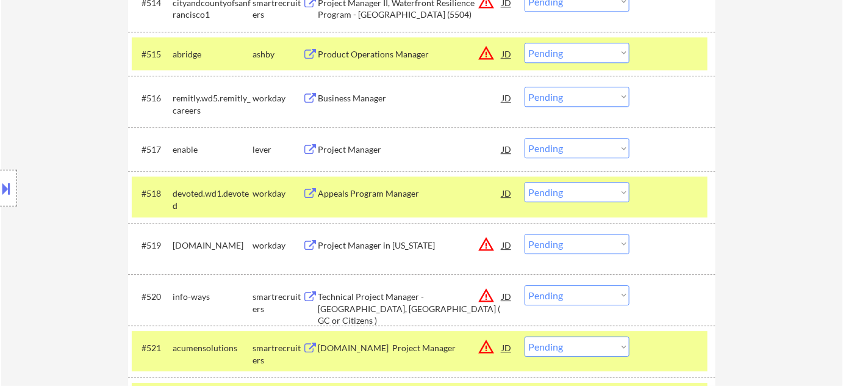
click at [558, 200] on select "Choose an option... Pending Applied Excluded (Questions) Excluded (Expired) Exc…" at bounding box center [577, 192] width 105 height 20
click at [525, 182] on select "Choose an option... Pending Applied Excluded (Questions) Excluded (Expired) Exc…" at bounding box center [577, 192] width 105 height 20
select select ""pending""
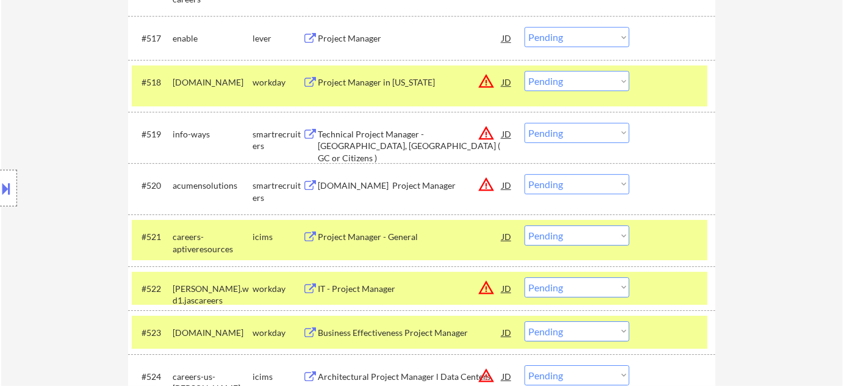
click at [355, 140] on div "Technical Project Manager - Dallas, TX ( GC or Citizens )" at bounding box center [410, 146] width 184 height 36
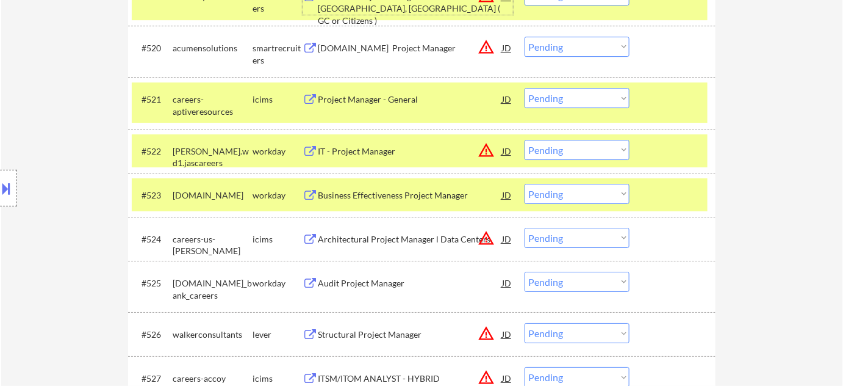
scroll to position [1334, 0]
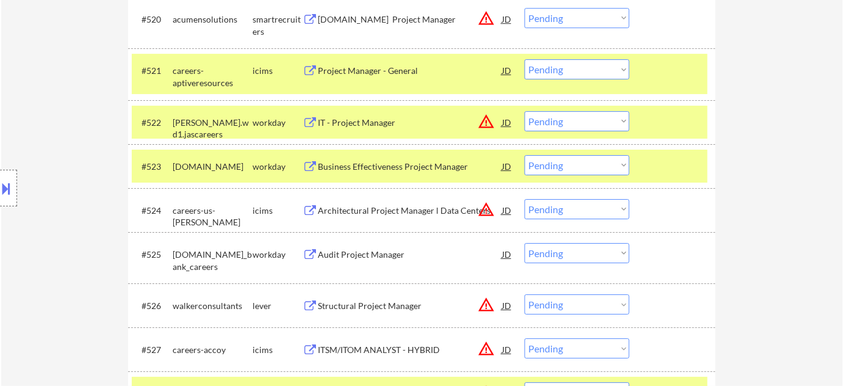
click at [389, 160] on div "Business Effectiveness Project Manager" at bounding box center [410, 166] width 184 height 12
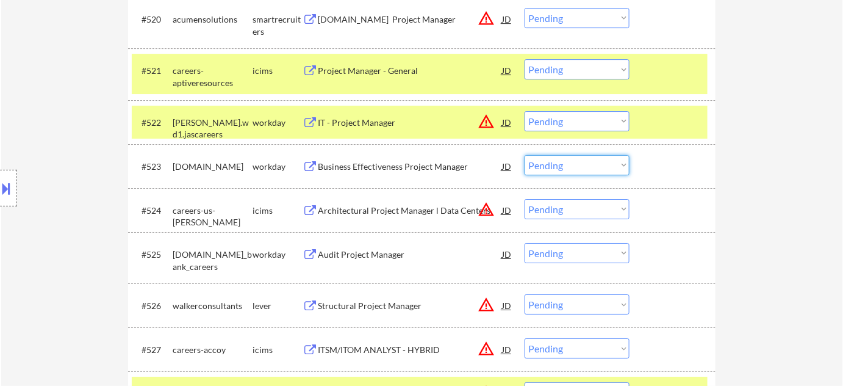
drag, startPoint x: 554, startPoint y: 164, endPoint x: 555, endPoint y: 172, distance: 8.6
click at [554, 164] on select "Choose an option... Pending Applied Excluded (Questions) Excluded (Expired) Exc…" at bounding box center [577, 165] width 105 height 20
click at [525, 155] on select "Choose an option... Pending Applied Excluded (Questions) Excluded (Expired) Exc…" at bounding box center [577, 165] width 105 height 20
select select ""pending""
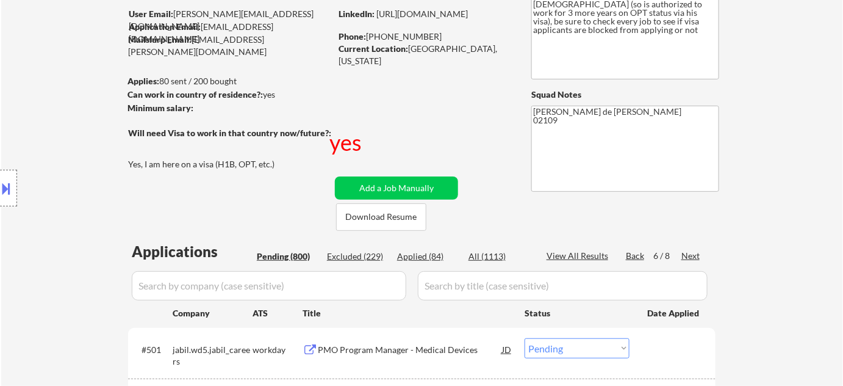
scroll to position [277, 0]
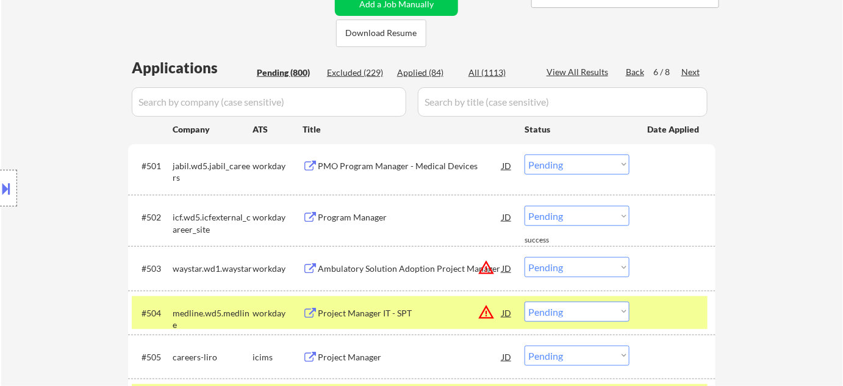
drag, startPoint x: 311, startPoint y: 71, endPoint x: 337, endPoint y: 145, distance: 78.9
click at [309, 71] on div "Pending (800)" at bounding box center [287, 73] width 61 height 12
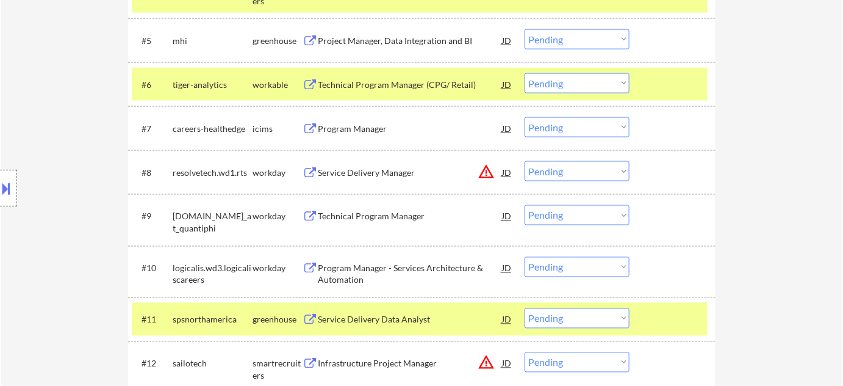
scroll to position [610, 0]
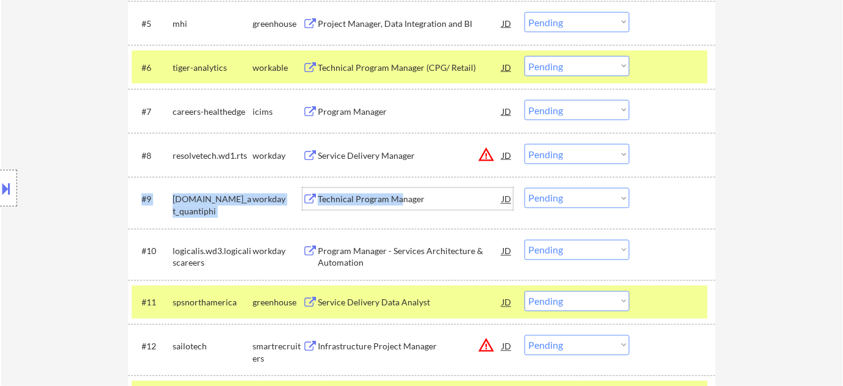
drag, startPoint x: 401, startPoint y: 203, endPoint x: 393, endPoint y: 227, distance: 25.7
click at [393, 227] on div "#9 quantiphi.wd1.careers_at_quantiphi workday Technical Program Manager JD warn…" at bounding box center [422, 202] width 588 height 51
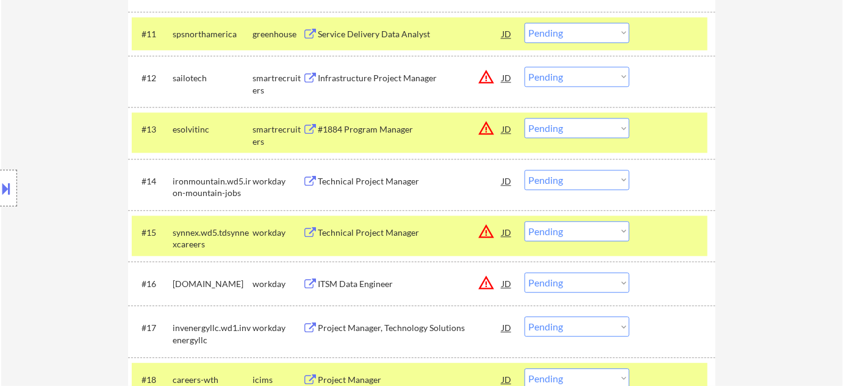
scroll to position [887, 0]
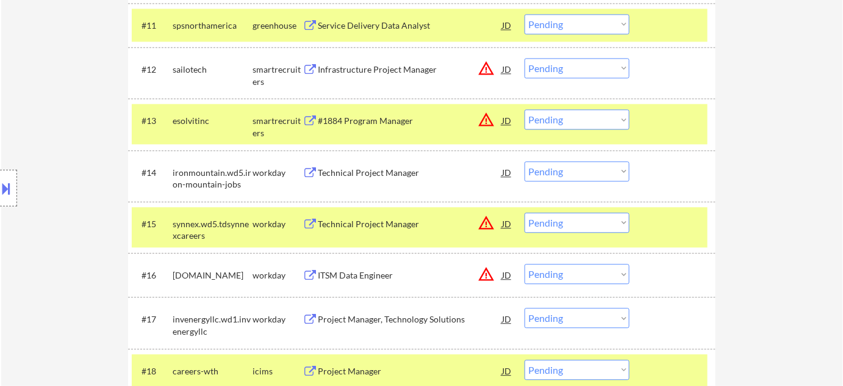
click at [351, 175] on div "Technical Project Manager" at bounding box center [410, 173] width 184 height 12
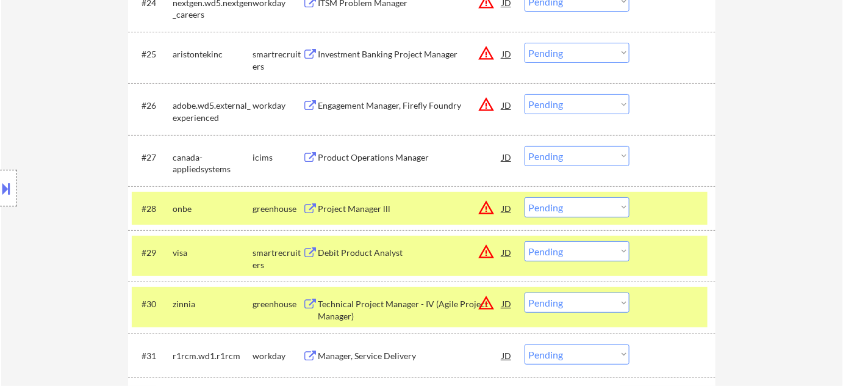
scroll to position [1553, 0]
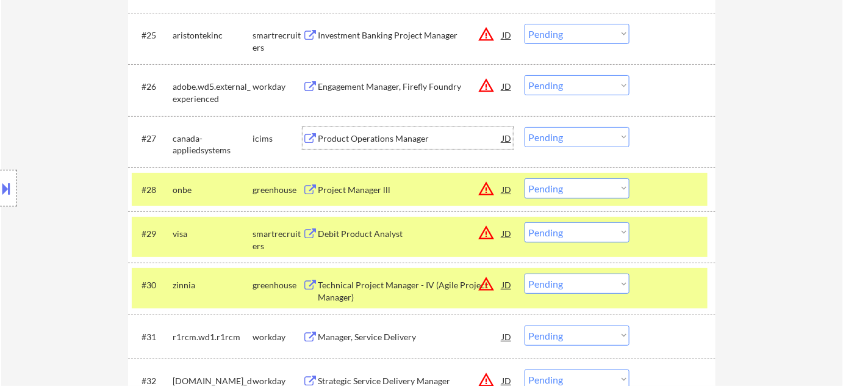
click at [362, 134] on div "Product Operations Manager" at bounding box center [410, 138] width 184 height 12
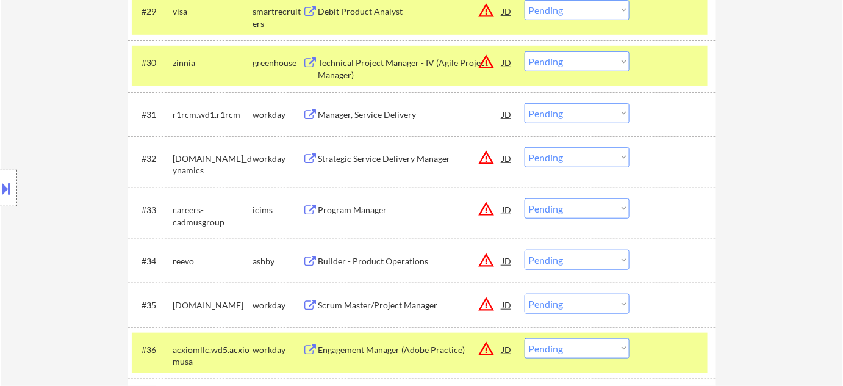
scroll to position [1831, 0]
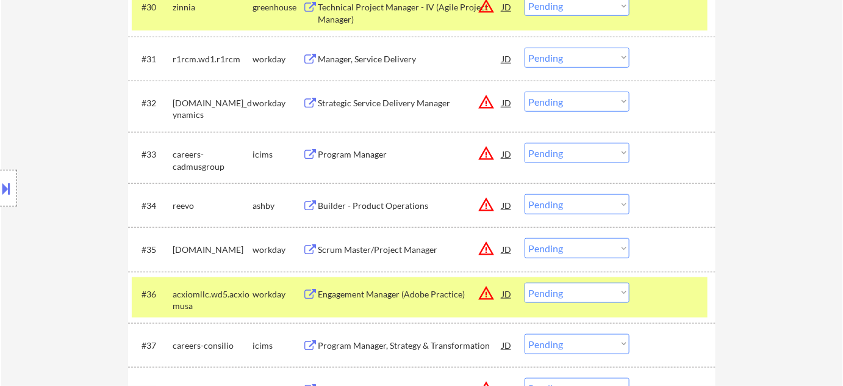
click at [372, 204] on div "Builder - Product Operations" at bounding box center [410, 206] width 184 height 12
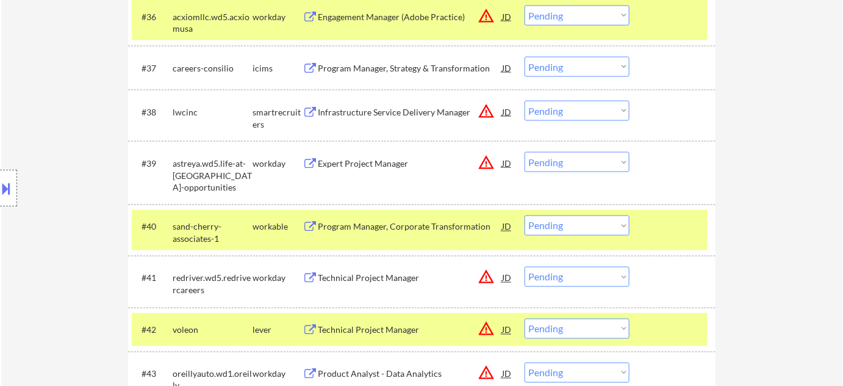
scroll to position [2163, 0]
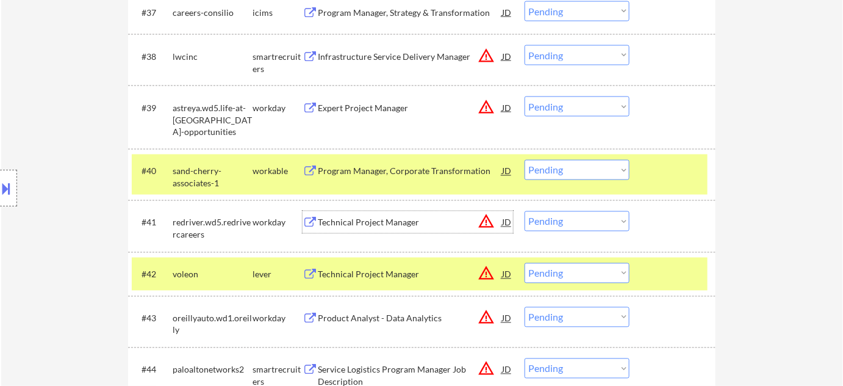
click at [377, 217] on div "Technical Project Manager" at bounding box center [410, 223] width 184 height 12
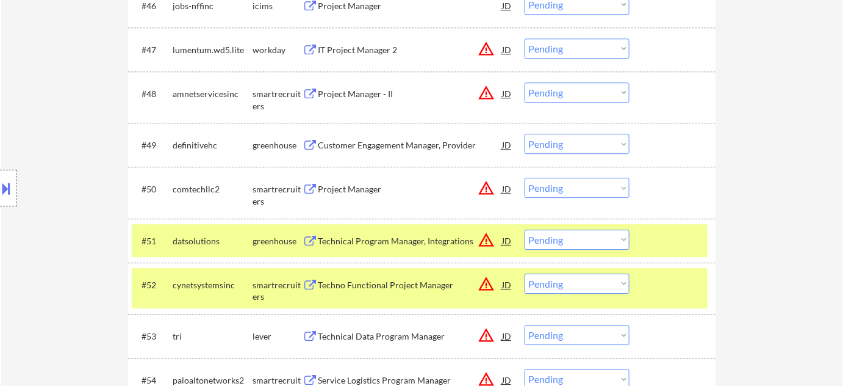
scroll to position [2773, 0]
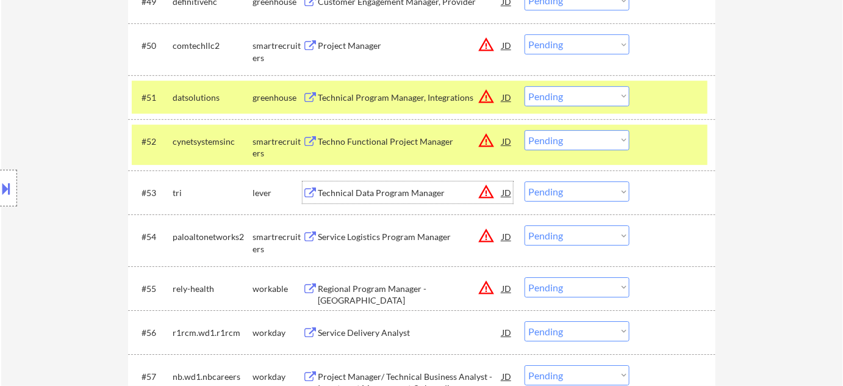
click at [359, 185] on div "Technical Data Program Manager" at bounding box center [410, 192] width 184 height 22
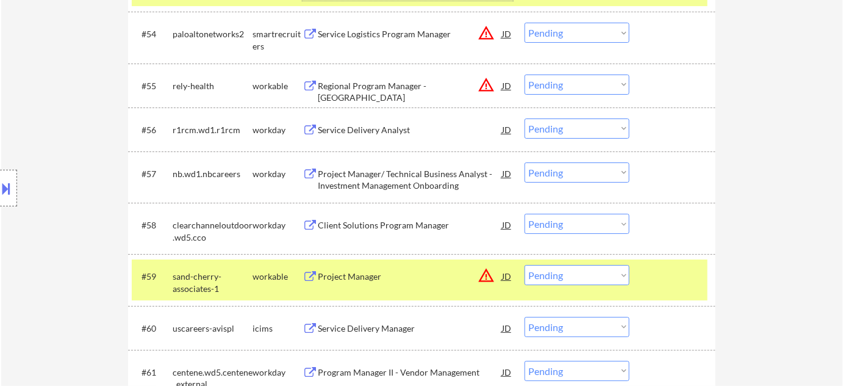
scroll to position [2996, 0]
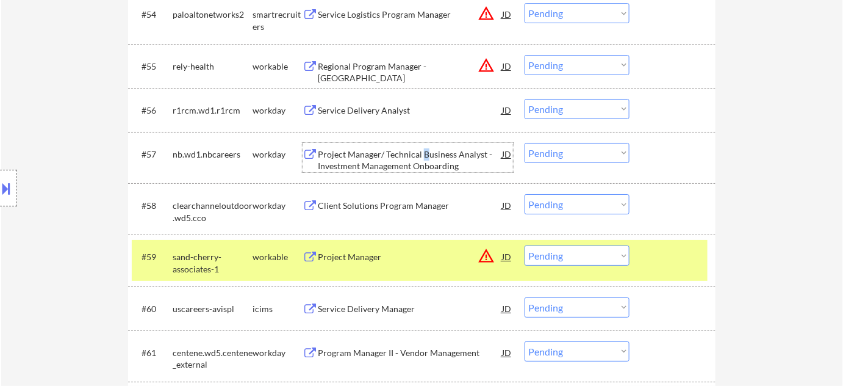
click at [422, 159] on div "Project Manager/ Technical Business Analyst - Investment Management Onboarding" at bounding box center [410, 160] width 184 height 24
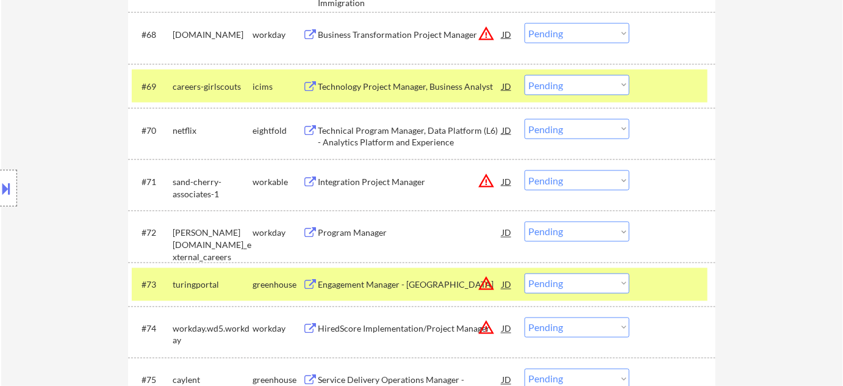
scroll to position [3716, 0]
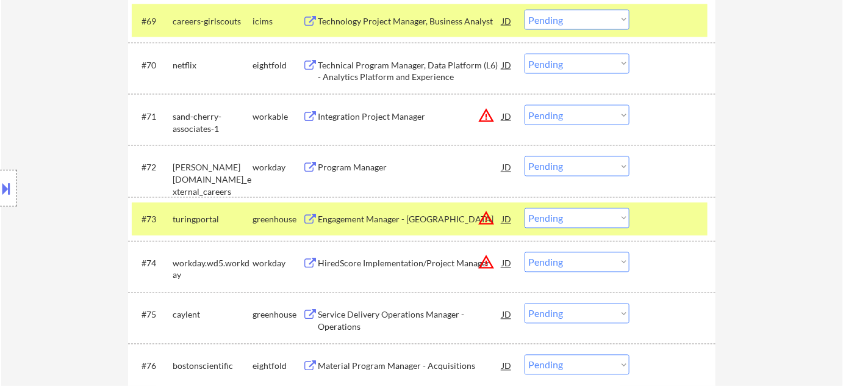
click at [372, 168] on div "Program Manager" at bounding box center [410, 168] width 184 height 12
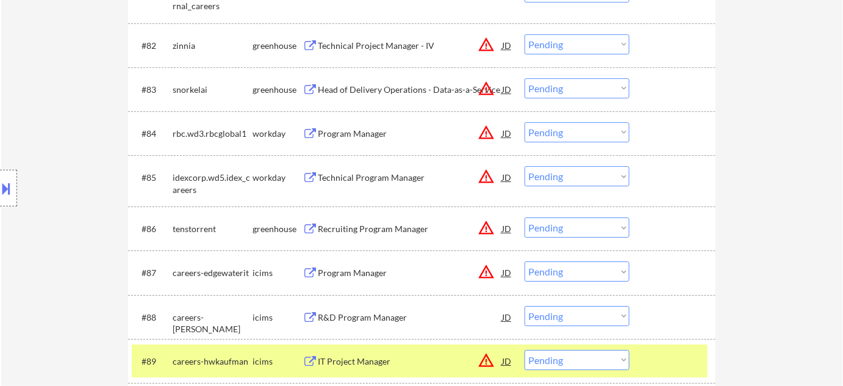
scroll to position [4382, 0]
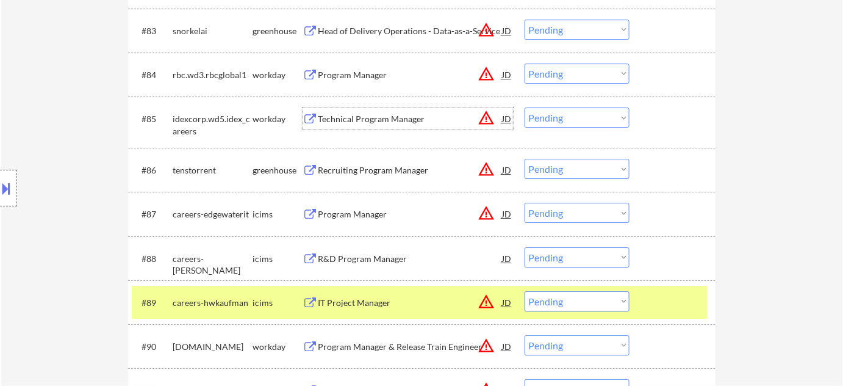
click at [382, 121] on div "Technical Program Manager" at bounding box center [410, 119] width 184 height 12
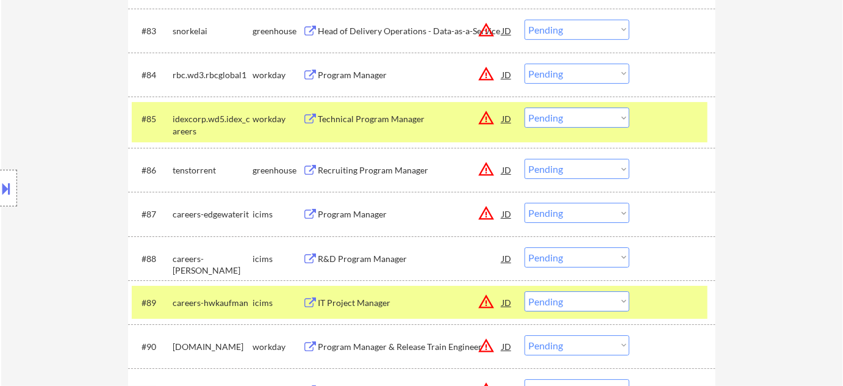
scroll to position [3691, 0]
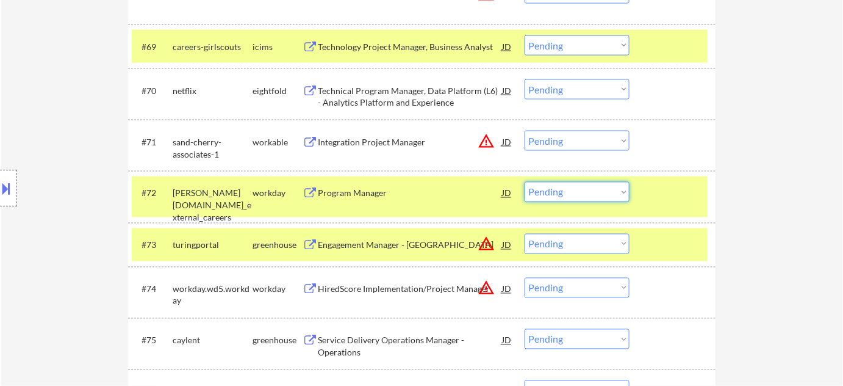
click at [603, 190] on select "Choose an option... Pending Applied Excluded (Questions) Excluded (Expired) Exc…" at bounding box center [577, 192] width 105 height 20
click at [525, 182] on select "Choose an option... Pending Applied Excluded (Questions) Excluded (Expired) Exc…" at bounding box center [577, 192] width 105 height 20
select select ""pending""
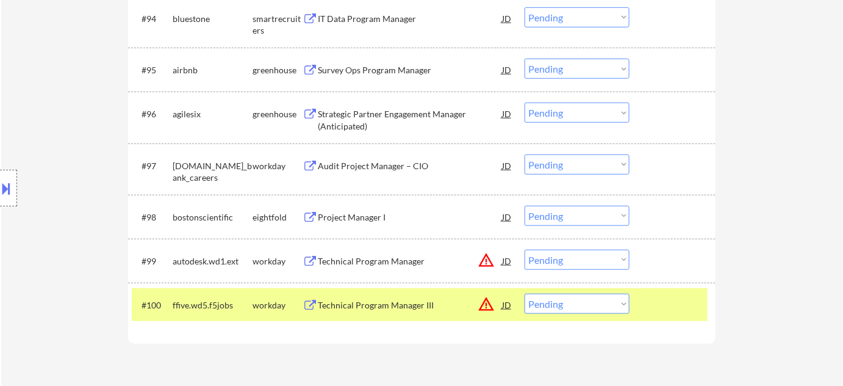
scroll to position [4966, 0]
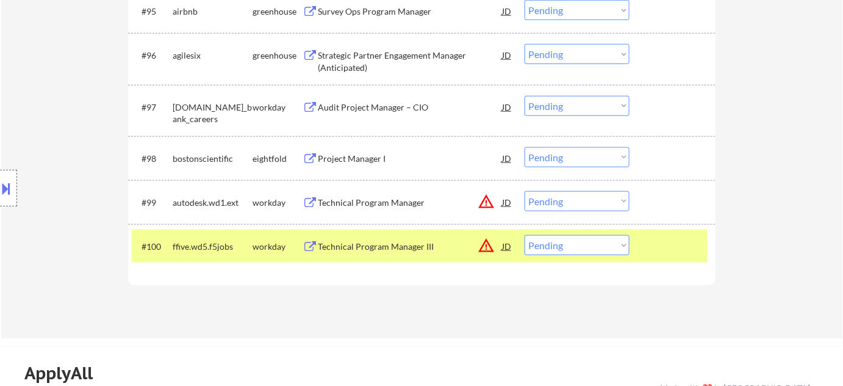
click at [0, 187] on button at bounding box center [6, 188] width 13 height 20
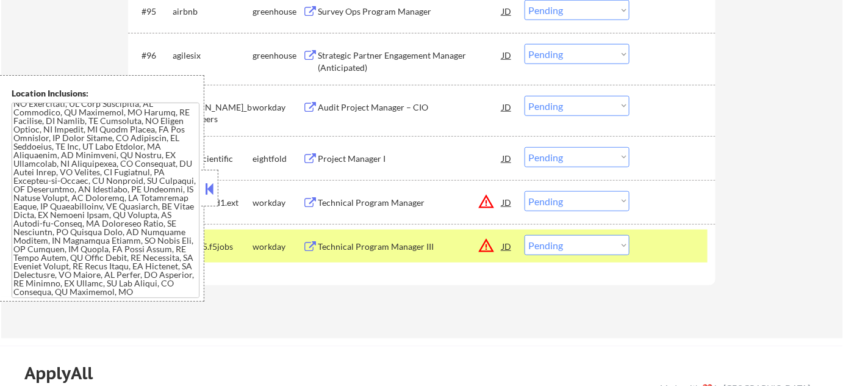
scroll to position [2249, 0]
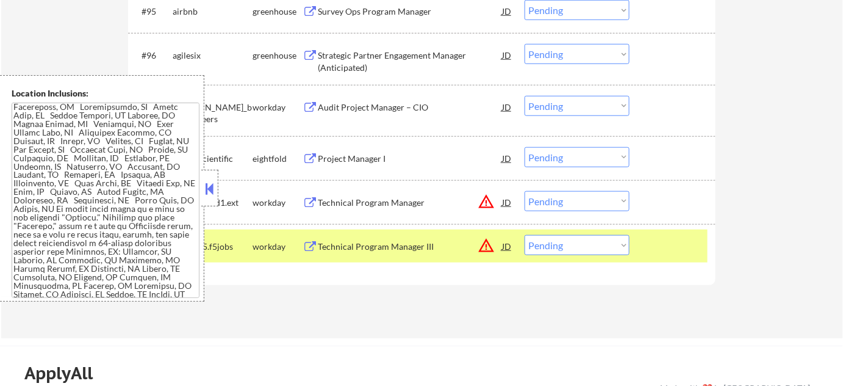
click at [213, 189] on button at bounding box center [209, 188] width 13 height 18
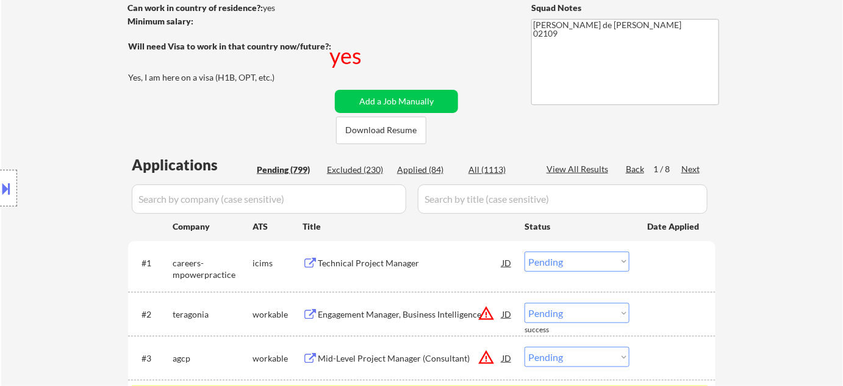
scroll to position [277, 0]
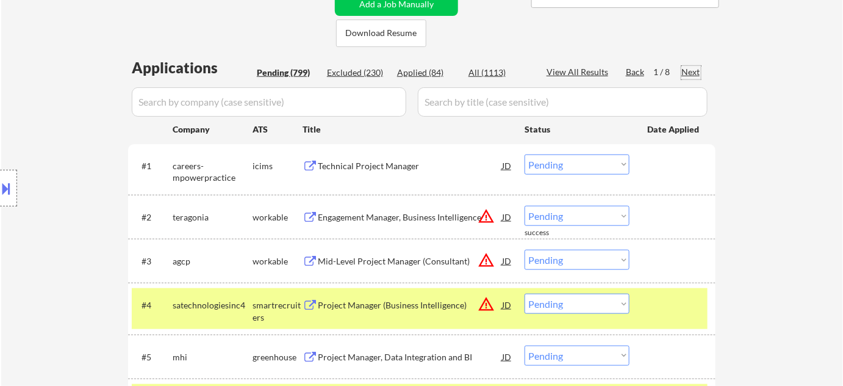
click at [693, 71] on div "Next" at bounding box center [692, 72] width 20 height 12
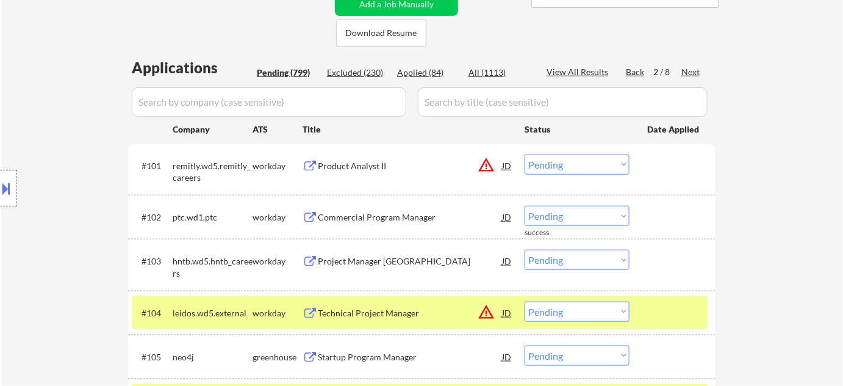
click at [88, 196] on div "Location Inclusions:" at bounding box center [109, 188] width 218 height 226
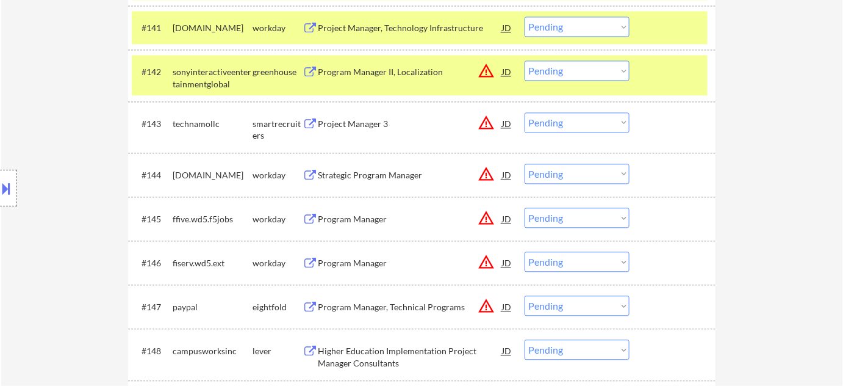
scroll to position [2385, 0]
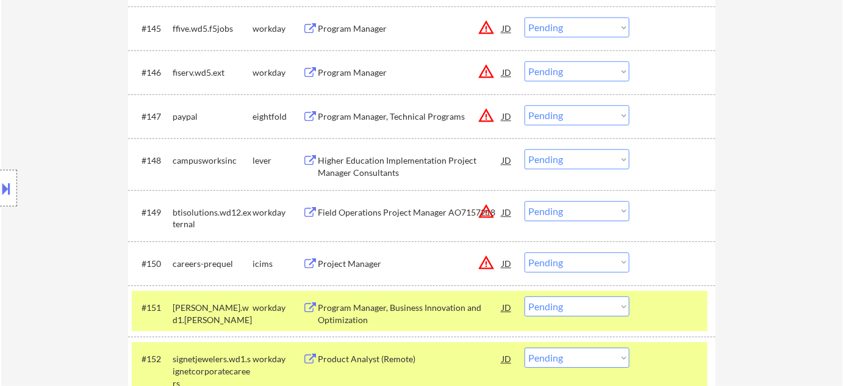
click at [673, 141] on div "#148 campusworksinc lever Higher Education Implementation Project Manager Consu…" at bounding box center [422, 163] width 588 height 51
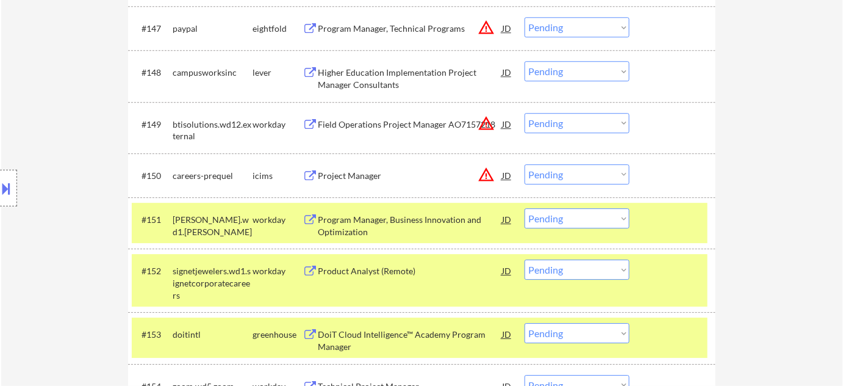
scroll to position [2662, 0]
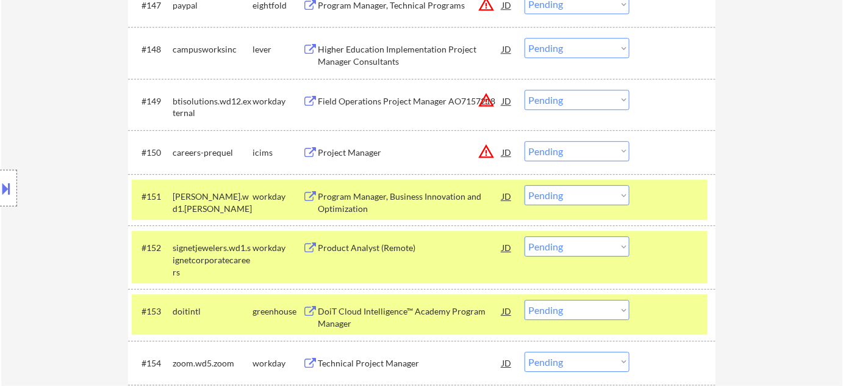
click at [358, 208] on div "Program Manager, Business Innovation and Optimization" at bounding box center [410, 202] width 184 height 24
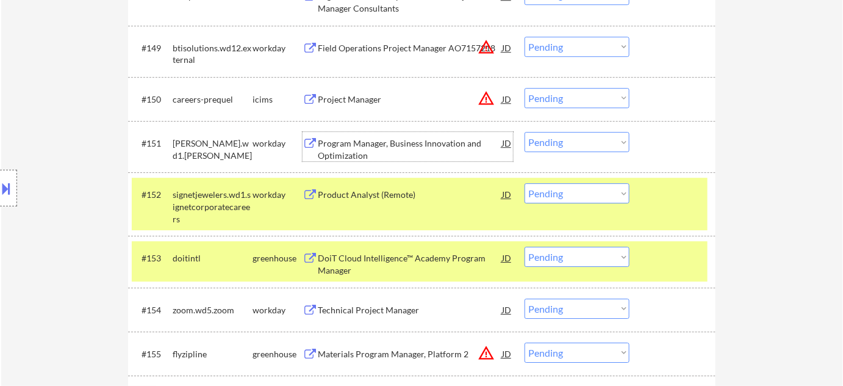
scroll to position [2718, 0]
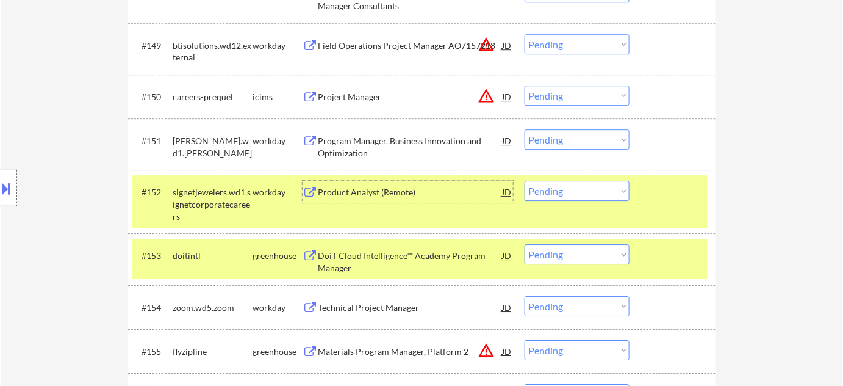
click at [349, 186] on div "Product Analyst (Remote)" at bounding box center [410, 192] width 184 height 12
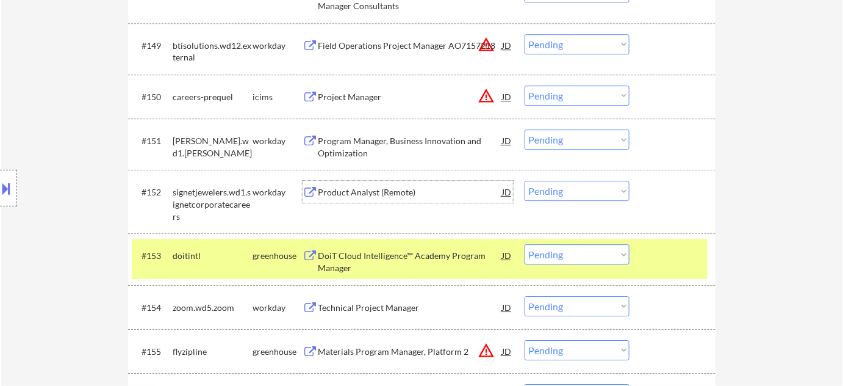
click at [545, 138] on select "Choose an option... Pending Applied Excluded (Questions) Excluded (Expired) Exc…" at bounding box center [577, 139] width 105 height 20
click at [525, 129] on select "Choose an option... Pending Applied Excluded (Questions) Excluded (Expired) Exc…" at bounding box center [577, 139] width 105 height 20
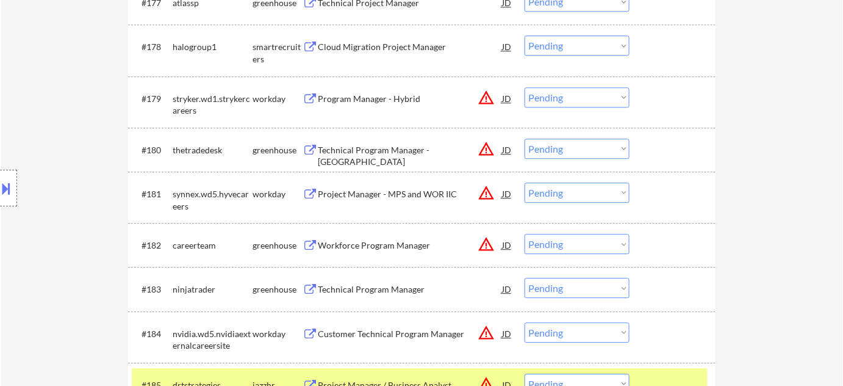
scroll to position [4216, 0]
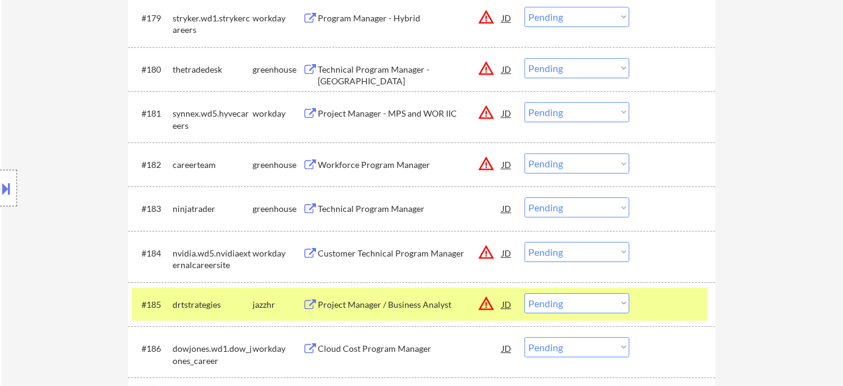
click at [74, 105] on div "Location Inclusions:" at bounding box center [109, 188] width 218 height 226
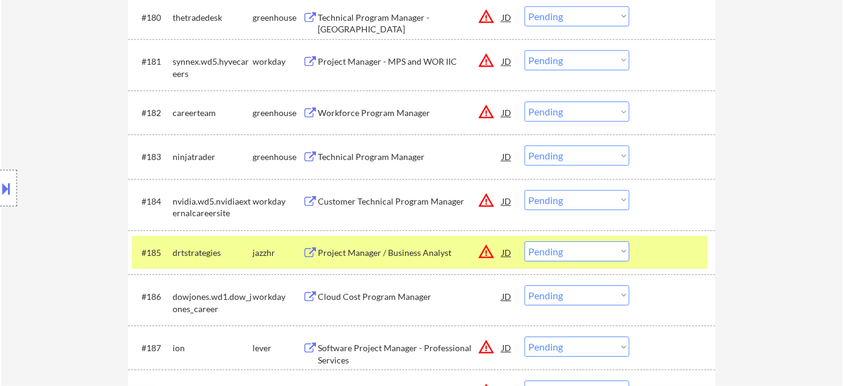
scroll to position [4326, 0]
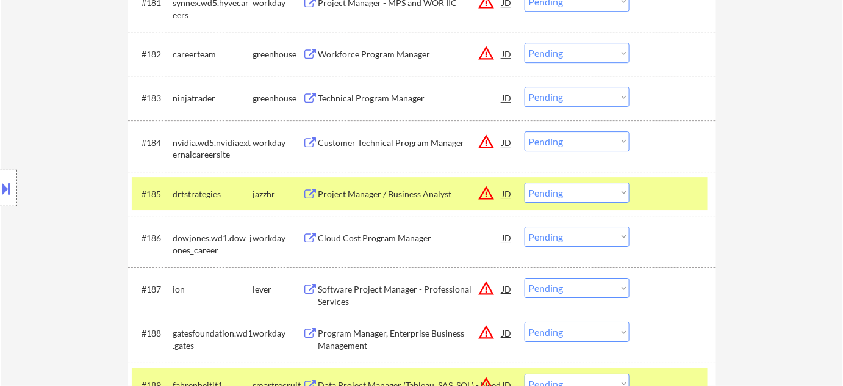
click at [381, 104] on div "Technical Program Manager" at bounding box center [410, 98] width 184 height 22
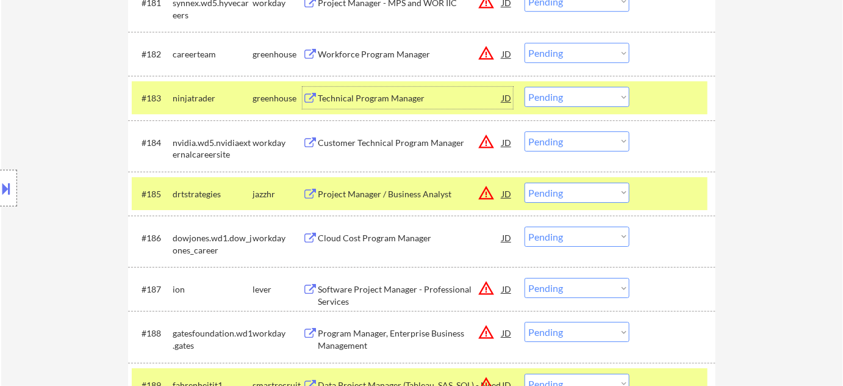
click at [7, 182] on button at bounding box center [6, 188] width 13 height 20
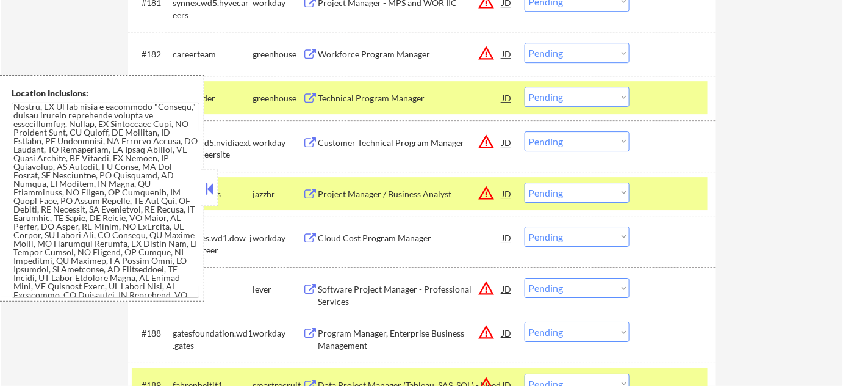
scroll to position [2665, 0]
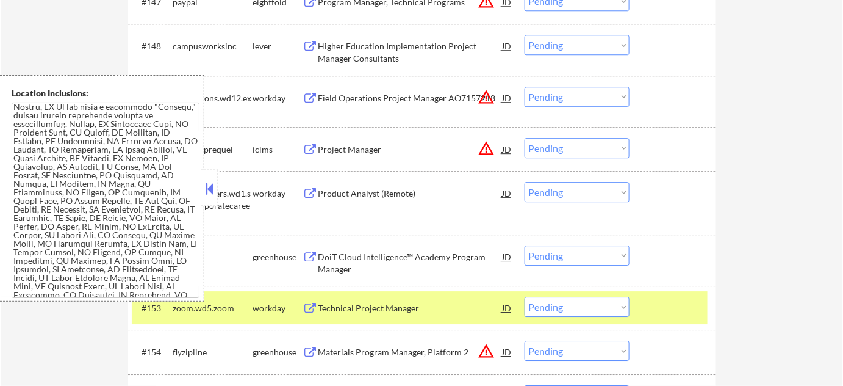
click at [212, 178] on div at bounding box center [209, 188] width 17 height 37
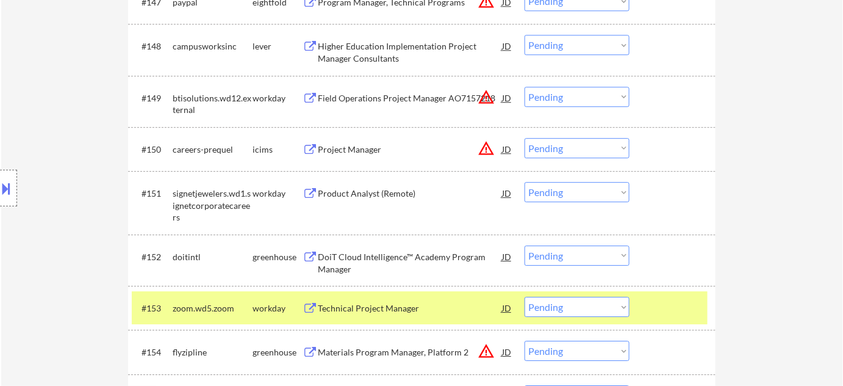
click at [591, 197] on select "Choose an option... Pending Applied Excluded (Questions) Excluded (Expired) Exc…" at bounding box center [577, 192] width 105 height 20
click at [525, 182] on select "Choose an option... Pending Applied Excluded (Questions) Excluded (Expired) Exc…" at bounding box center [577, 192] width 105 height 20
select select ""pending""
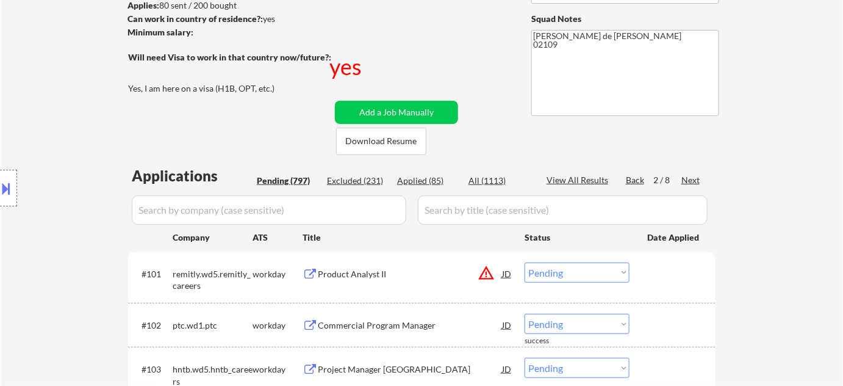
scroll to position [0, 0]
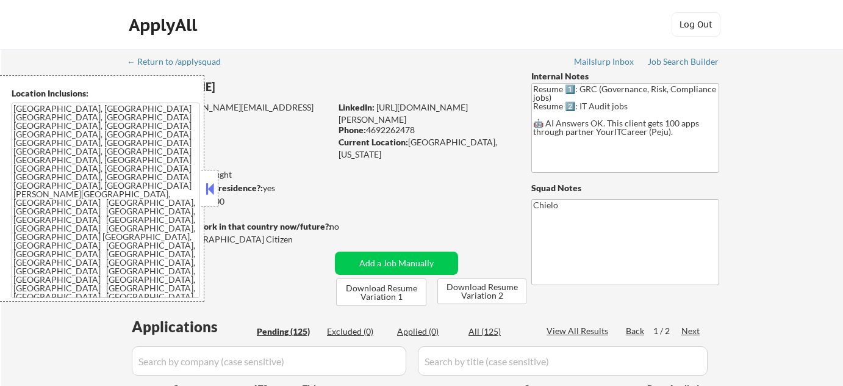
select select ""pending""
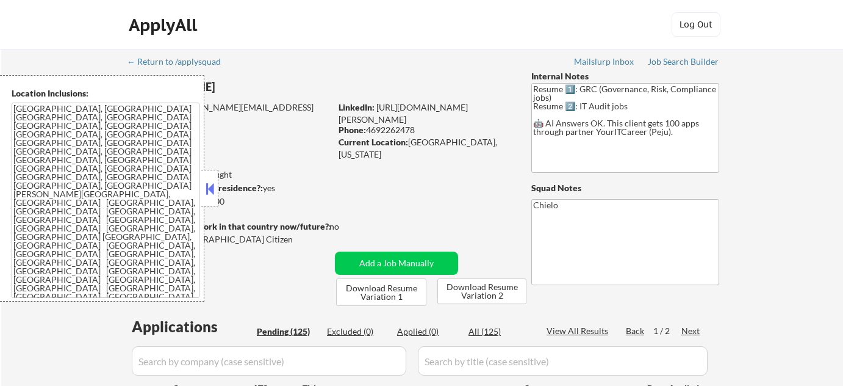
select select ""pending""
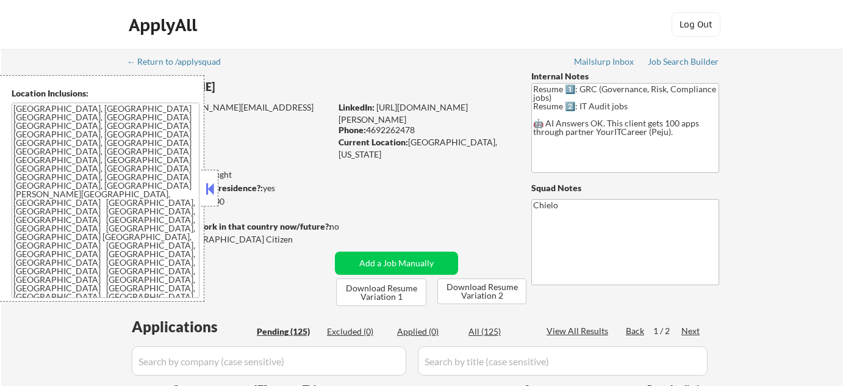
select select ""pending""
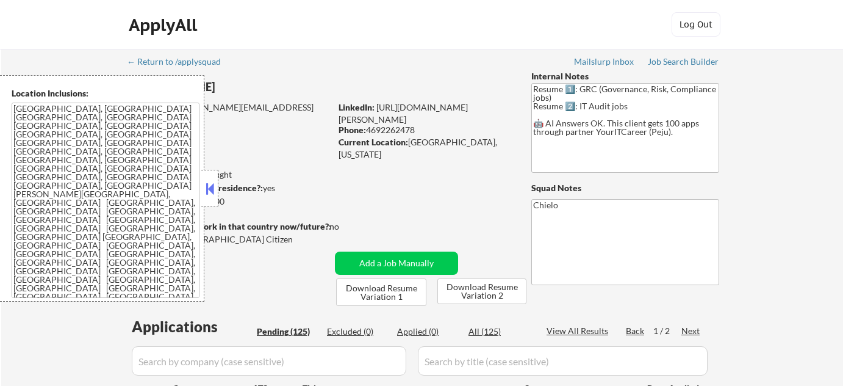
select select ""pending""
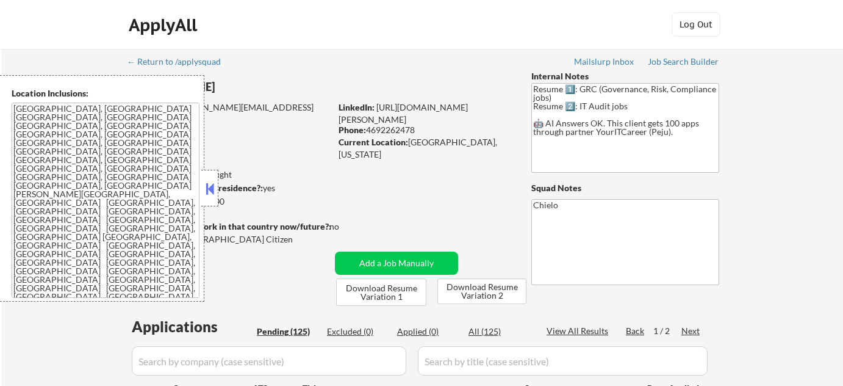
select select ""pending""
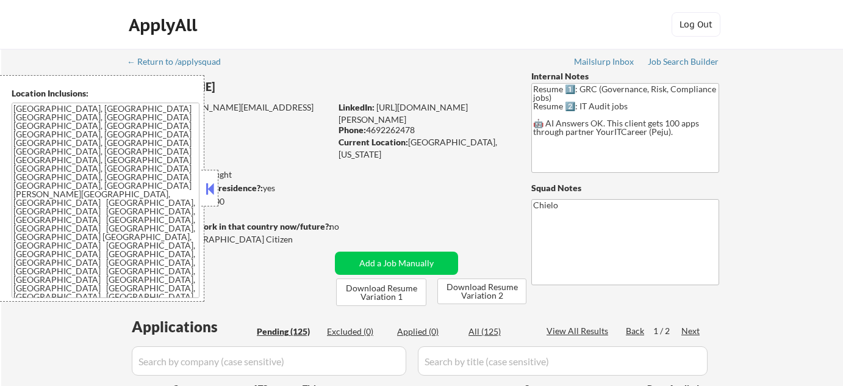
select select ""pending""
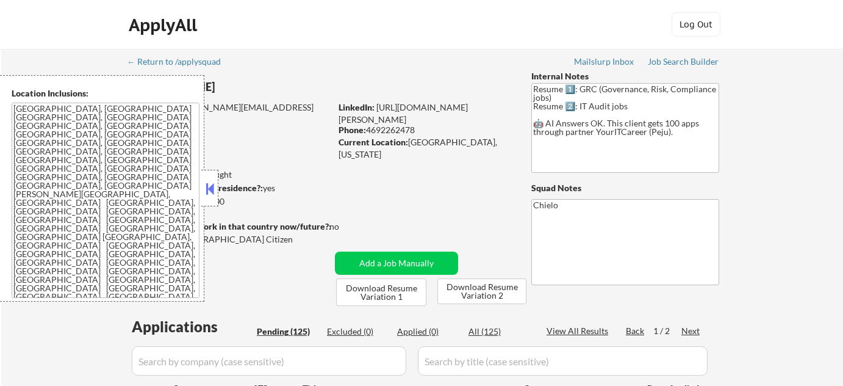
select select ""pending""
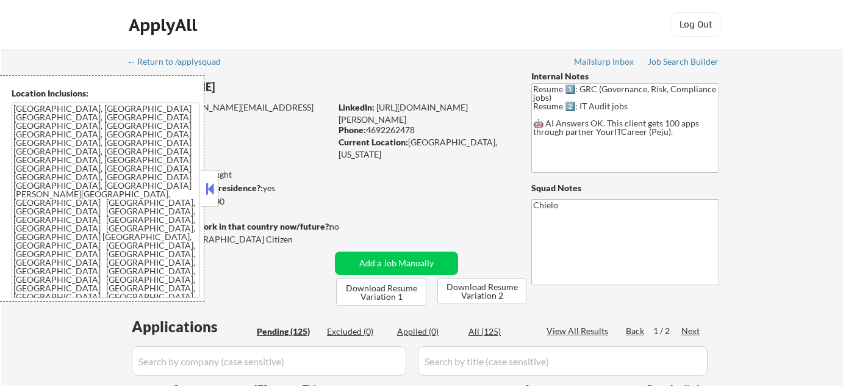
select select ""pending""
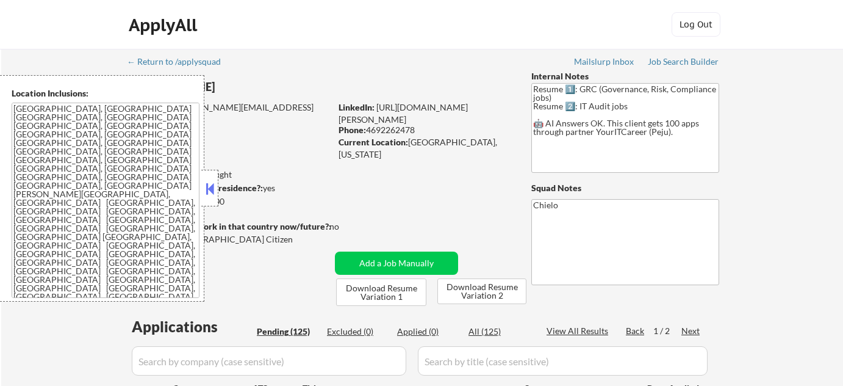
select select ""pending""
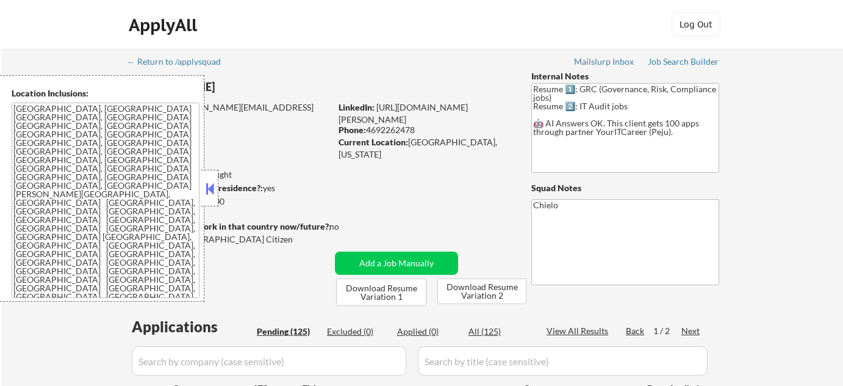
select select ""pending""
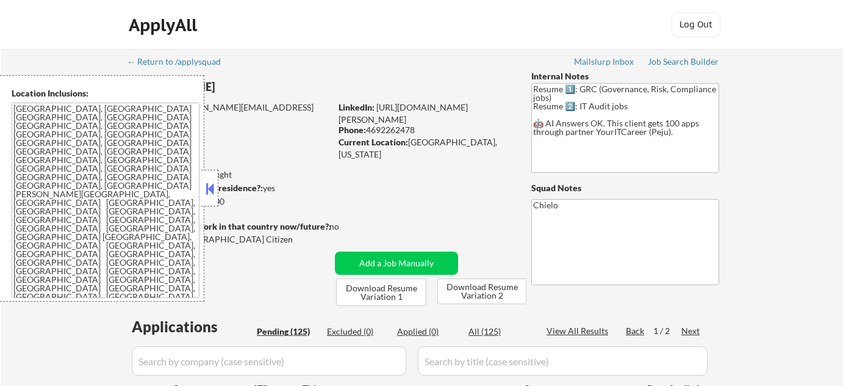
select select ""pending""
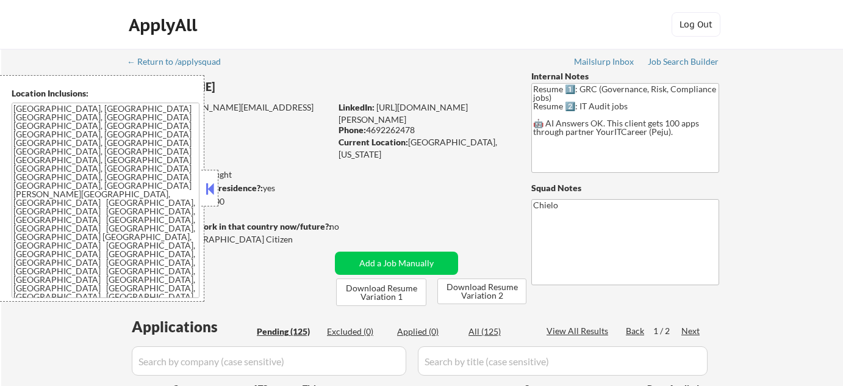
select select ""pending""
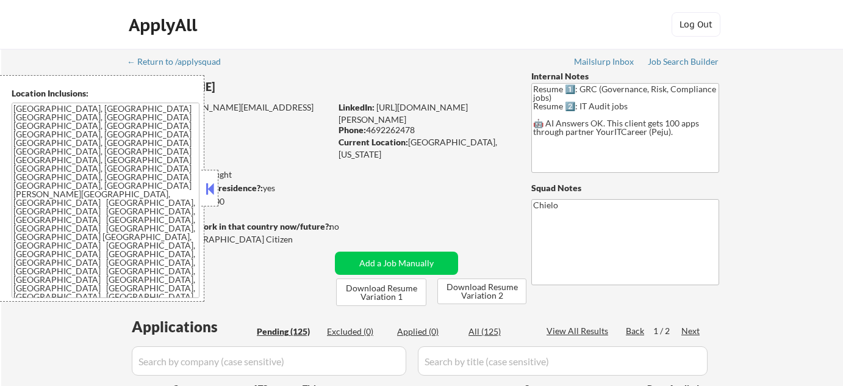
select select ""pending""
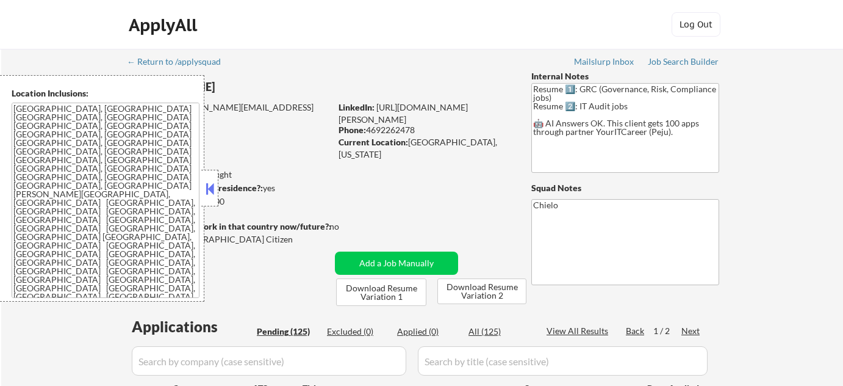
select select ""pending""
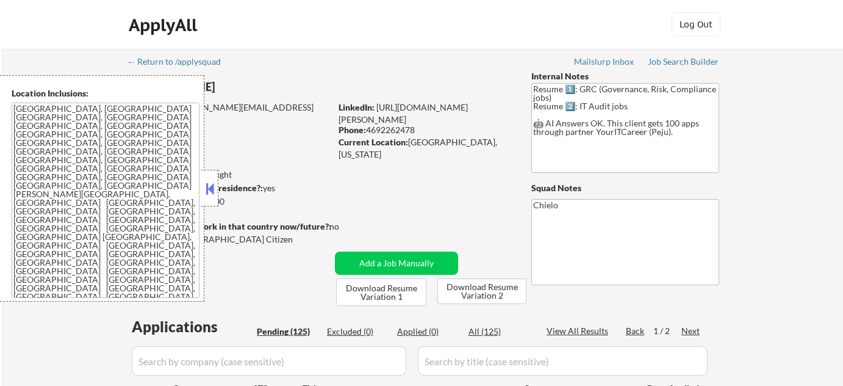
select select ""pending""
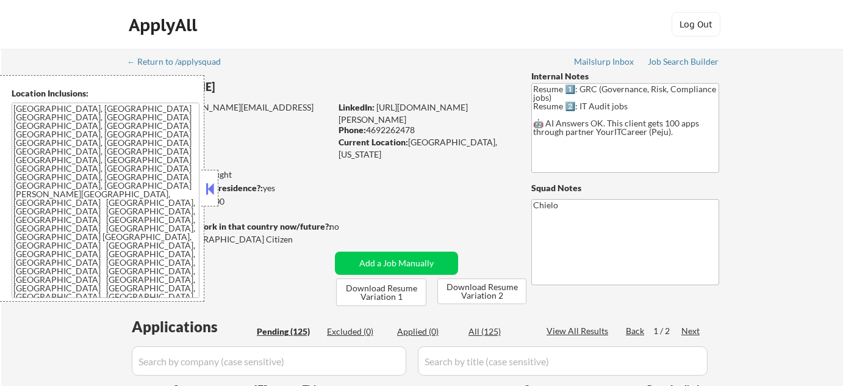
select select ""pending""
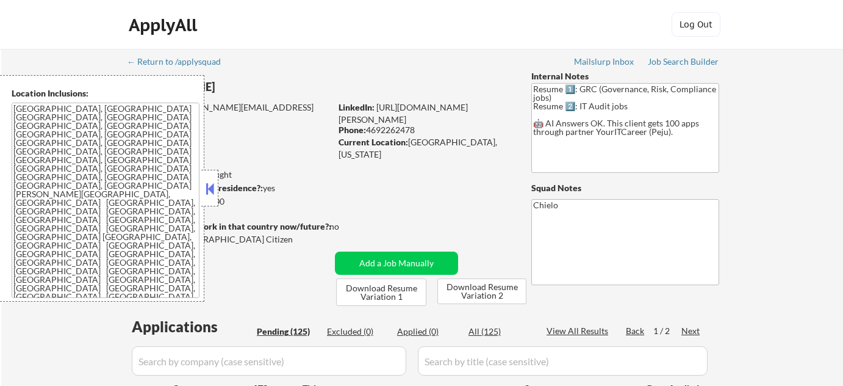
select select ""pending""
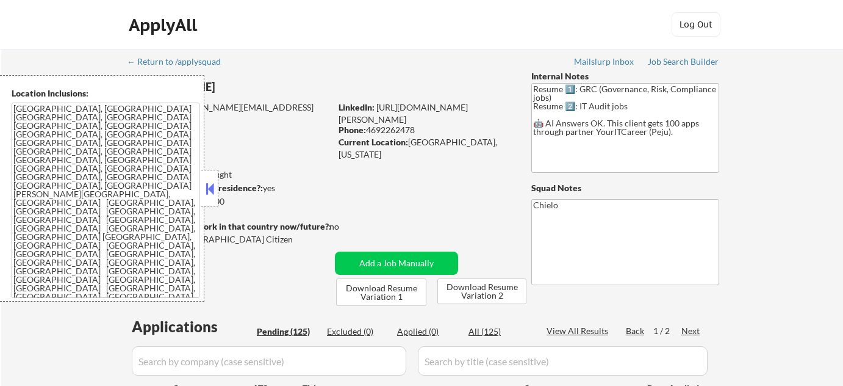
select select ""pending""
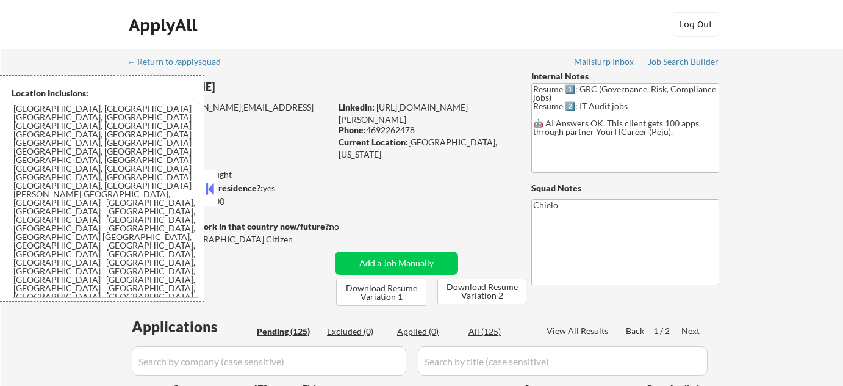
select select ""pending""
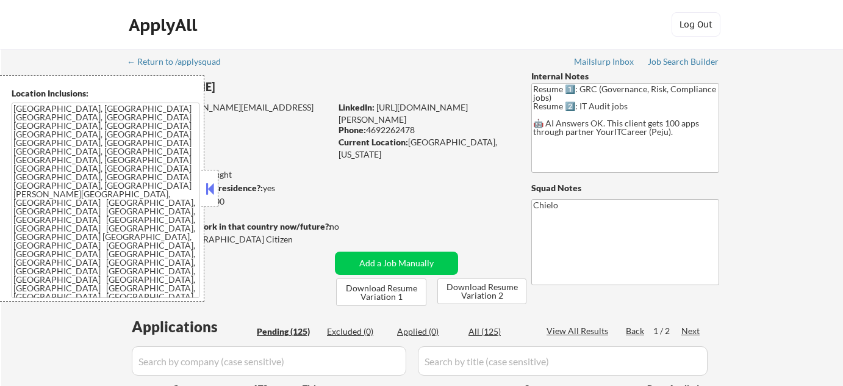
select select ""pending""
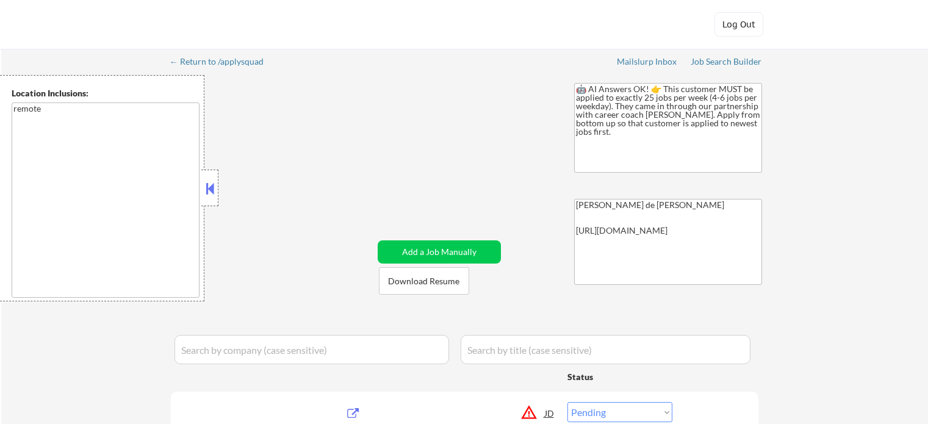
select select ""pending""
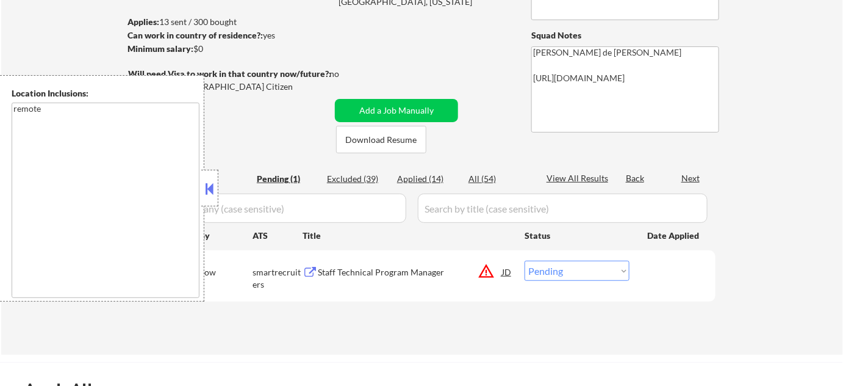
scroll to position [277, 0]
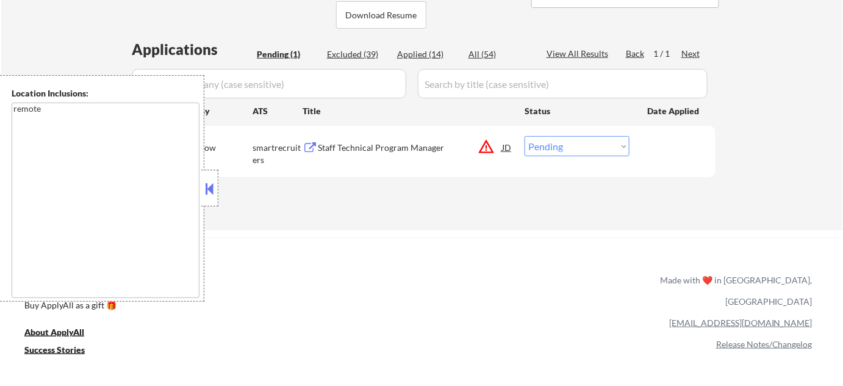
click at [206, 191] on button at bounding box center [209, 188] width 13 height 18
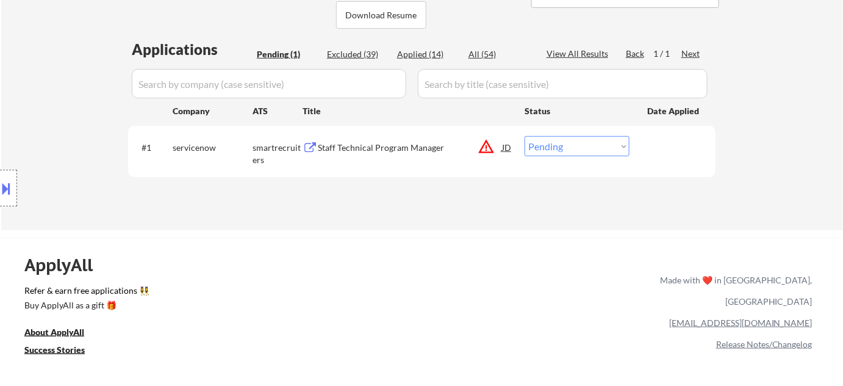
scroll to position [0, 0]
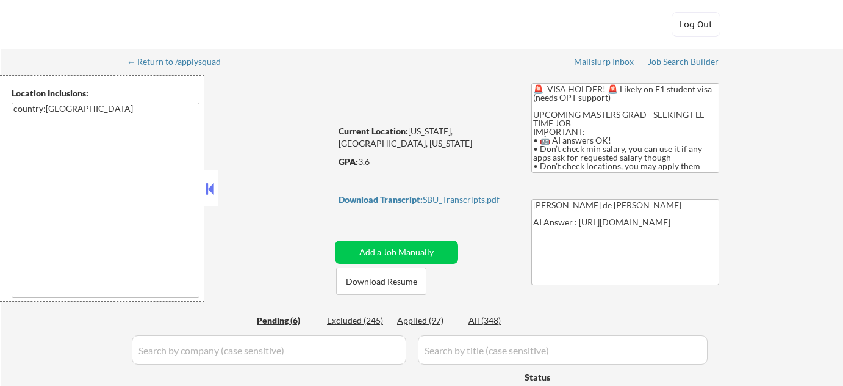
select select ""pending""
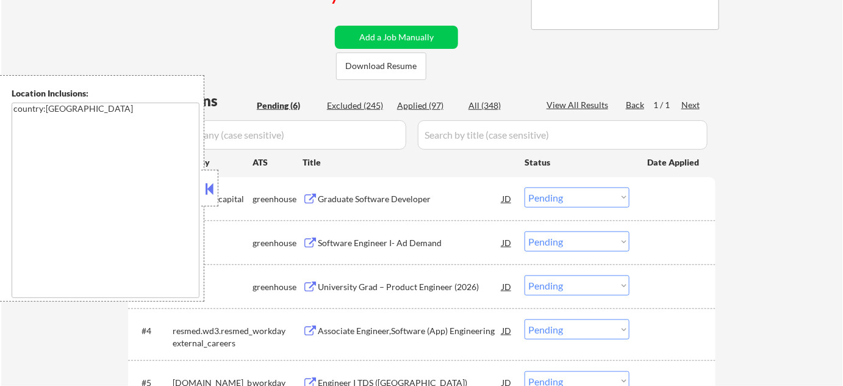
scroll to position [277, 0]
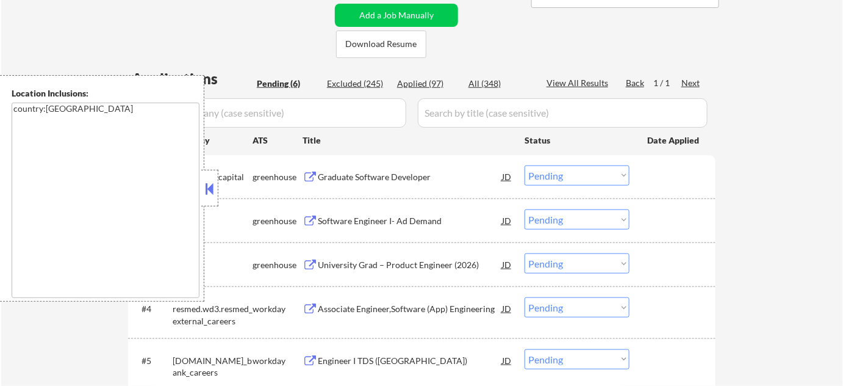
click at [204, 193] on button at bounding box center [209, 188] width 13 height 18
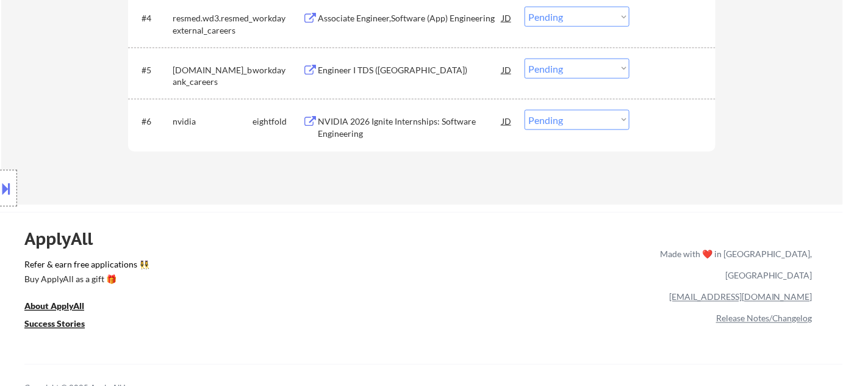
scroll to position [444, 0]
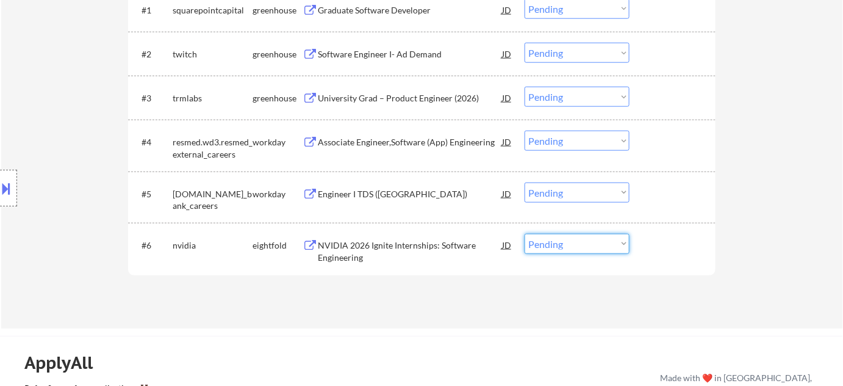
click at [574, 245] on select "Choose an option... Pending Applied Excluded (Questions) Excluded (Expired) Exc…" at bounding box center [577, 244] width 105 height 20
select select ""excluded__bad_match_""
click at [525, 234] on select "Choose an option... Pending Applied Excluded (Questions) Excluded (Expired) Exc…" at bounding box center [577, 244] width 105 height 20
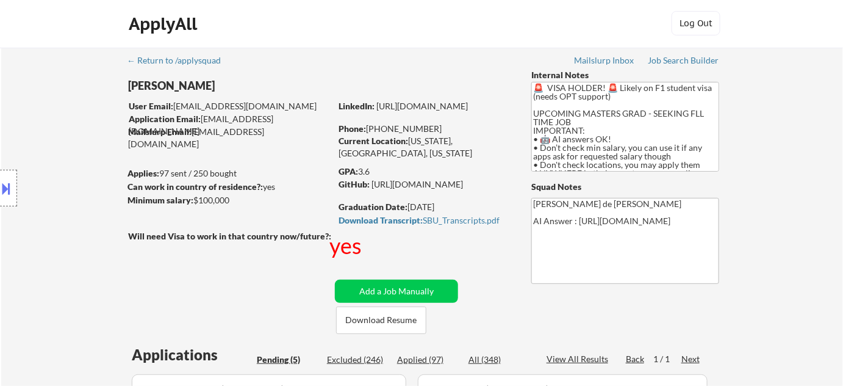
scroll to position [0, 0]
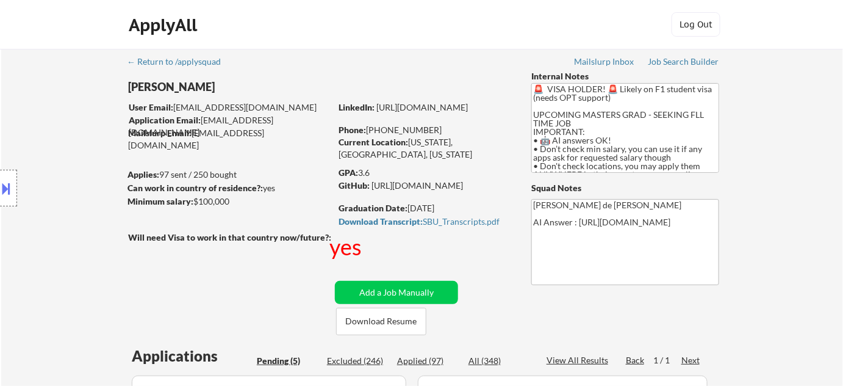
click at [782, 217] on div "← Return to /applysquad Mailslurp Inbox Job Search Builder Harsh Shah User Emai…" at bounding box center [422, 384] width 842 height 671
click at [783, 217] on div "← Return to /applysquad Mailslurp Inbox Job Search Builder Harsh Shah User Emai…" at bounding box center [422, 384] width 842 height 671
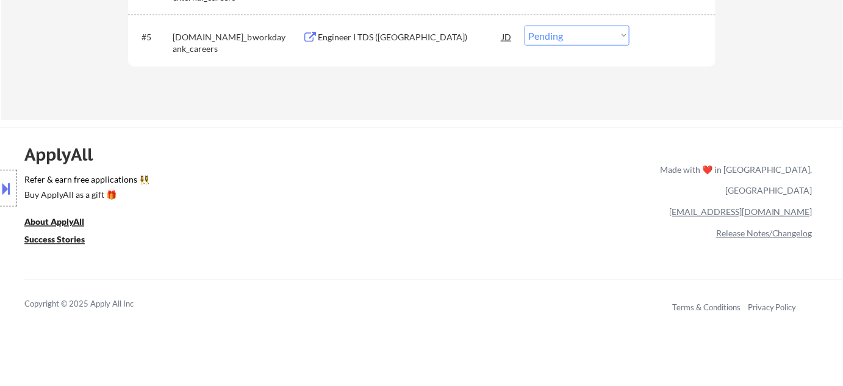
scroll to position [333, 0]
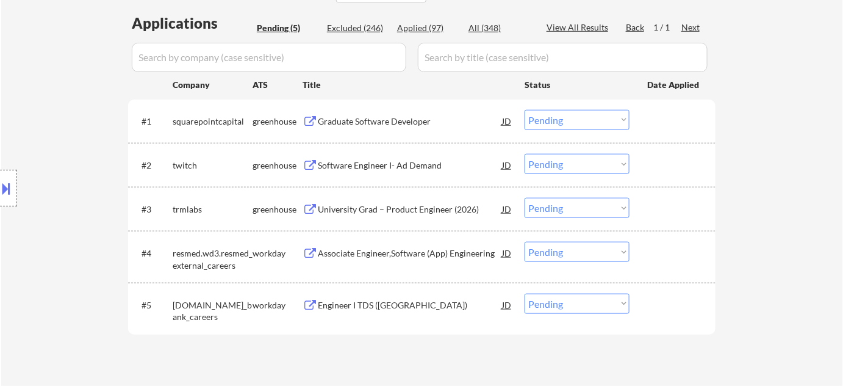
click at [743, 138] on div "← Return to /applysquad Mailslurp Inbox Job Search Builder Harsh Shah User Emai…" at bounding box center [422, 51] width 842 height 671
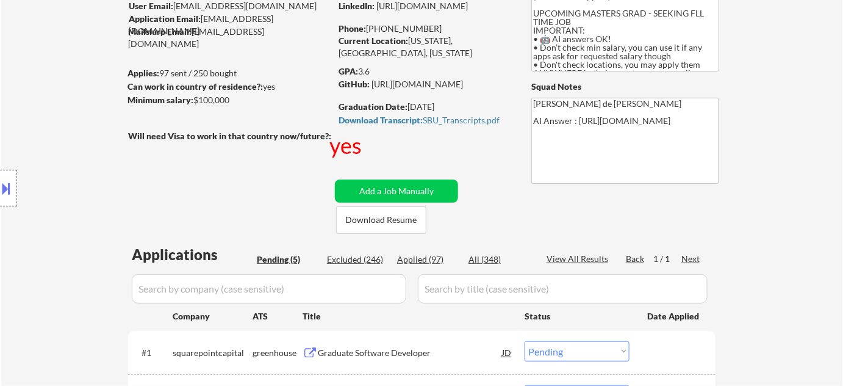
scroll to position [128, 0]
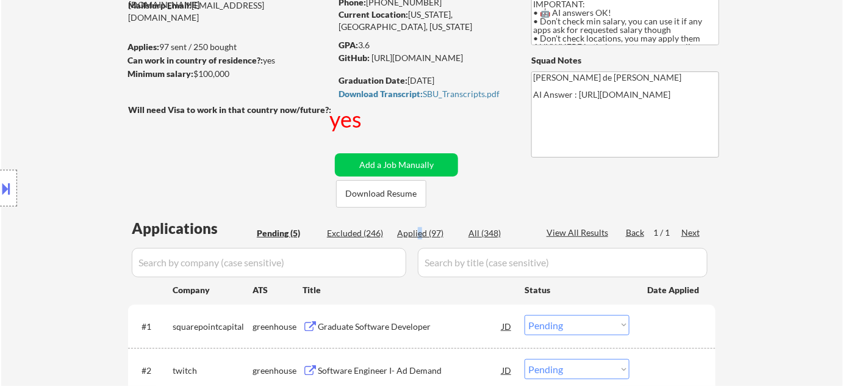
click at [419, 227] on div "Applied (97)" at bounding box center [427, 233] width 61 height 12
click at [367, 232] on div "Excluded (246)" at bounding box center [357, 233] width 61 height 12
select select ""excluded__expired_""
select select ""excluded__bad_match_""
select select ""excluded__expired_""
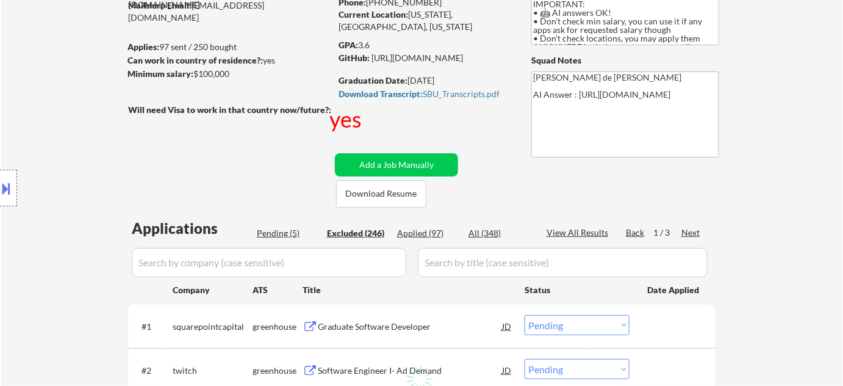
select select ""excluded__bad_match_""
select select ""excluded__expired_""
select select ""excluded__bad_match_""
select select ""excluded__expired_""
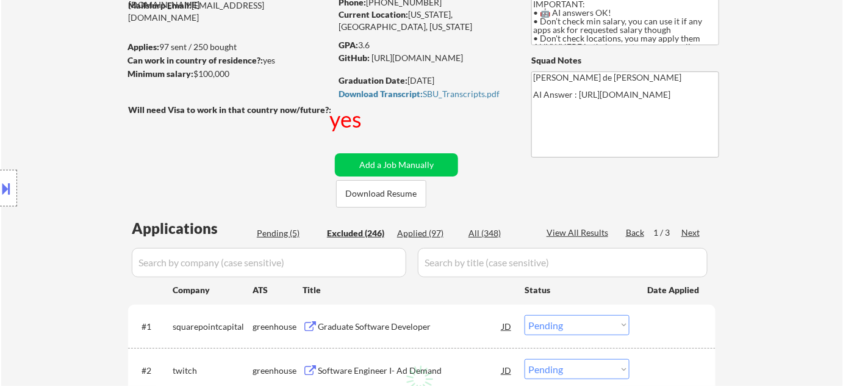
select select ""excluded__expired_""
select select ""excluded__bad_match_""
select select ""excluded__expired_""
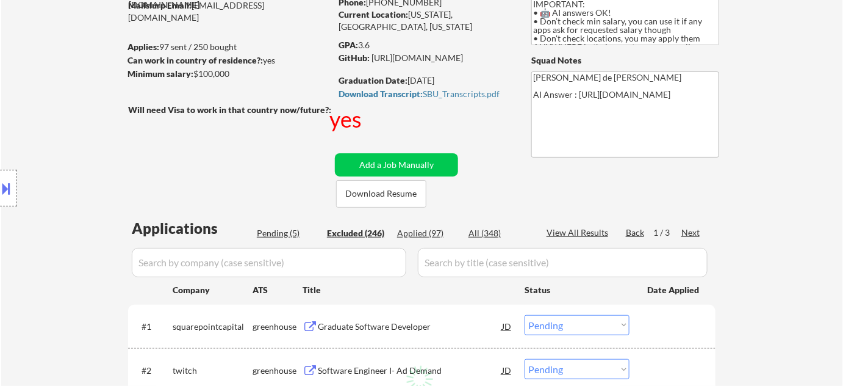
select select ""excluded__expired_""
select select ""excluded__bad_match_""
select select ""excluded__expired_""
select select ""excluded__bad_match_""
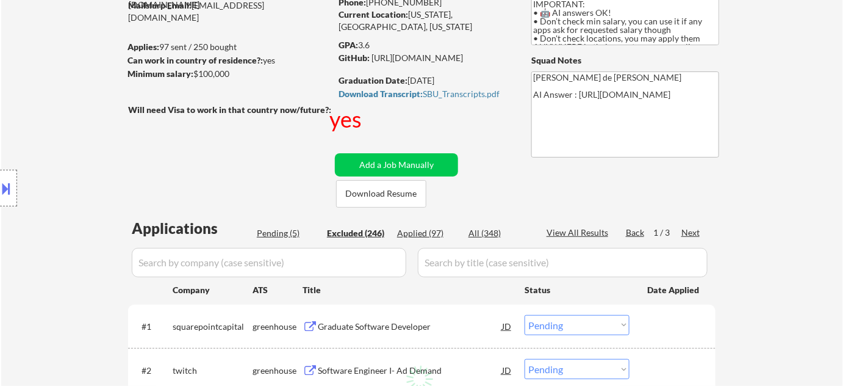
select select ""excluded__expired_""
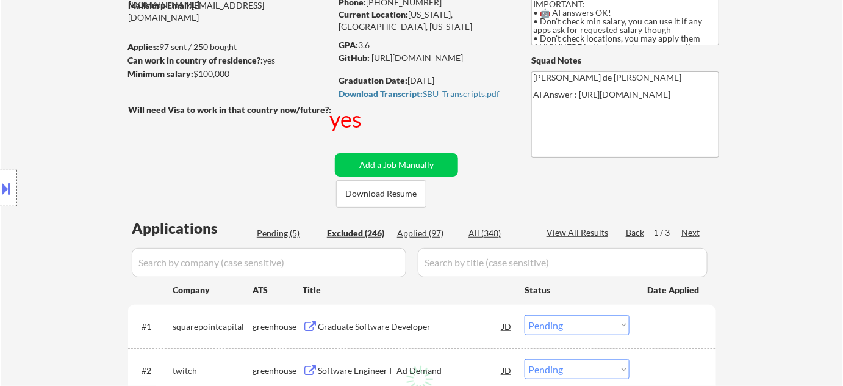
select select ""excluded__bad_match_""
select select ""excluded__expired_""
select select ""excluded__bad_match_""
select select ""excluded__expired_""
select select ""excluded__bad_match_""
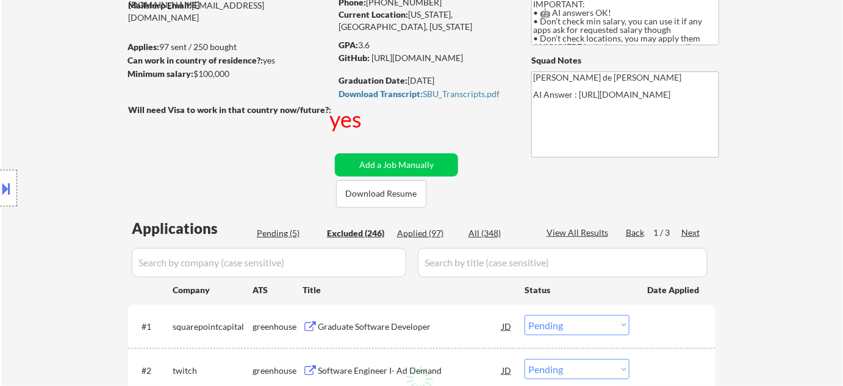
select select ""excluded__bad_match_""
select select ""excluded__expired_""
select select ""excluded__bad_match_""
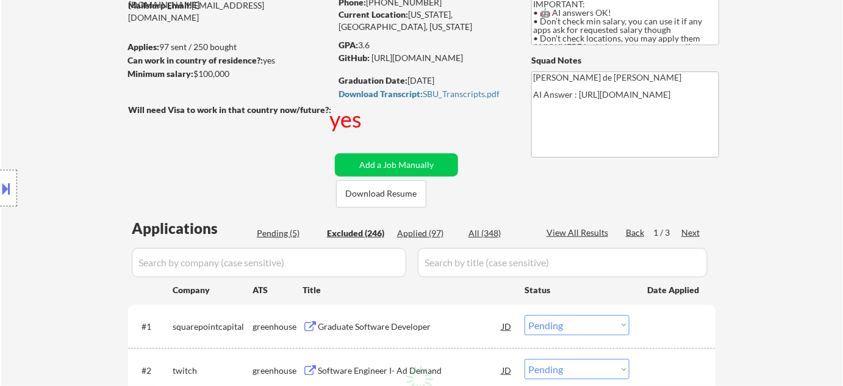
select select ""excluded__expired_""
select select ""excluded__bad_match_""
select select ""excluded__expired_""
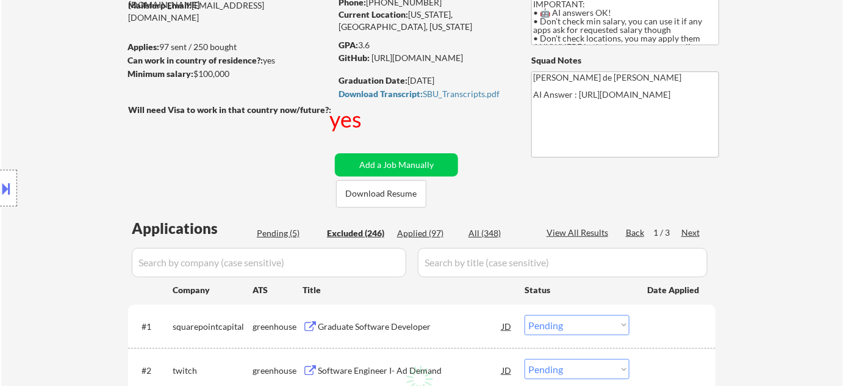
select select ""excluded__expired_""
select select ""excluded__bad_match_""
select select ""excluded__expired_""
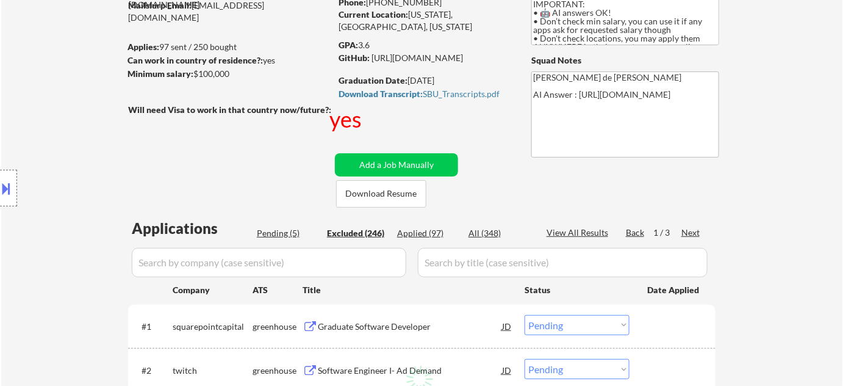
select select ""excluded__expired_""
select select ""excluded__bad_match_""
select select ""excluded__expired_""
select select ""excluded__other_""
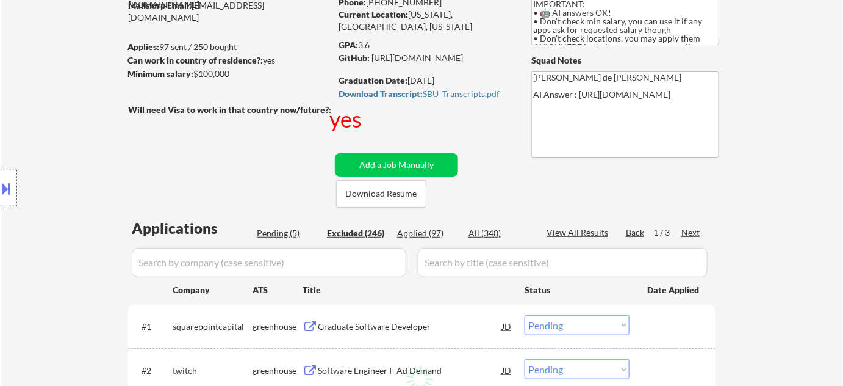
select select ""excluded__bad_match_""
select select ""excluded__expired_""
select select ""excluded__bad_match_""
select select ""excluded__expired_""
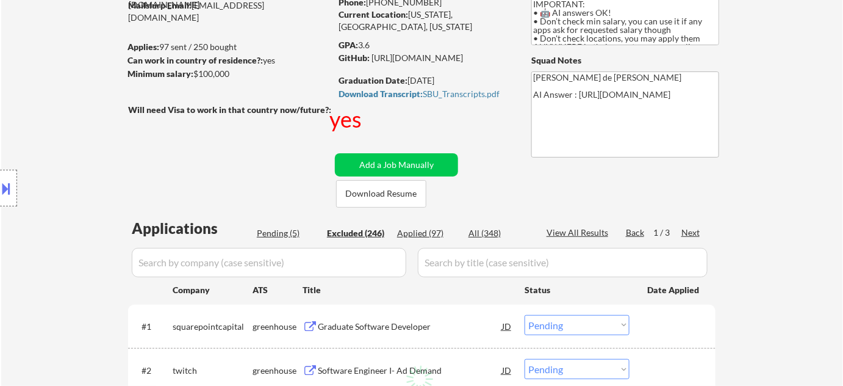
select select ""excluded""
select select ""excluded__bad_match_""
select select ""excluded__expired_""
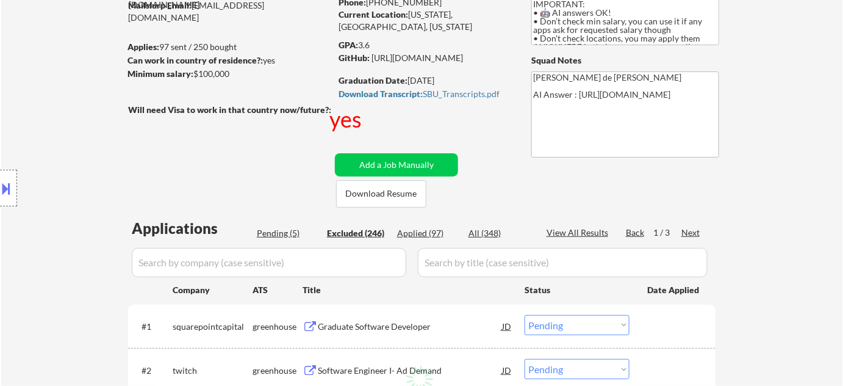
select select ""excluded__bad_match_""
select select ""excluded__expired_""
select select ""excluded__bad_match_""
select select ""excluded__expired_""
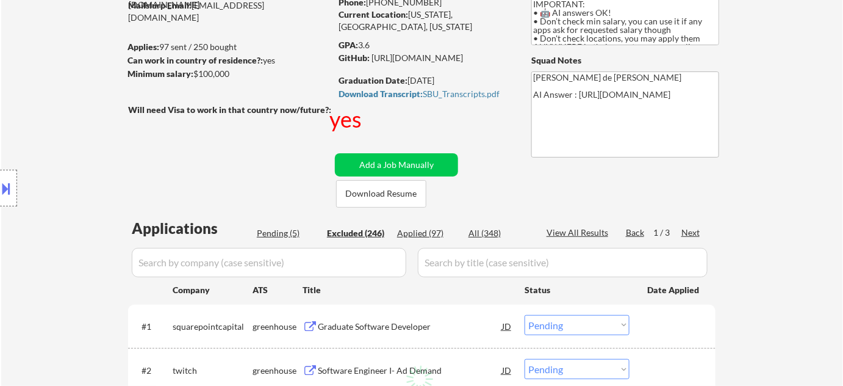
select select ""excluded__bad_match_""
select select ""excluded__expired_""
select select ""excluded__bad_match_""
select select ""excluded__expired_""
select select ""excluded__bad_match_""
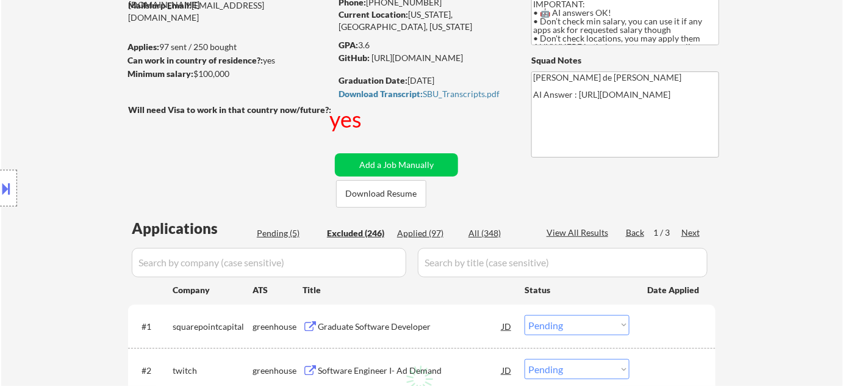
select select ""excluded__bad_match_""
select select ""excluded__expired_""
select select ""excluded__bad_match_""
select select ""excluded""
select select ""excluded__bad_match_""
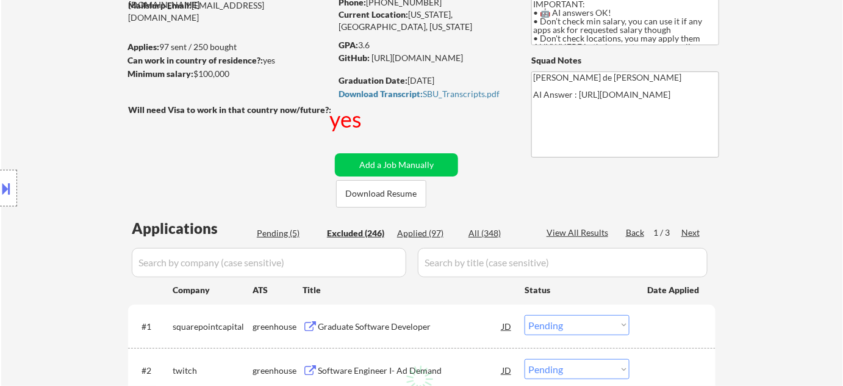
select select ""excluded__bad_match_""
select select ""excluded__expired_""
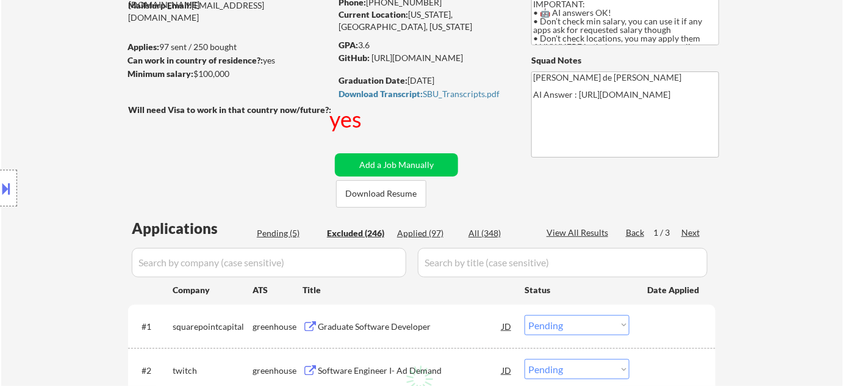
select select ""excluded__bad_match_""
select select ""excluded__expired_""
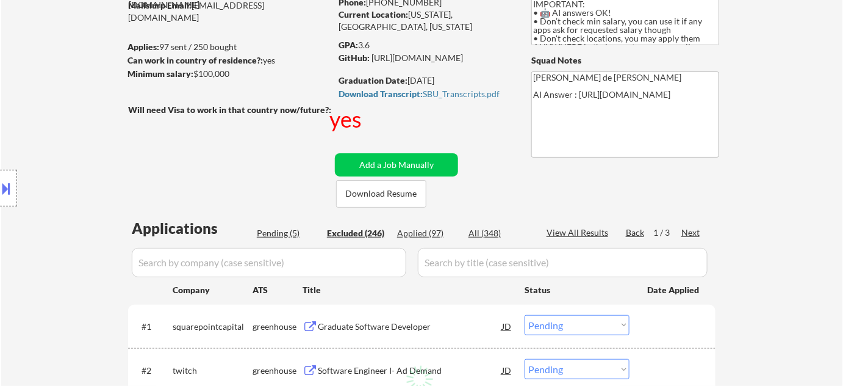
select select ""excluded__expired_""
select select ""excluded__bad_match_""
select select ""excluded__expired_""
select select ""excluded__other_""
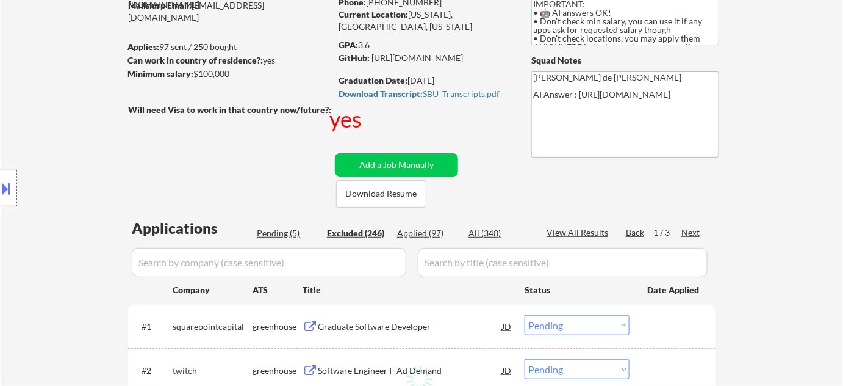
select select ""excluded__expired_""
select select ""excluded__bad_match_""
select select ""excluded__expired_""
select select ""excluded__bad_match_""
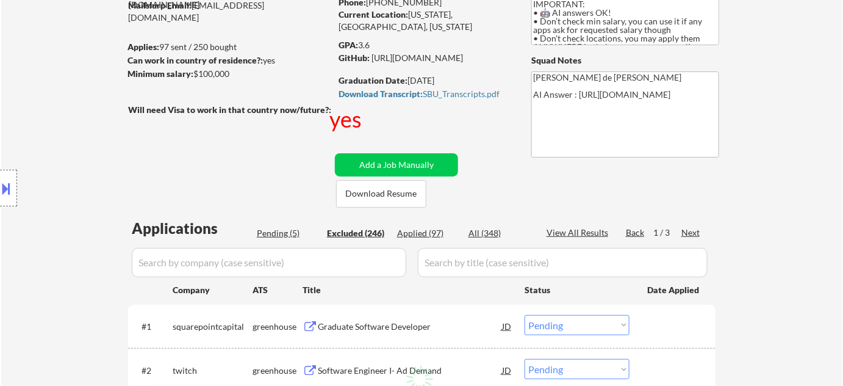
select select ""excluded__expired_""
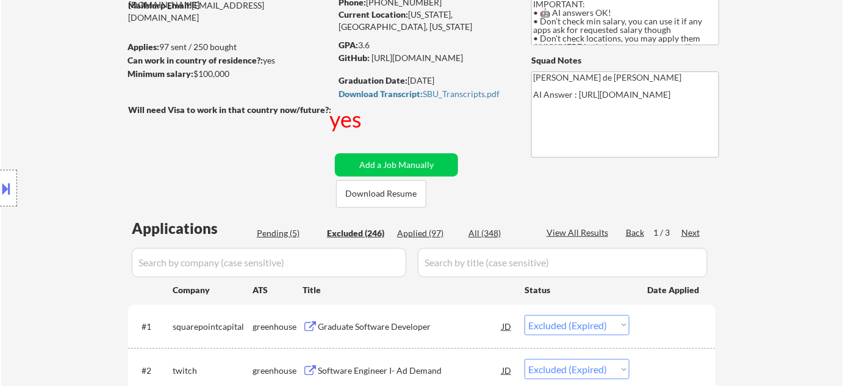
select select ""excluded__expired_""
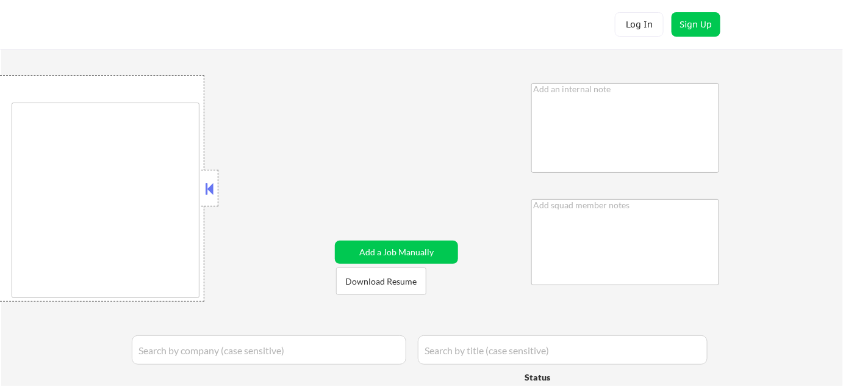
type textarea "MLH UNDERGRAD STUDENT INTERN (Summer 2027 Grad) • 🤖 AI answers OK! • Don’t chec…"
type textarea "Chielo AI answers: [URL][DOMAIN_NAME]"
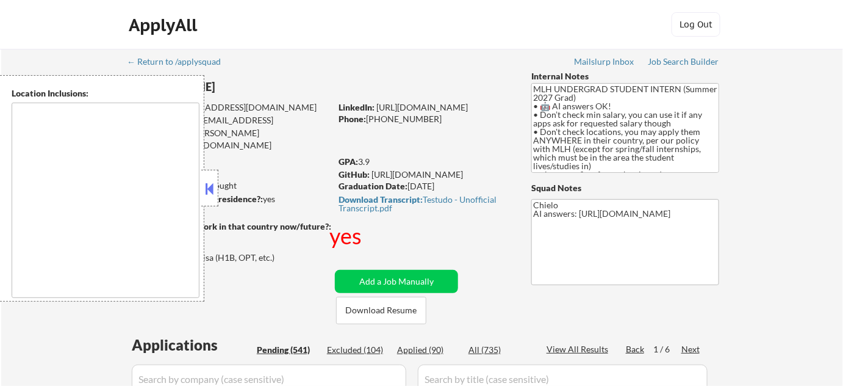
type textarea "country:[GEOGRAPHIC_DATA]"
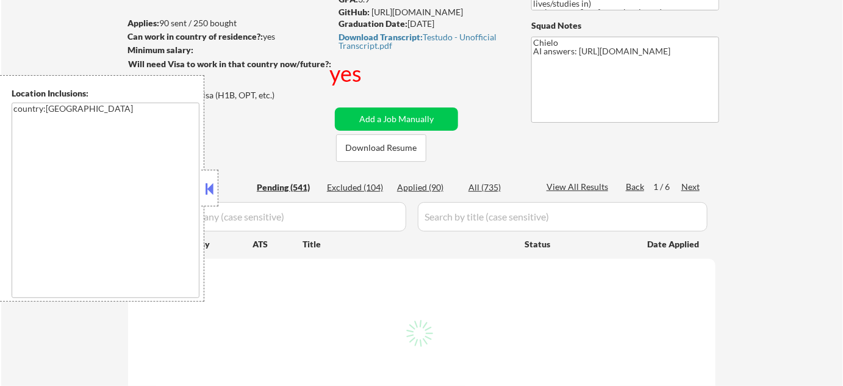
scroll to position [166, 0]
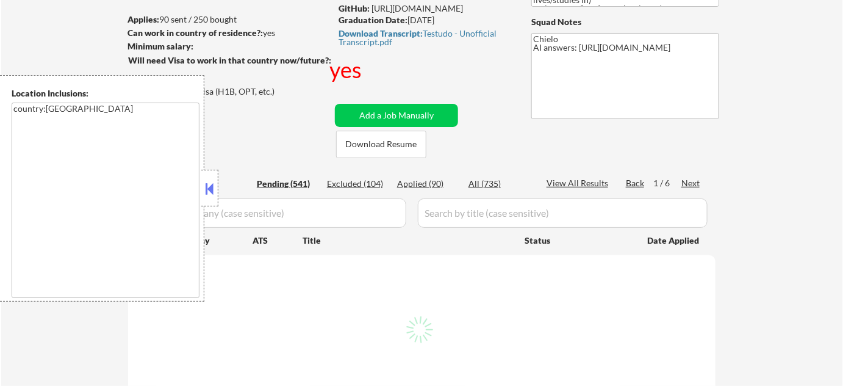
click at [209, 194] on button at bounding box center [209, 188] width 13 height 18
